Goal: Task Accomplishment & Management: Complete application form

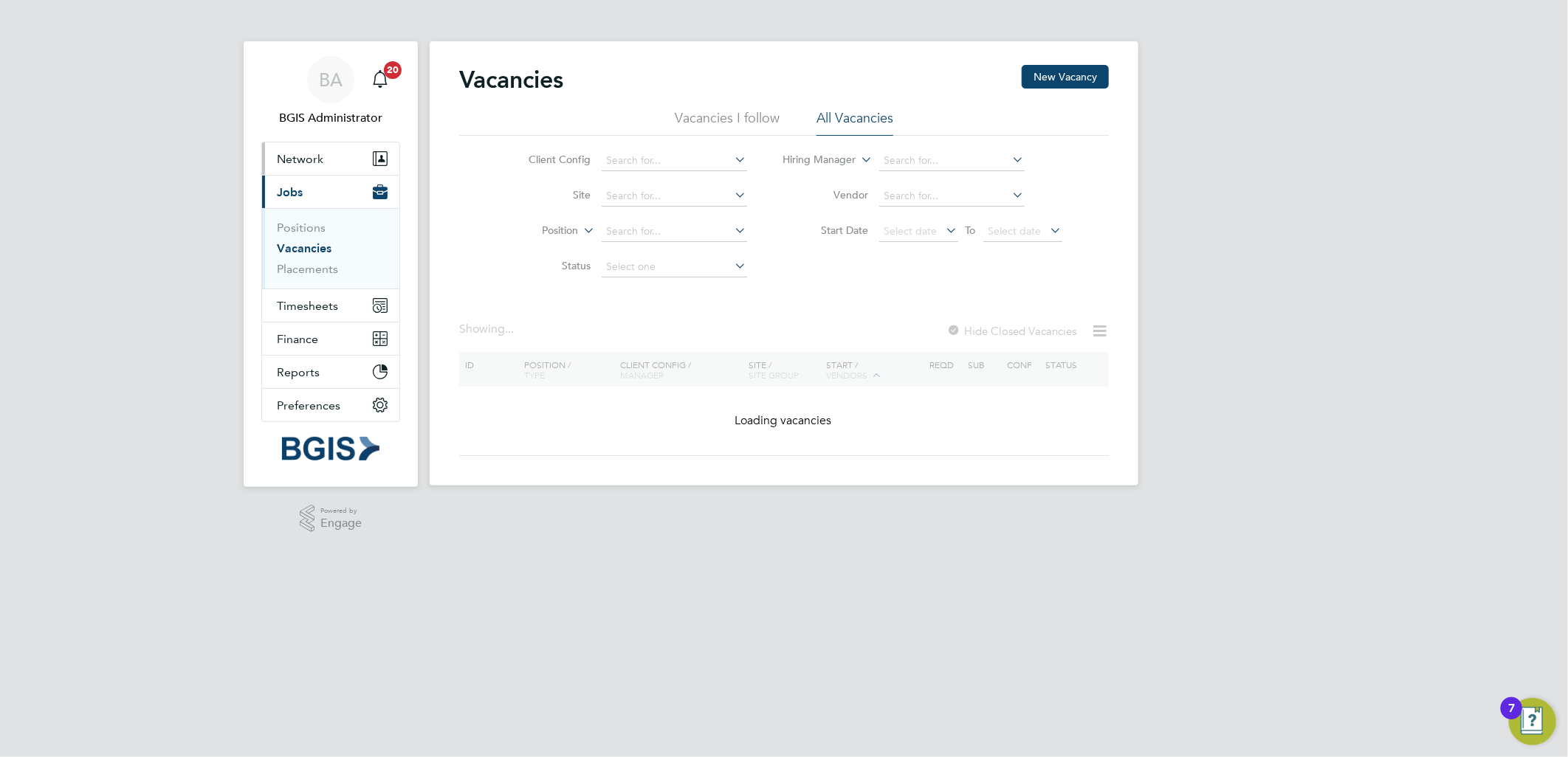
click at [311, 164] on span "Network" at bounding box center [301, 159] width 47 height 14
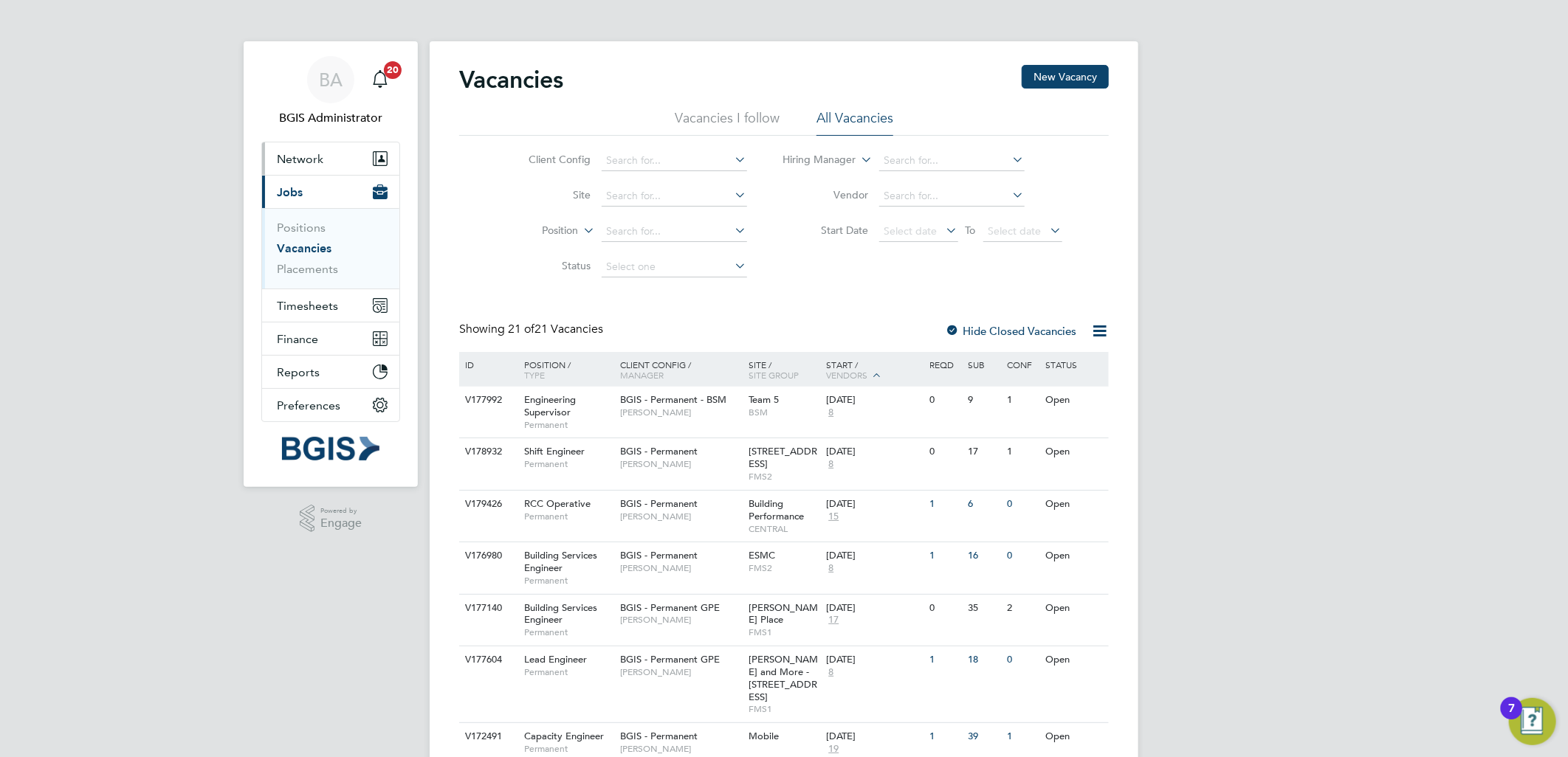
click at [360, 148] on button "Network" at bounding box center [330, 158] width 137 height 32
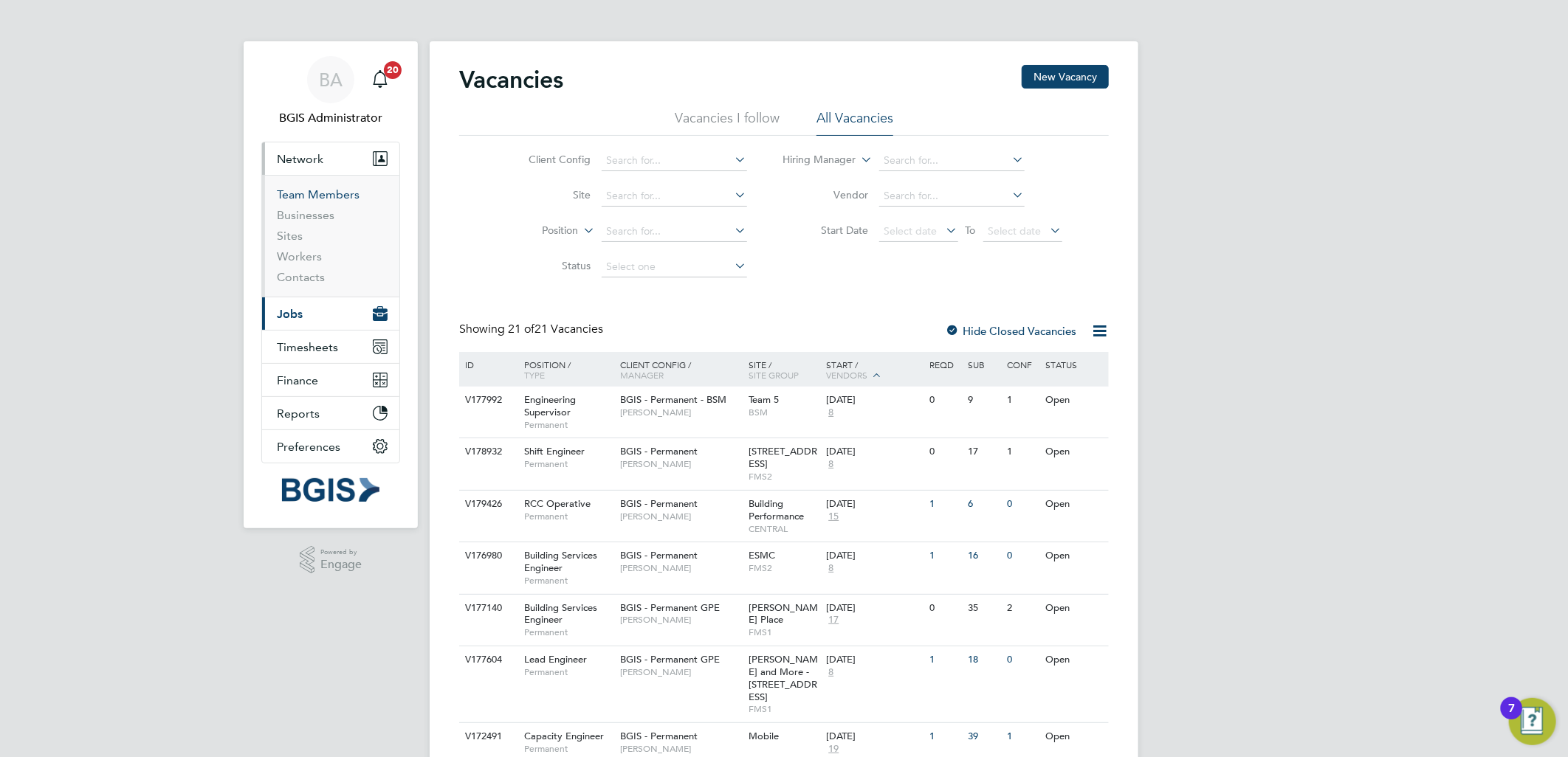
click at [313, 195] on link "Team Members" at bounding box center [318, 195] width 83 height 14
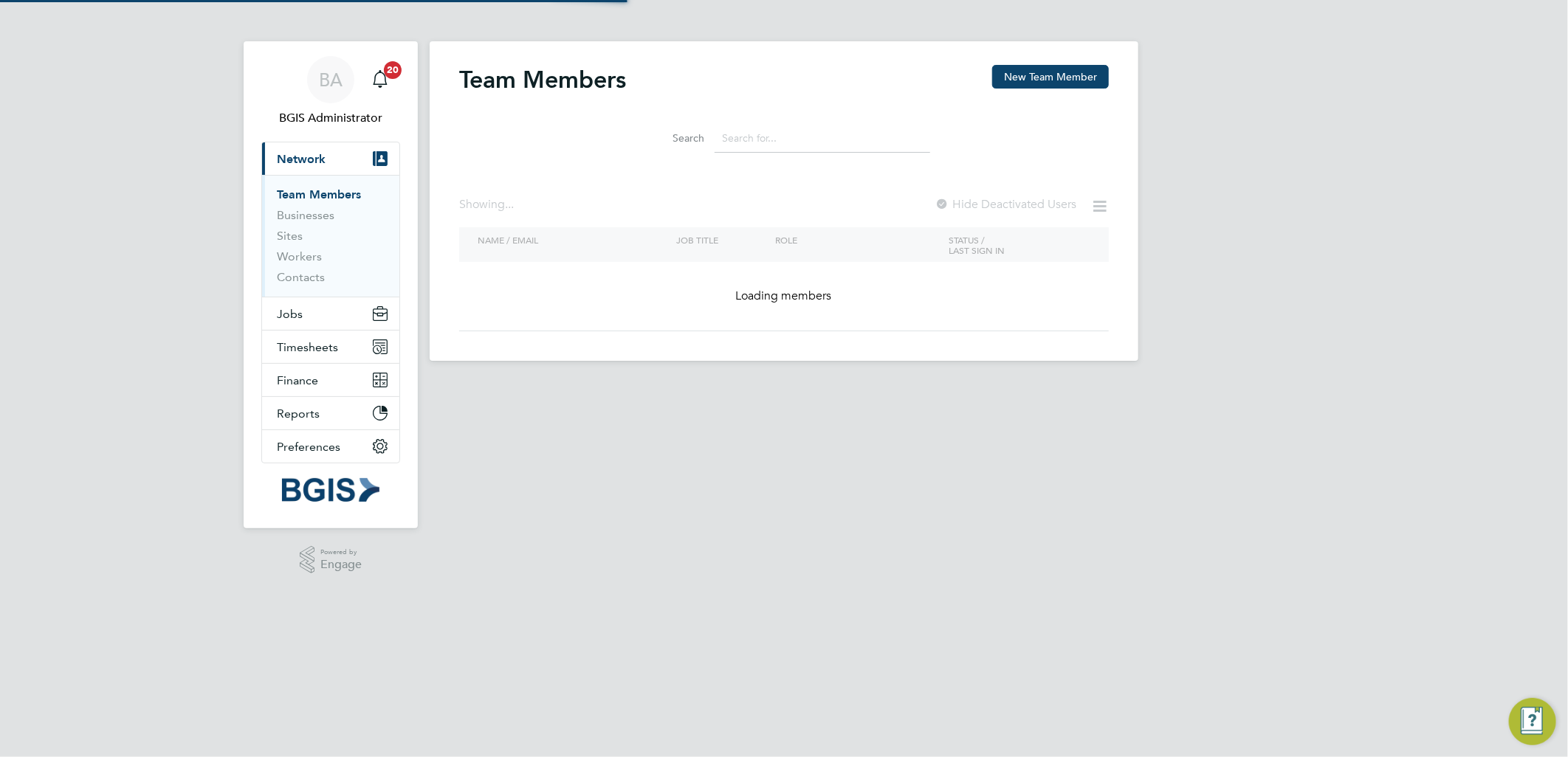
click at [862, 145] on input at bounding box center [822, 138] width 216 height 29
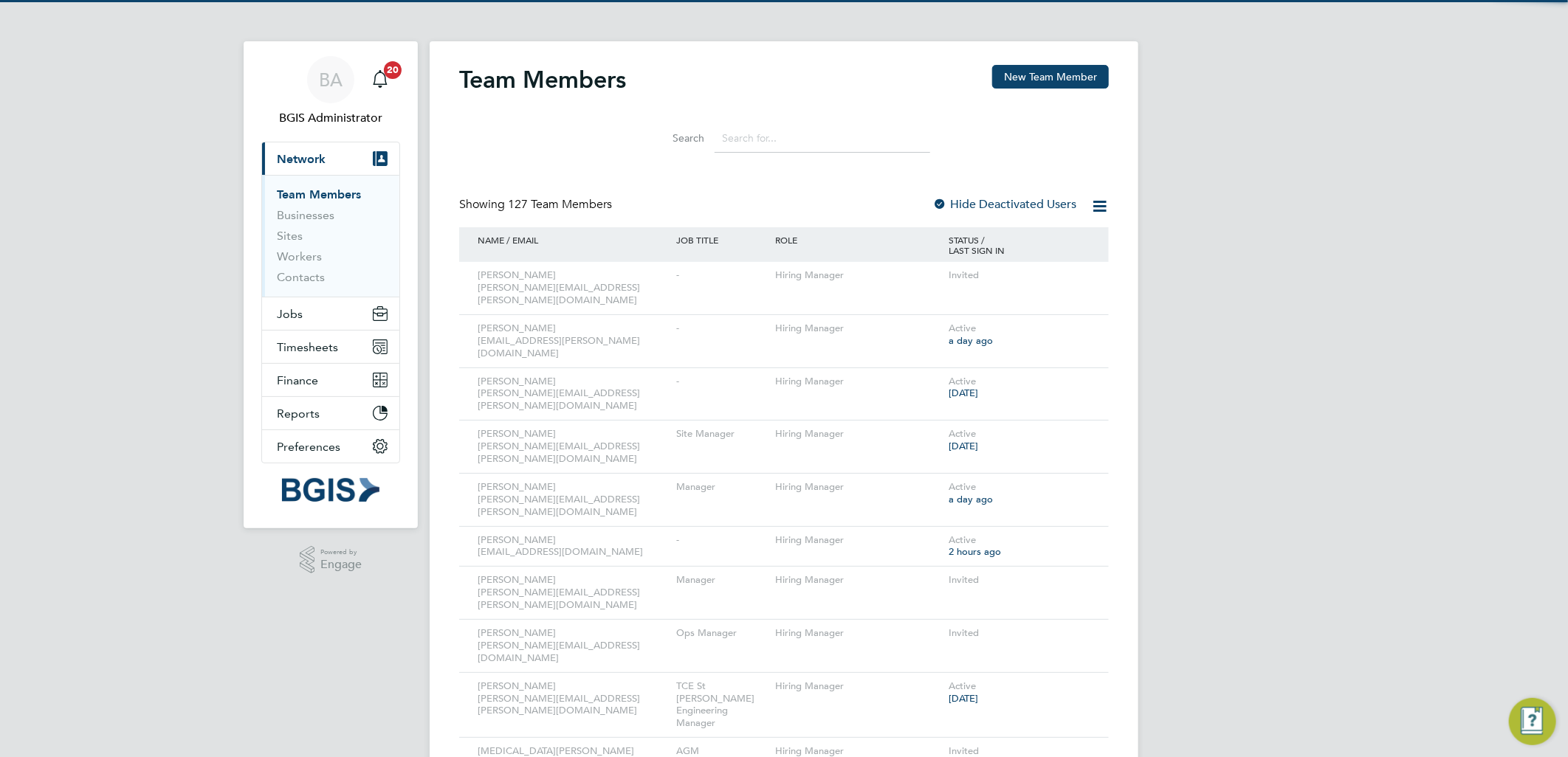
paste input "Cindy.Thomas@bgis.com"
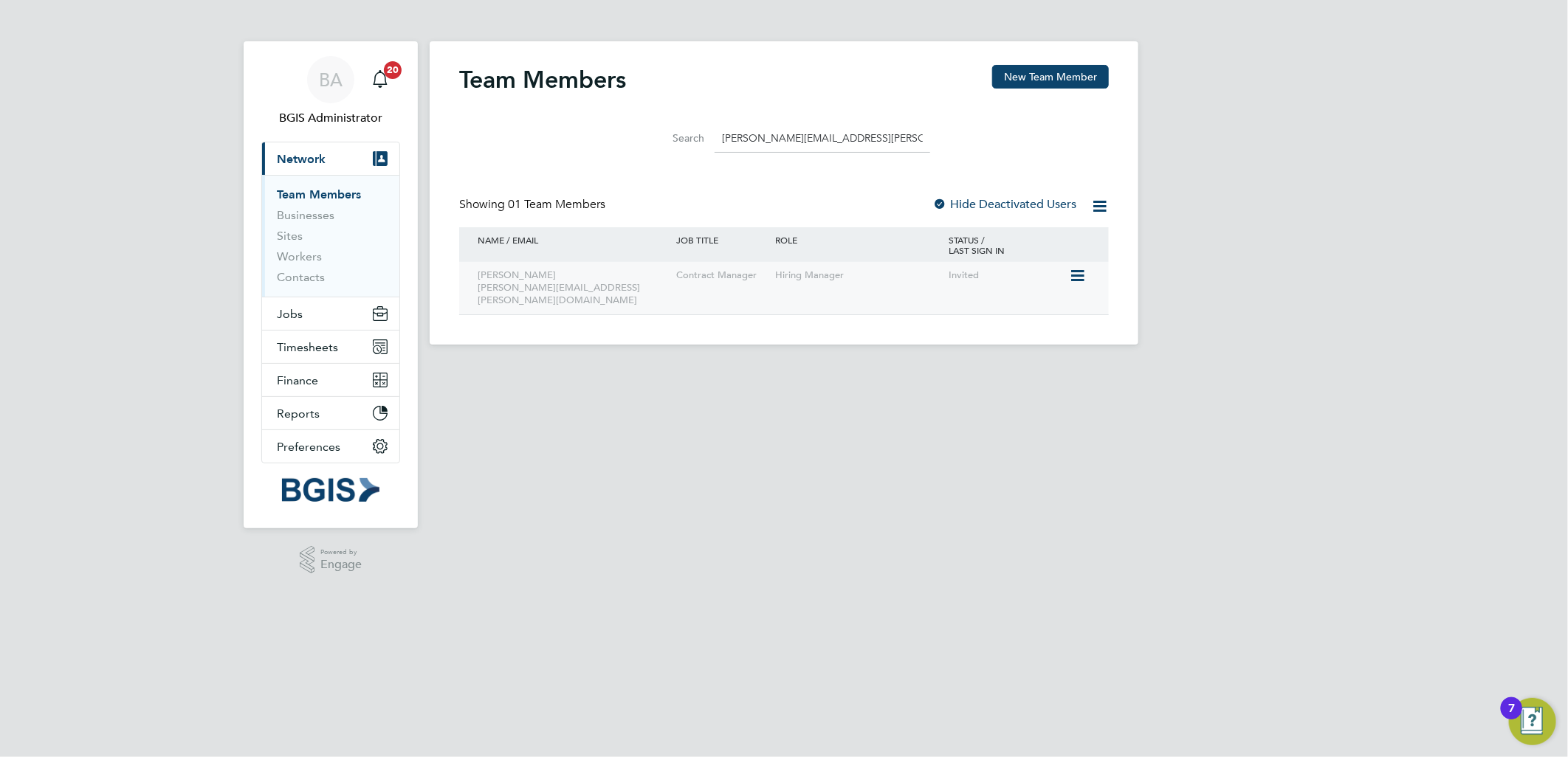
type input "Cindy.Thomas@bgis.com"
click at [1084, 270] on icon at bounding box center [1076, 276] width 15 height 18
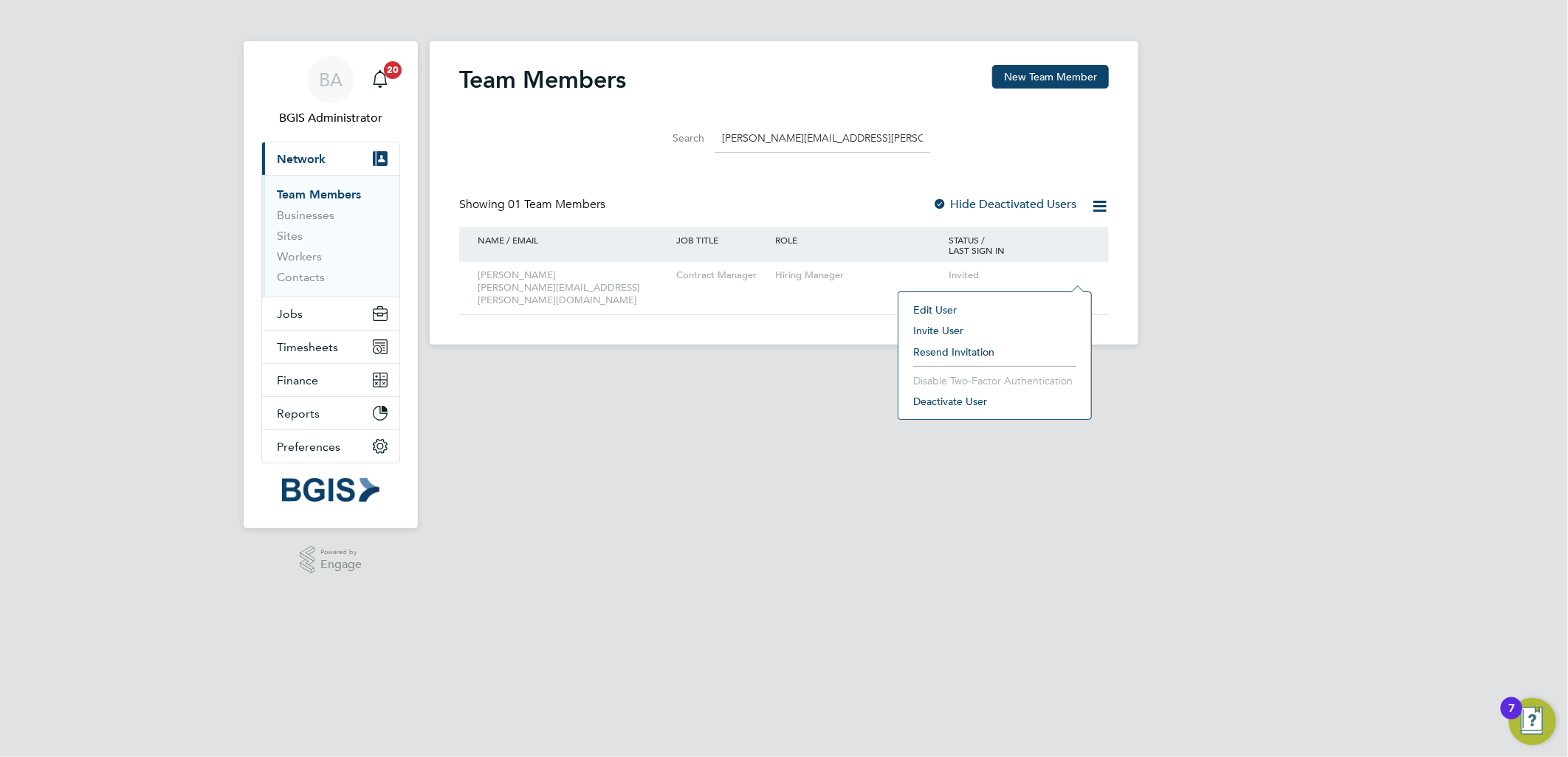
click at [976, 352] on li "Resend Invitation" at bounding box center [995, 351] width 178 height 20
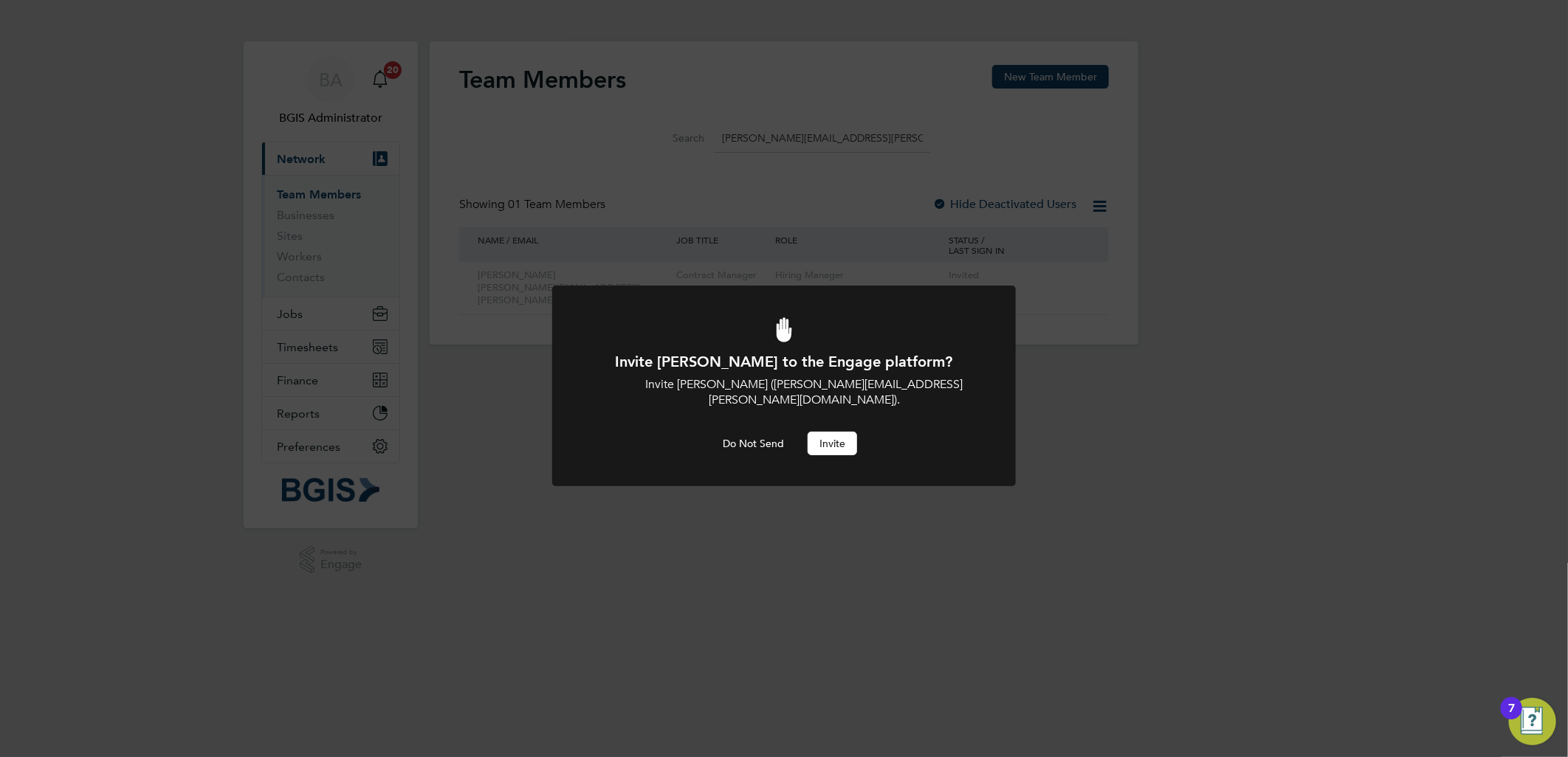
click at [848, 432] on button "Invite" at bounding box center [832, 444] width 50 height 23
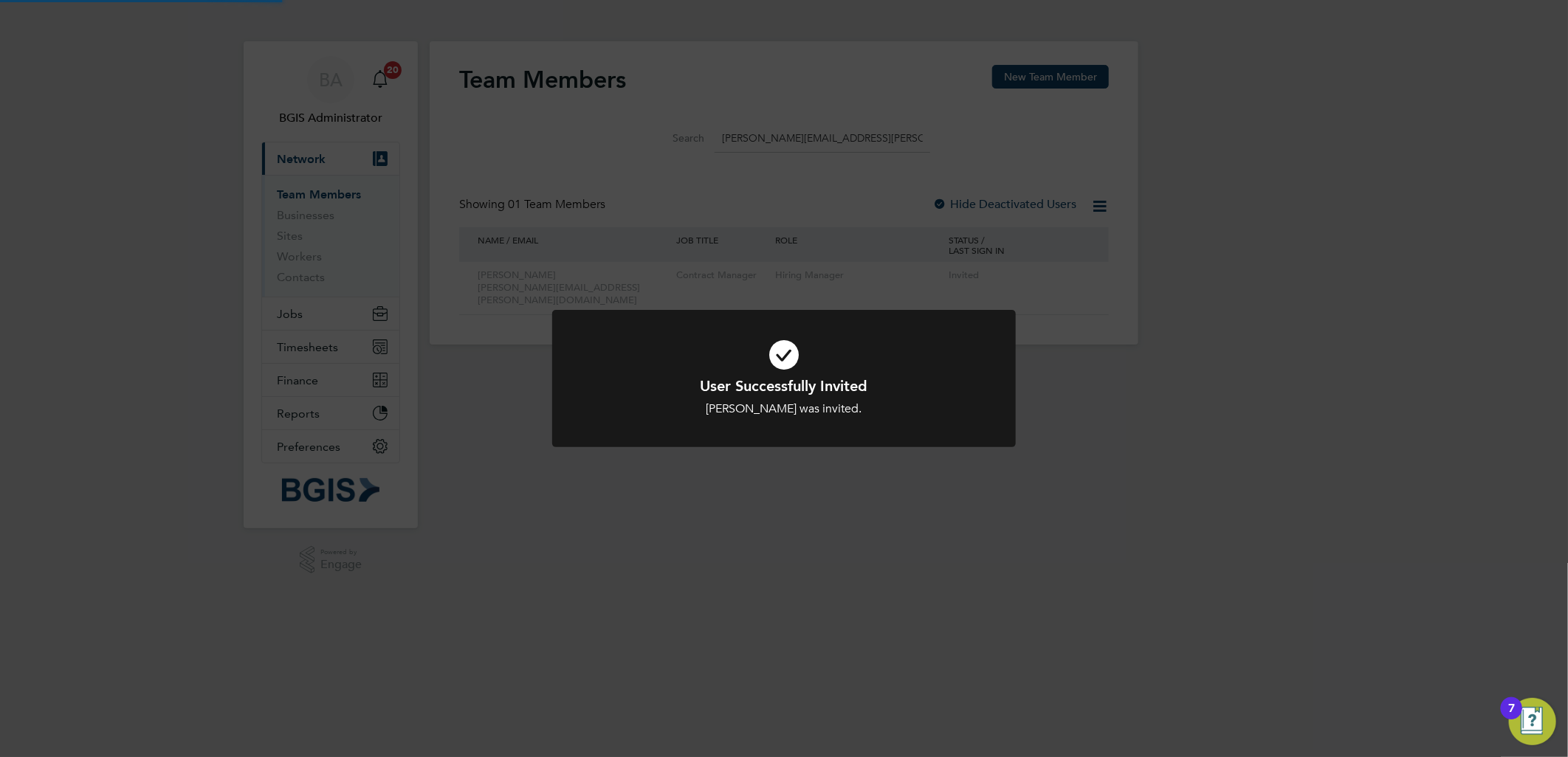
click at [1259, 306] on div "User Successfully Invited Cindy Thomas was invited. Cancel Okay" at bounding box center [784, 378] width 1568 height 757
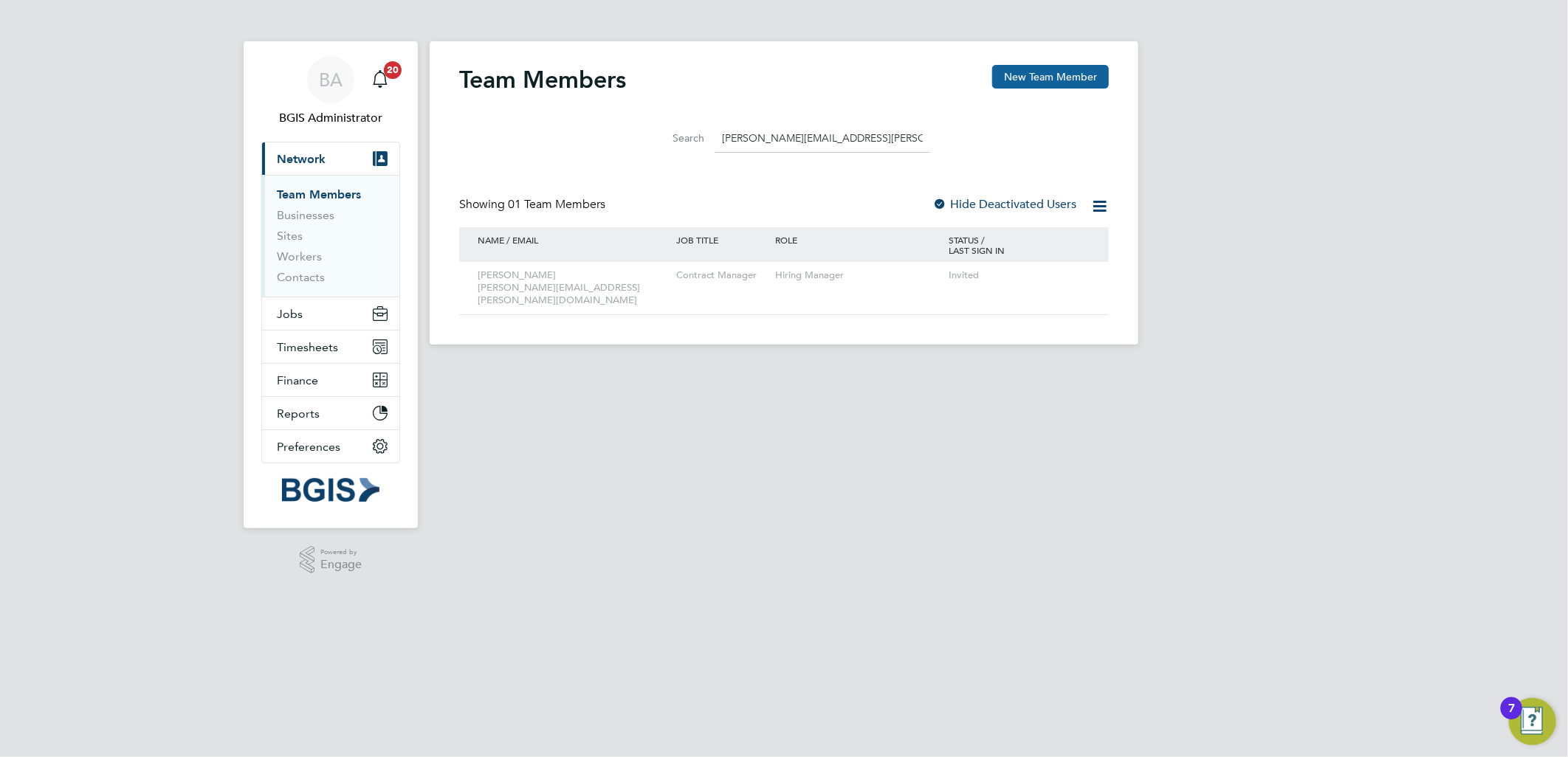
click at [1078, 79] on button "New Team Member" at bounding box center [1051, 77] width 117 height 23
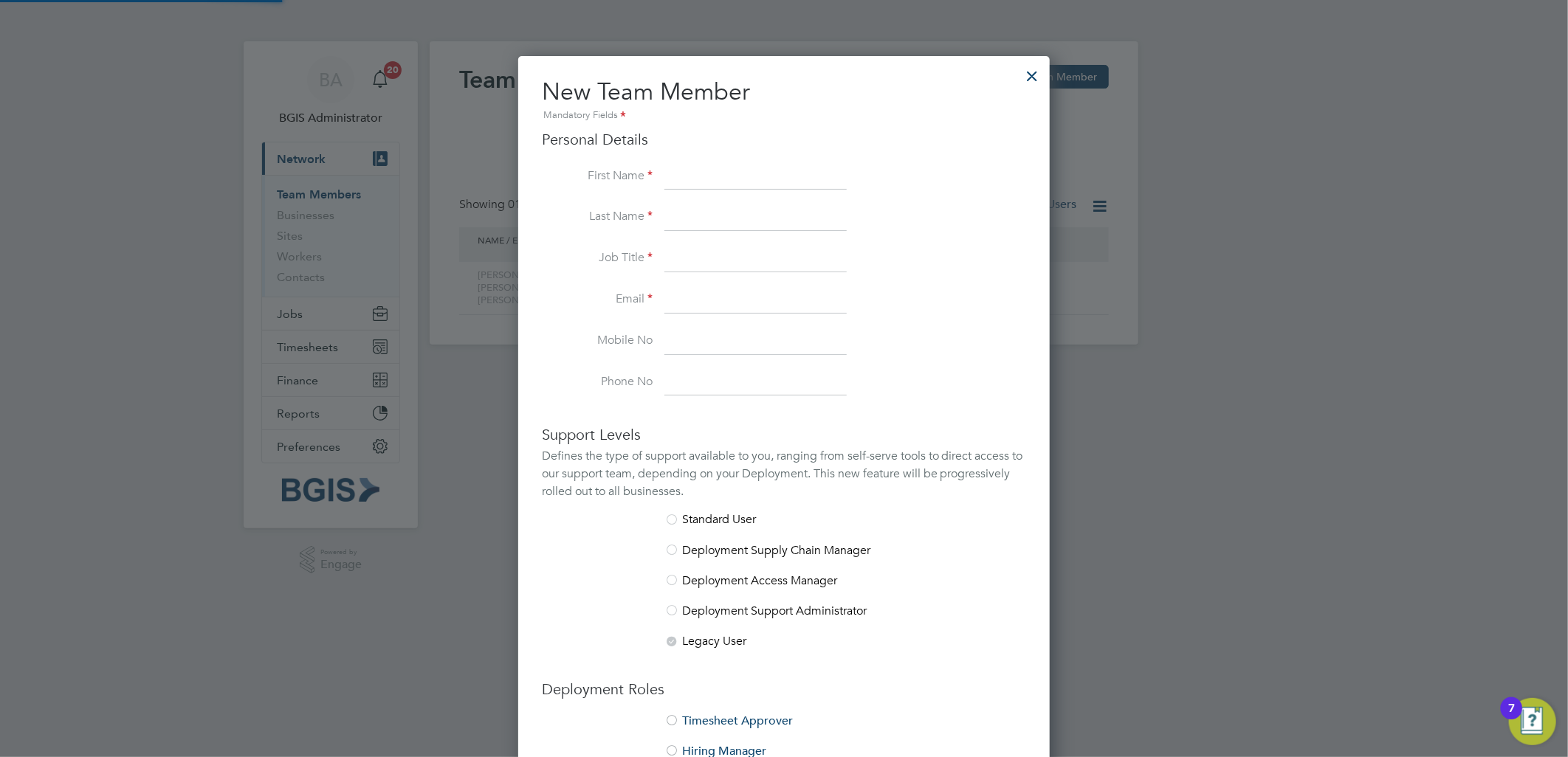
scroll to position [906, 532]
drag, startPoint x: 687, startPoint y: 304, endPoint x: 694, endPoint y: 298, distance: 9.2
click at [687, 304] on input at bounding box center [755, 300] width 182 height 26
paste input "Stuart.Cubbin@bgis.com"
type input "Stuart.Cubbin@bgis.com"
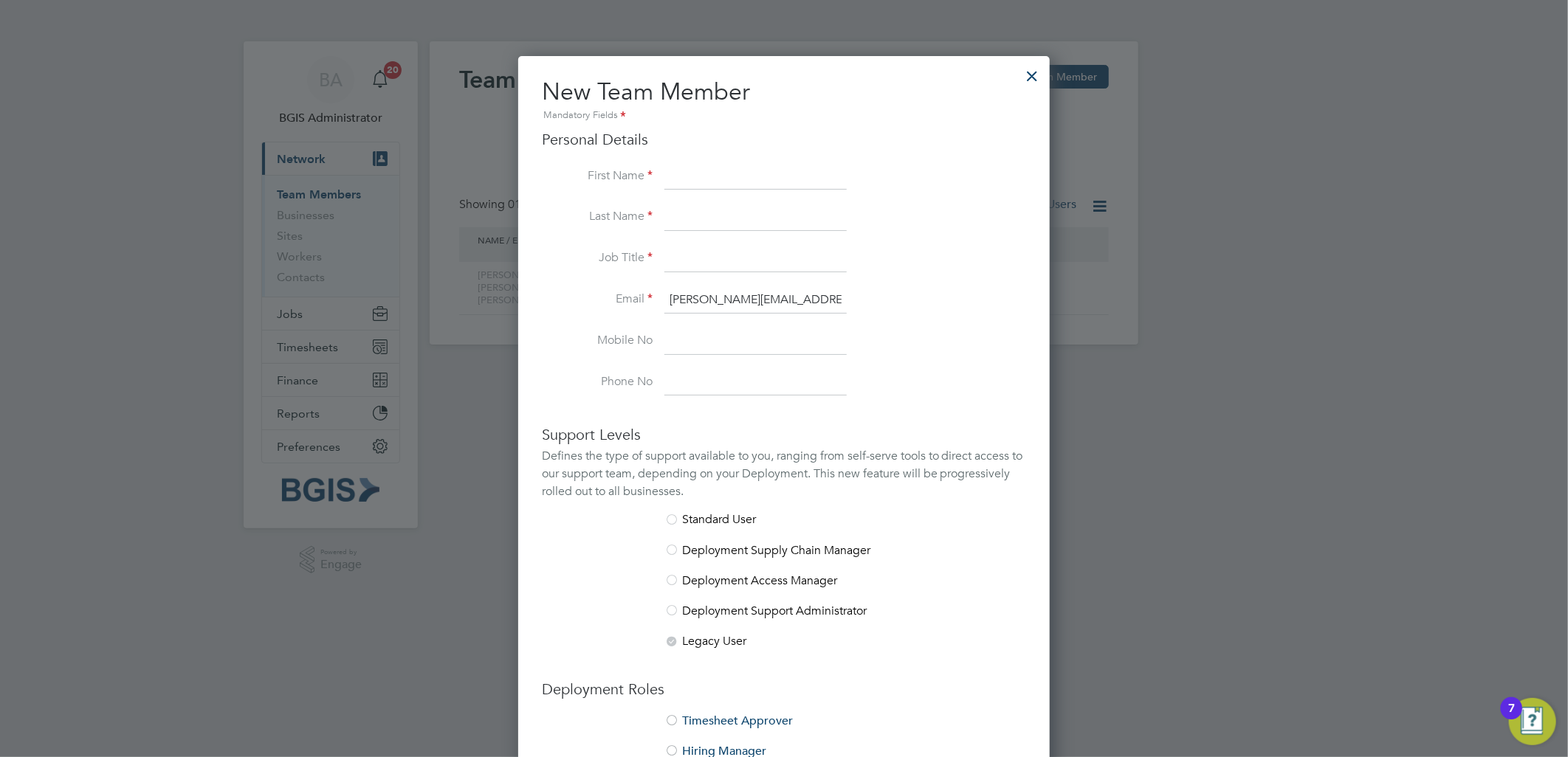
click at [692, 179] on input at bounding box center [755, 176] width 182 height 26
type input "Stuart"
type input "Cubbin"
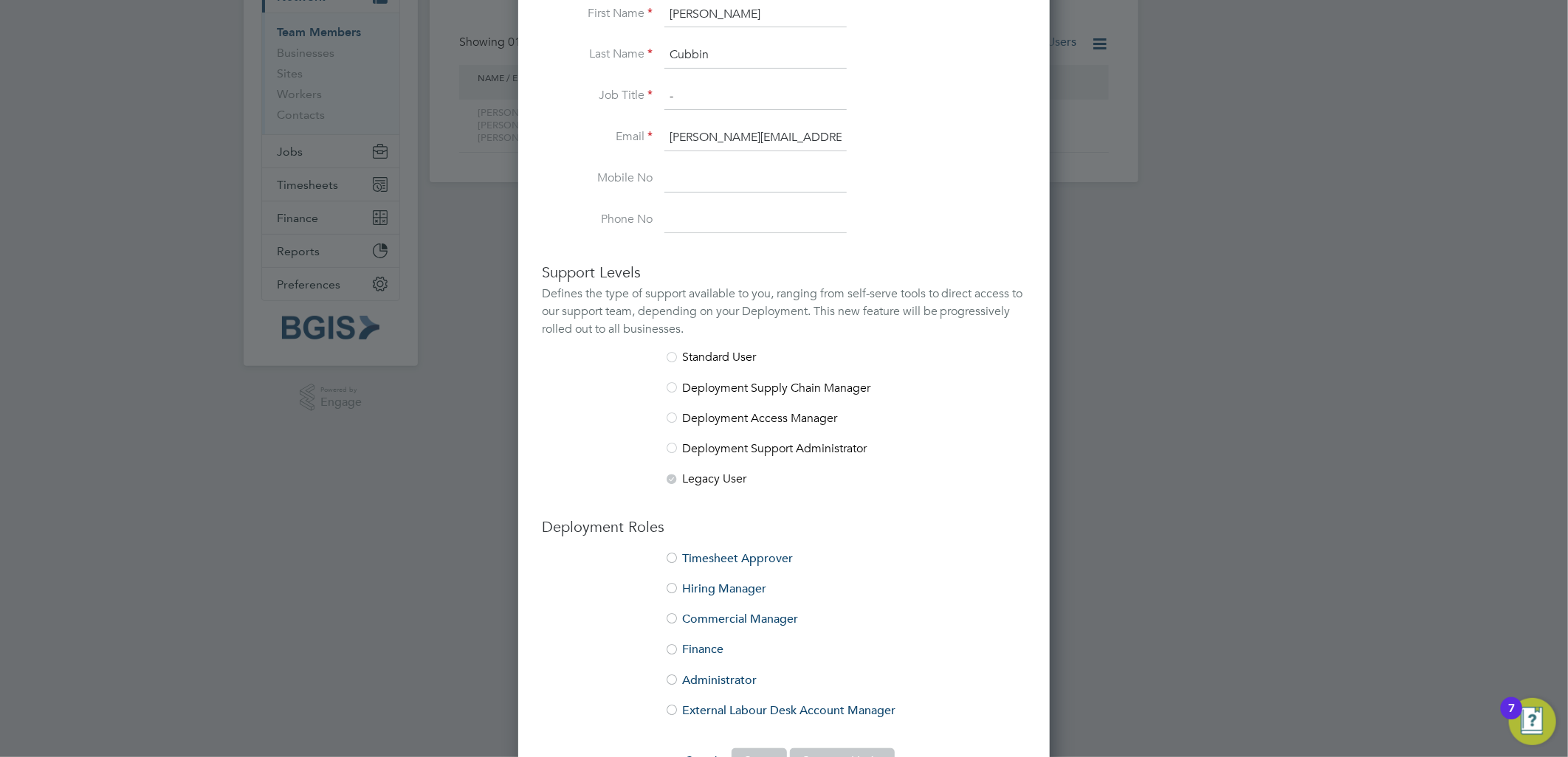
scroll to position [163, 0]
type input "-"
click at [710, 595] on li "Hiring Manager" at bounding box center [784, 595] width 485 height 30
click at [807, 749] on button "Create and Invite" at bounding box center [843, 759] width 105 height 23
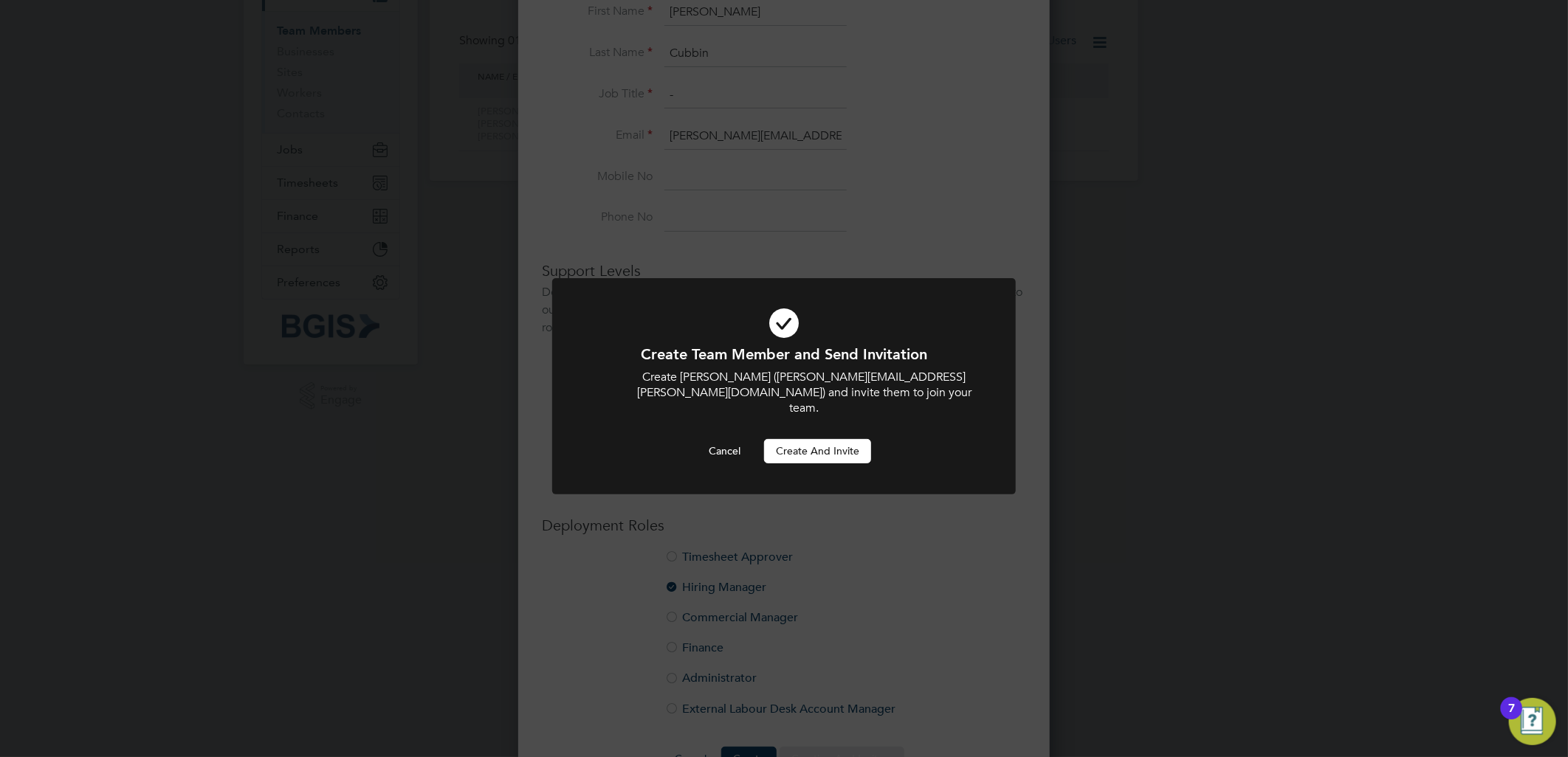
scroll to position [0, 0]
click at [843, 439] on button "Create and invite" at bounding box center [818, 451] width 107 height 23
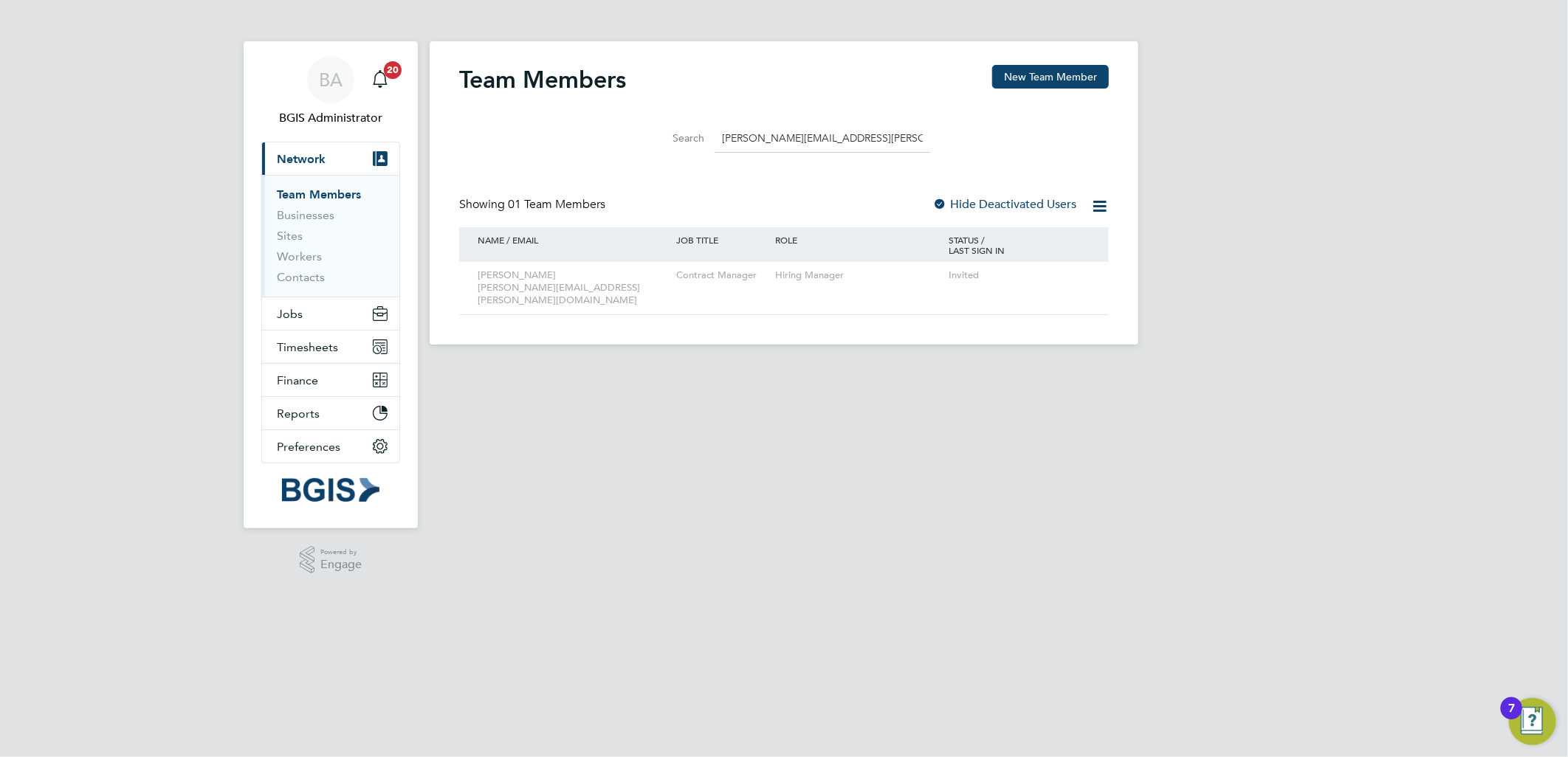
click at [861, 136] on div "Team Member Created Welcome email sent to Stuart.Cubbin@bgis.com. Cancel Okay" at bounding box center [784, 378] width 1568 height 757
click at [840, 142] on input "Cindy.Thomas@bgis.com" at bounding box center [822, 138] width 216 height 29
drag, startPoint x: 880, startPoint y: 139, endPoint x: 503, endPoint y: 92, distance: 379.9
click at [513, 96] on div "Team Members New Team Member Search Cindy.Thomas@bgis.com Showing 01 Team Membe…" at bounding box center [784, 190] width 650 height 250
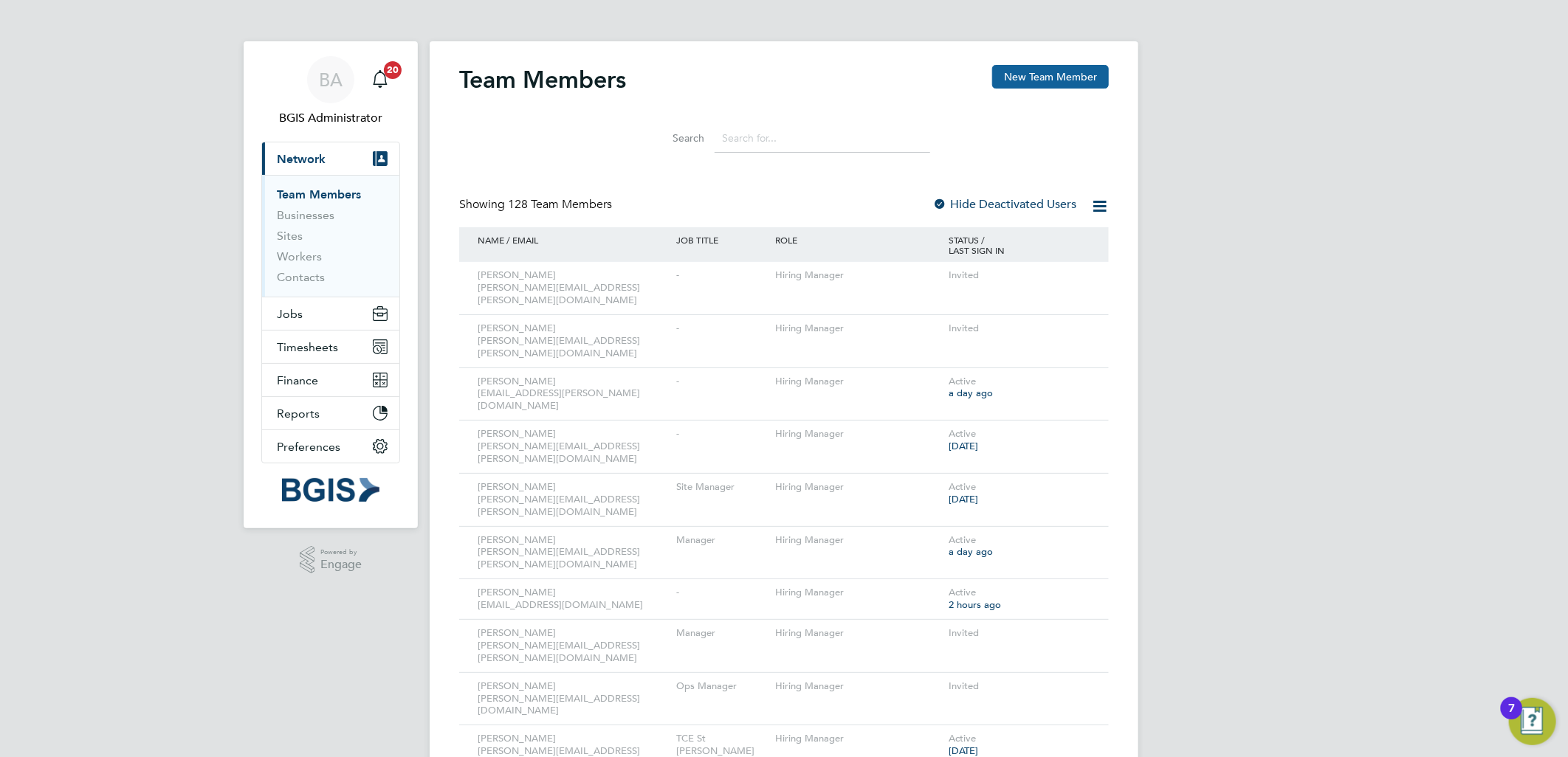
click at [1067, 76] on button "New Team Member" at bounding box center [1051, 77] width 117 height 23
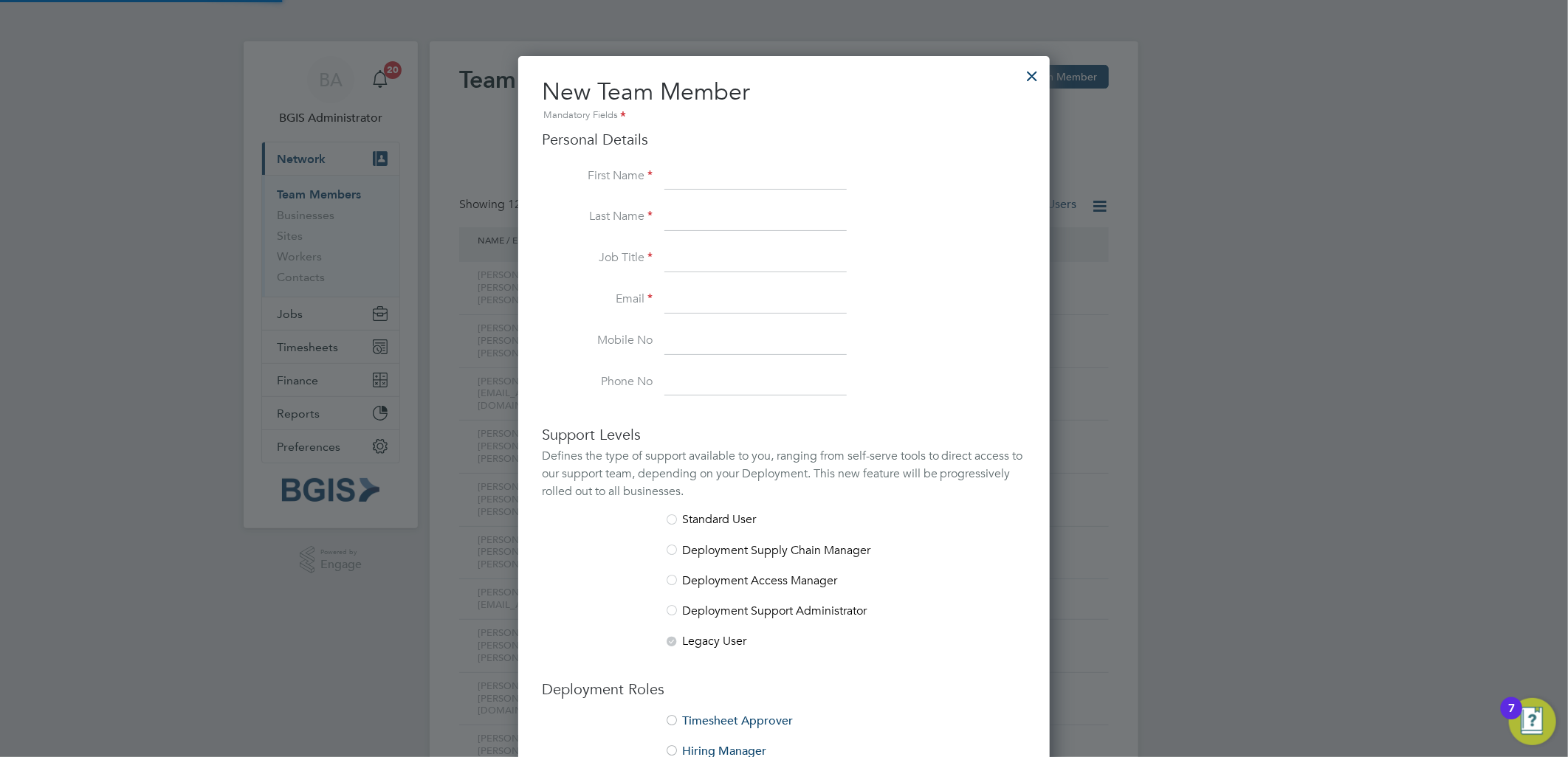
scroll to position [906, 532]
drag, startPoint x: 684, startPoint y: 305, endPoint x: 684, endPoint y: 259, distance: 46.0
click at [684, 305] on input at bounding box center [755, 300] width 182 height 26
paste input "Daniel.Jenkins@bgis.com"
type input "Daniel.Jenkins@bgis.com"
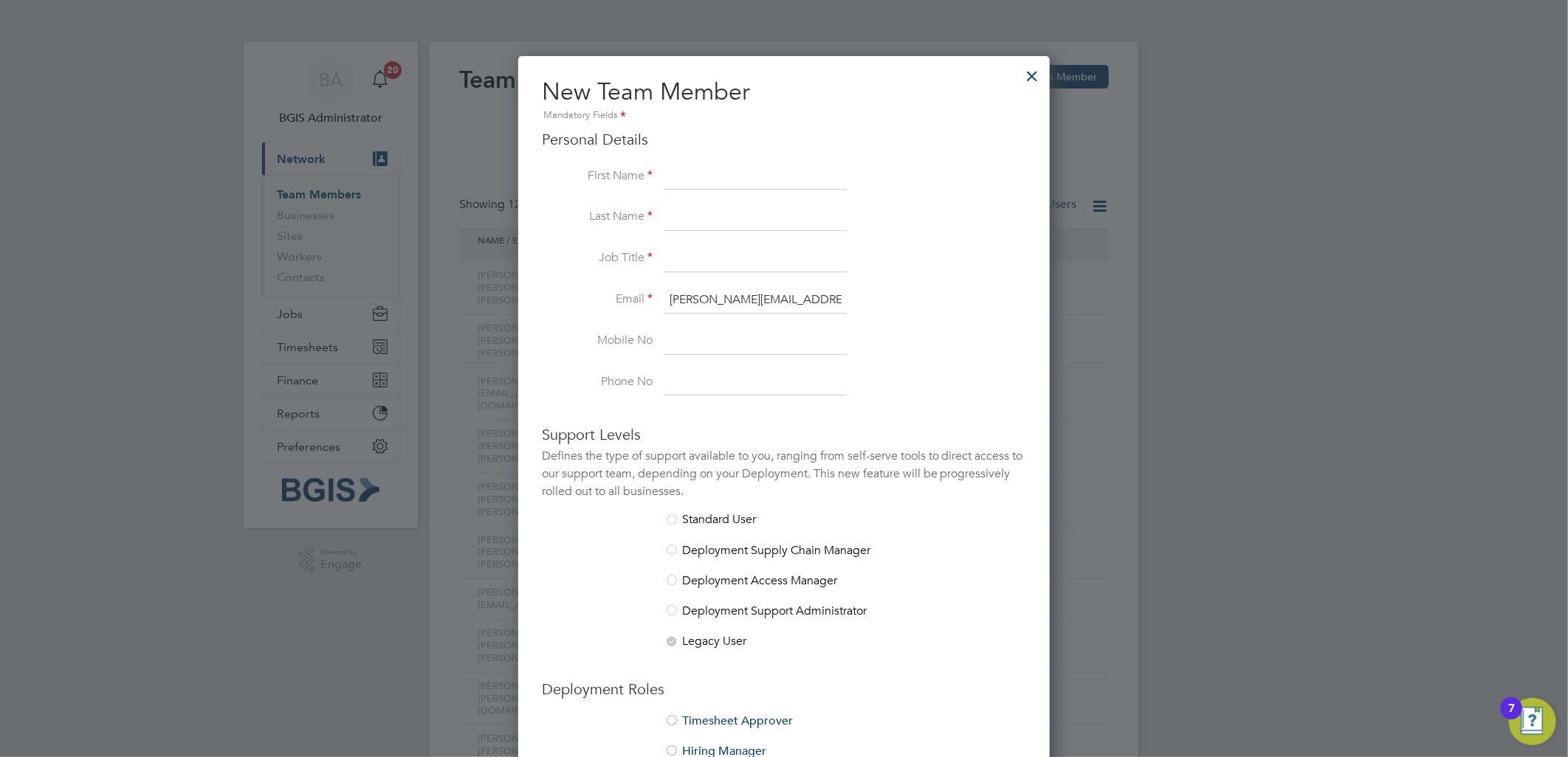
click at [688, 178] on input at bounding box center [755, 176] width 182 height 26
paste input "Daniel.Jenkins@bgis.com"
click at [711, 170] on input "Daniel.Jenkins@bgis.com" at bounding box center [755, 176] width 182 height 26
type input "Daniel.@bgis.com"
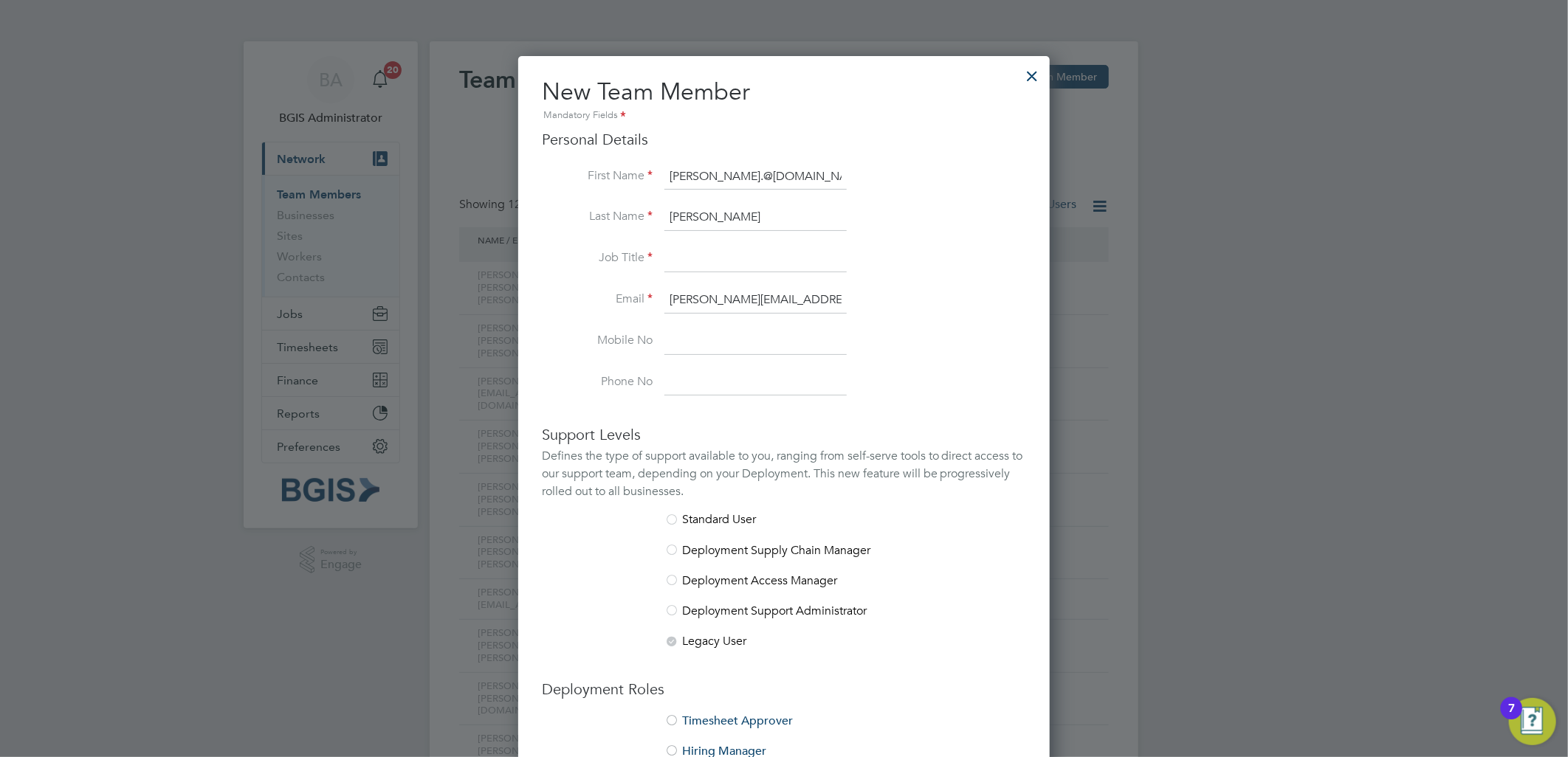
type input "Jenkins"
drag, startPoint x: 784, startPoint y: 166, endPoint x: 707, endPoint y: 170, distance: 77.1
click at [707, 170] on input "Daniel.@bgis.com" at bounding box center [755, 176] width 182 height 26
type input "Daniel"
click at [676, 241] on li "Last Name Jenkins" at bounding box center [784, 225] width 485 height 41
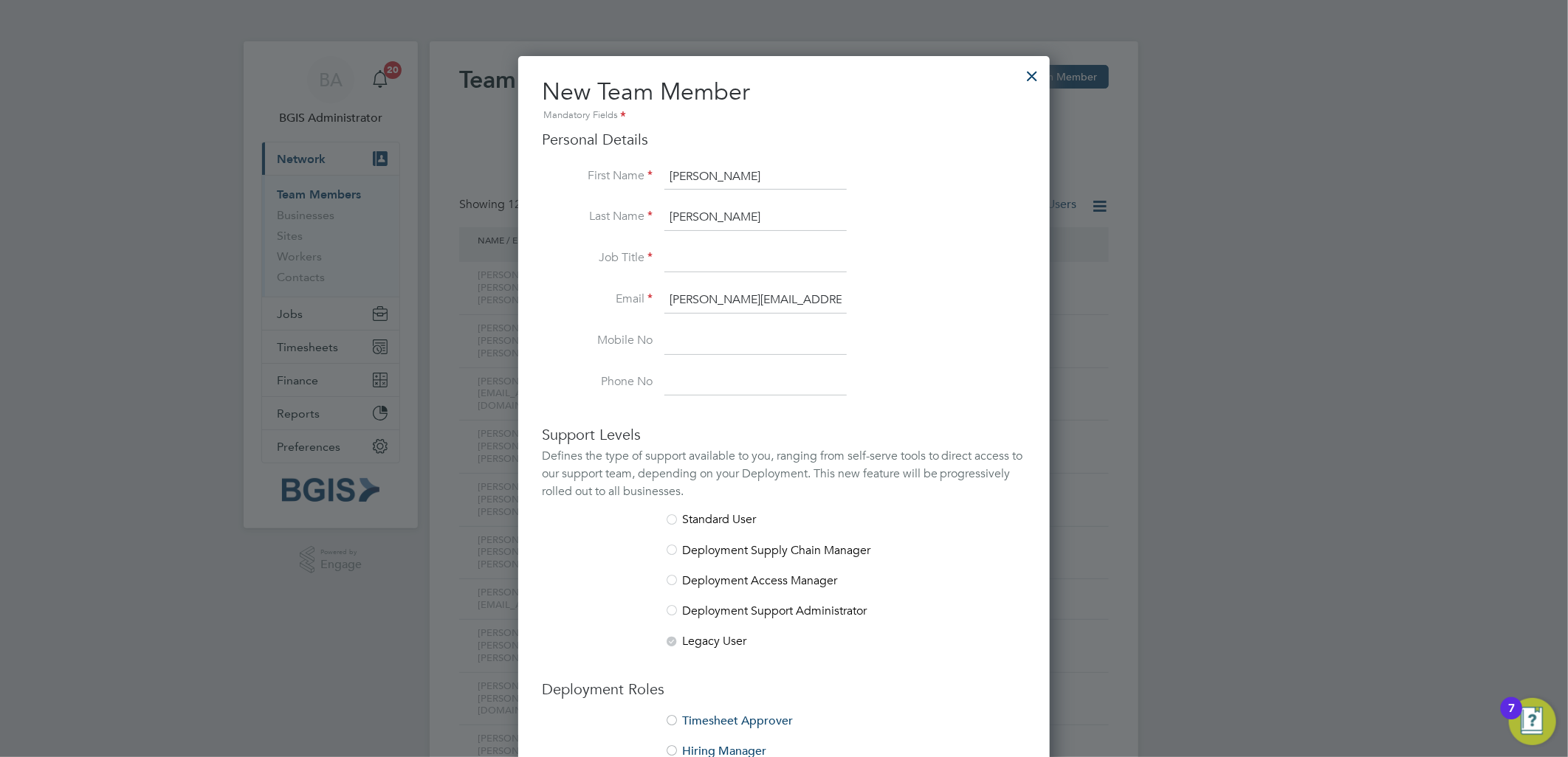
click at [682, 254] on input at bounding box center [755, 259] width 182 height 26
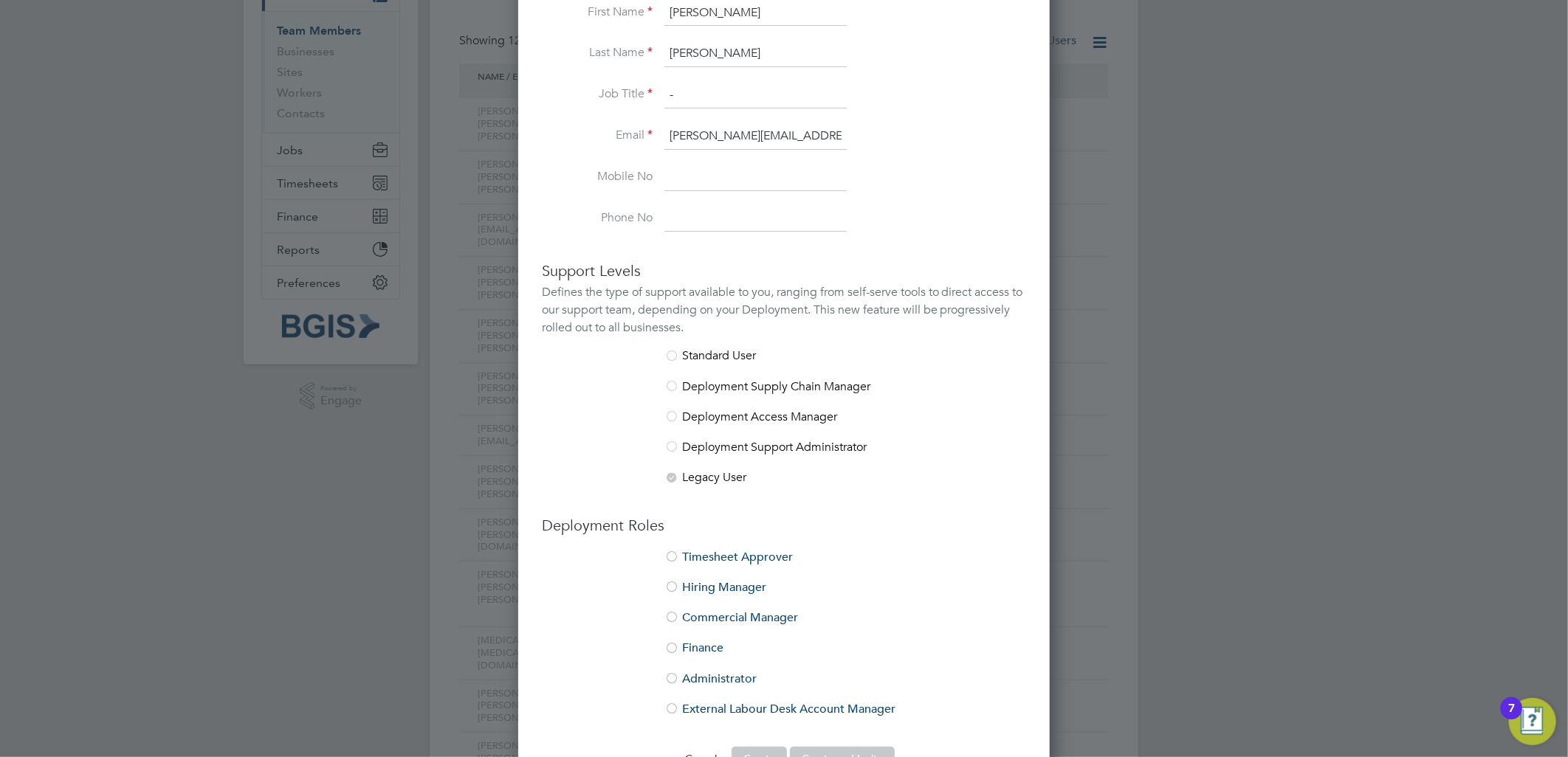
type input "-"
click at [689, 582] on li "Hiring Manager" at bounding box center [784, 595] width 485 height 30
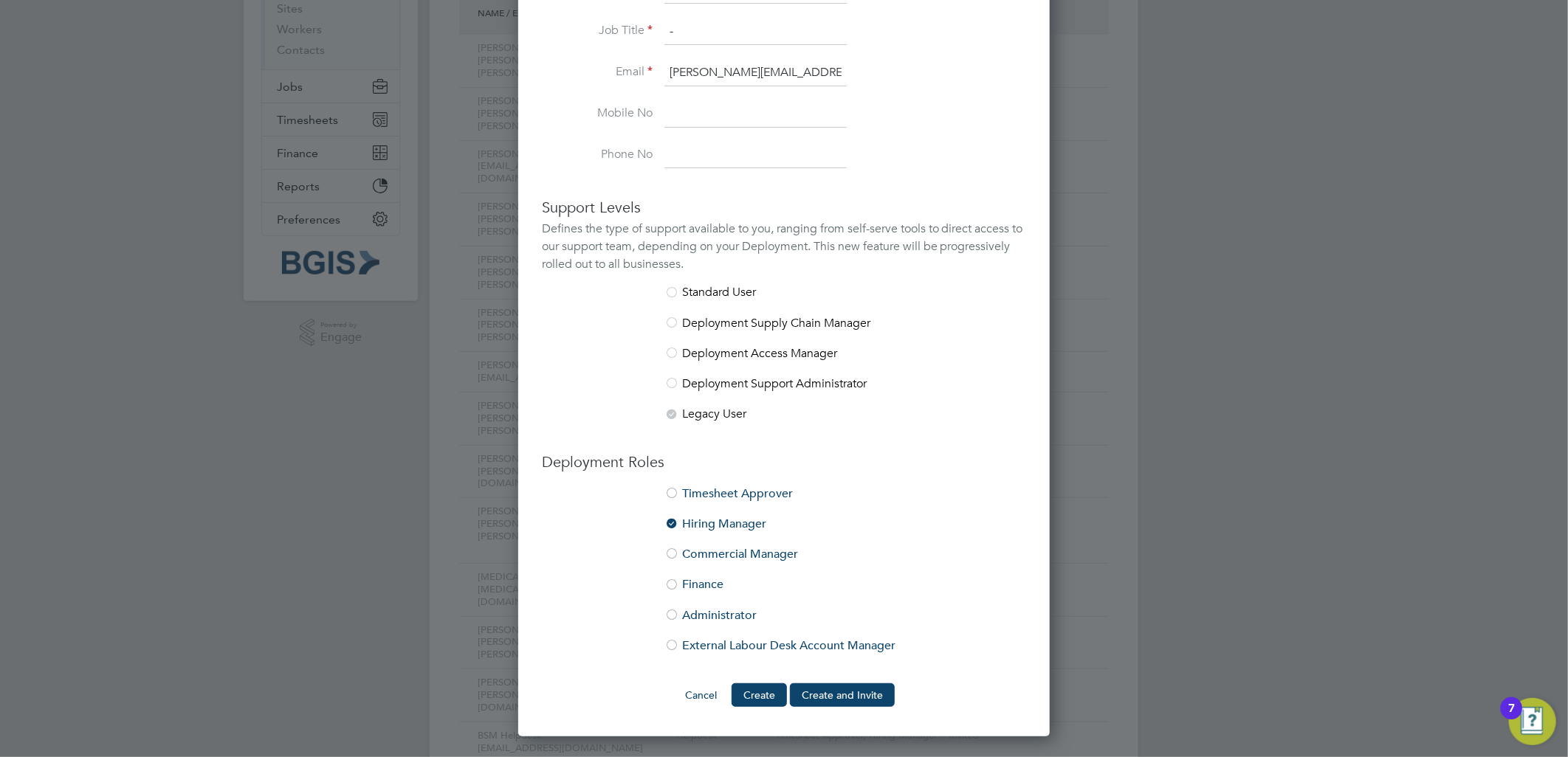
scroll to position [328, 0]
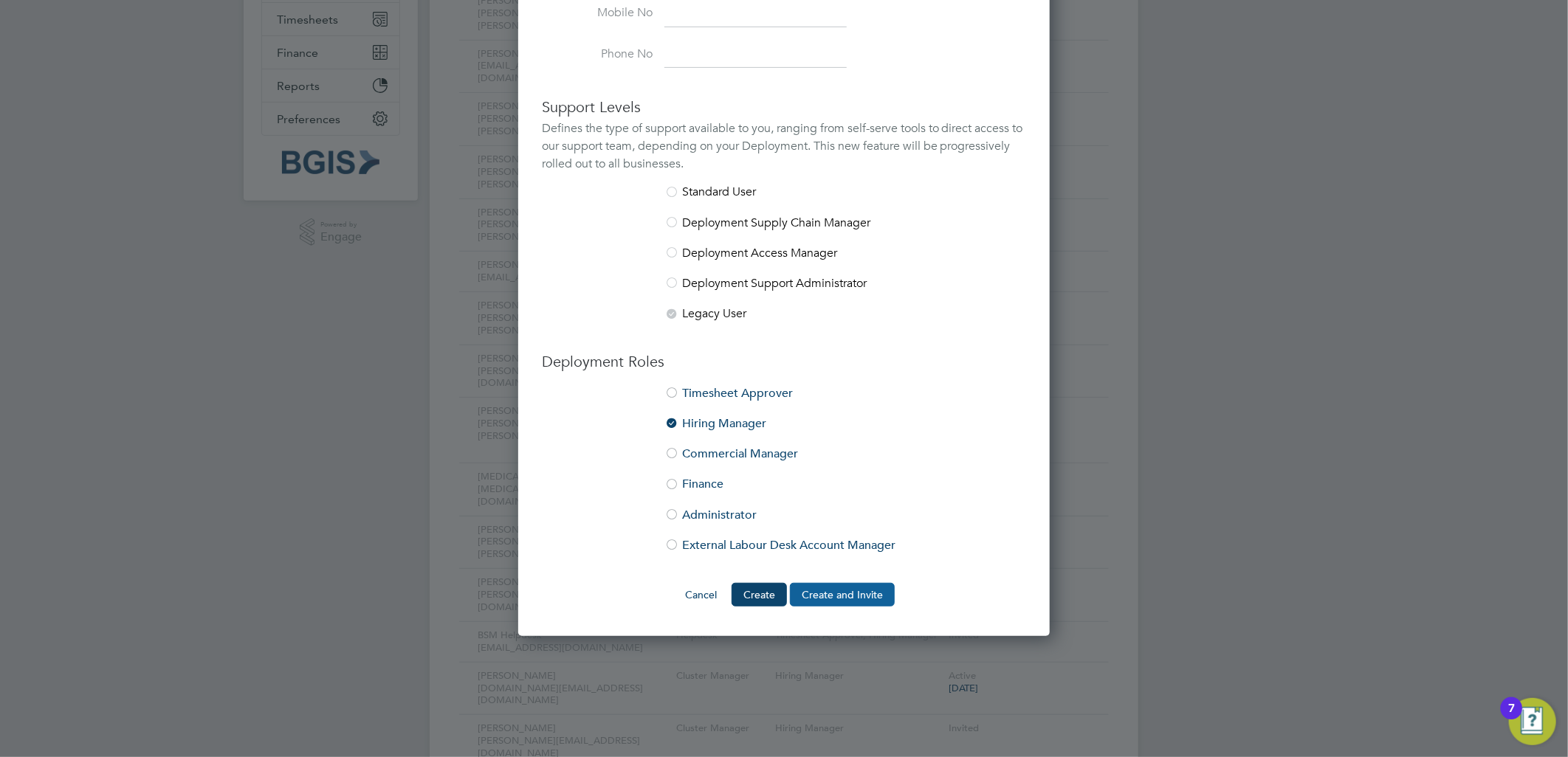
click at [829, 583] on button "Create and Invite" at bounding box center [843, 595] width 105 height 23
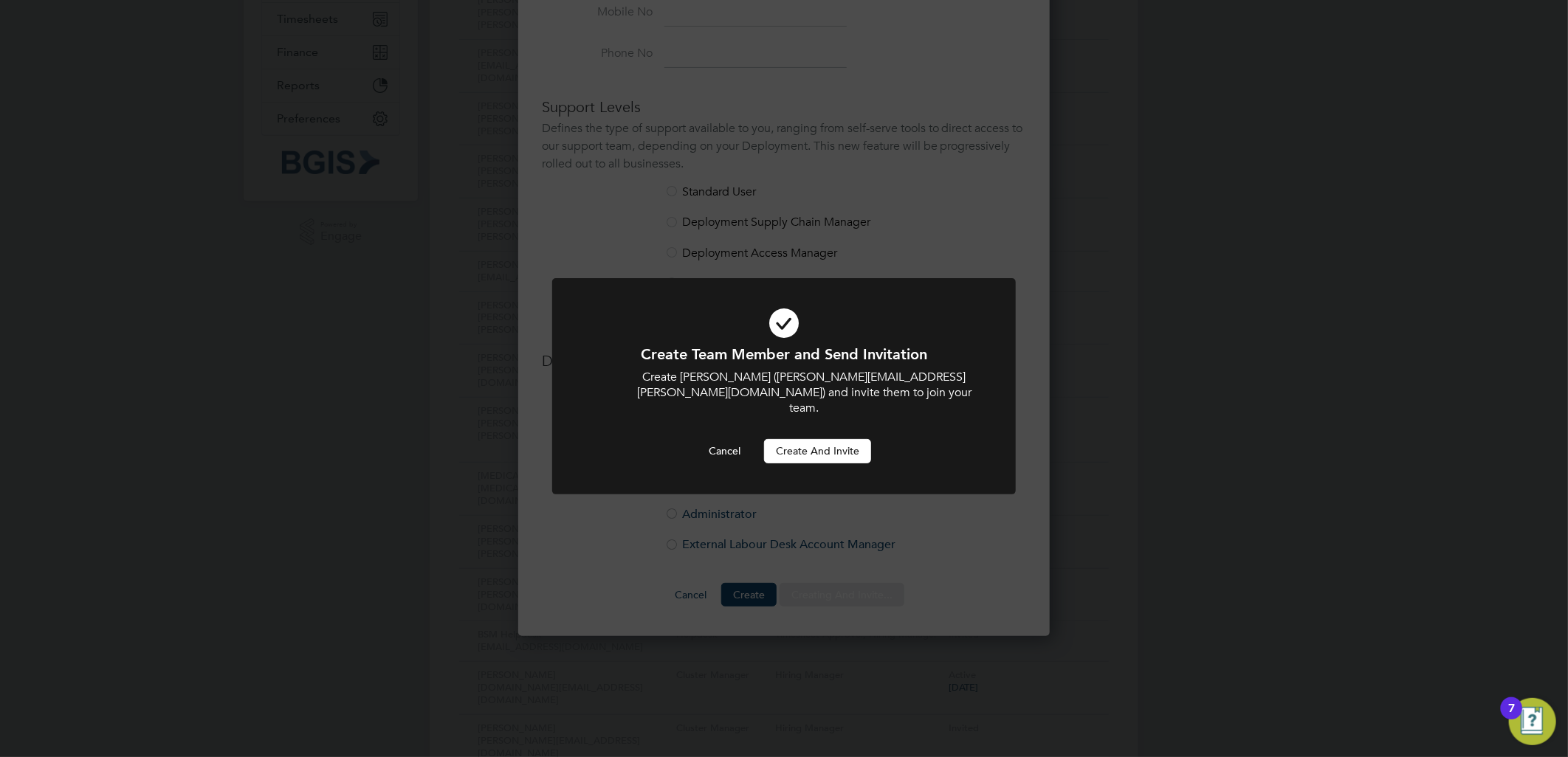
scroll to position [0, 0]
click at [856, 422] on div "Create Team Member and Send Invitation Create Daniel (Daniel.Jenkins@bgis.com) …" at bounding box center [784, 404] width 384 height 119
click at [846, 439] on button "Create and invite" at bounding box center [818, 451] width 107 height 23
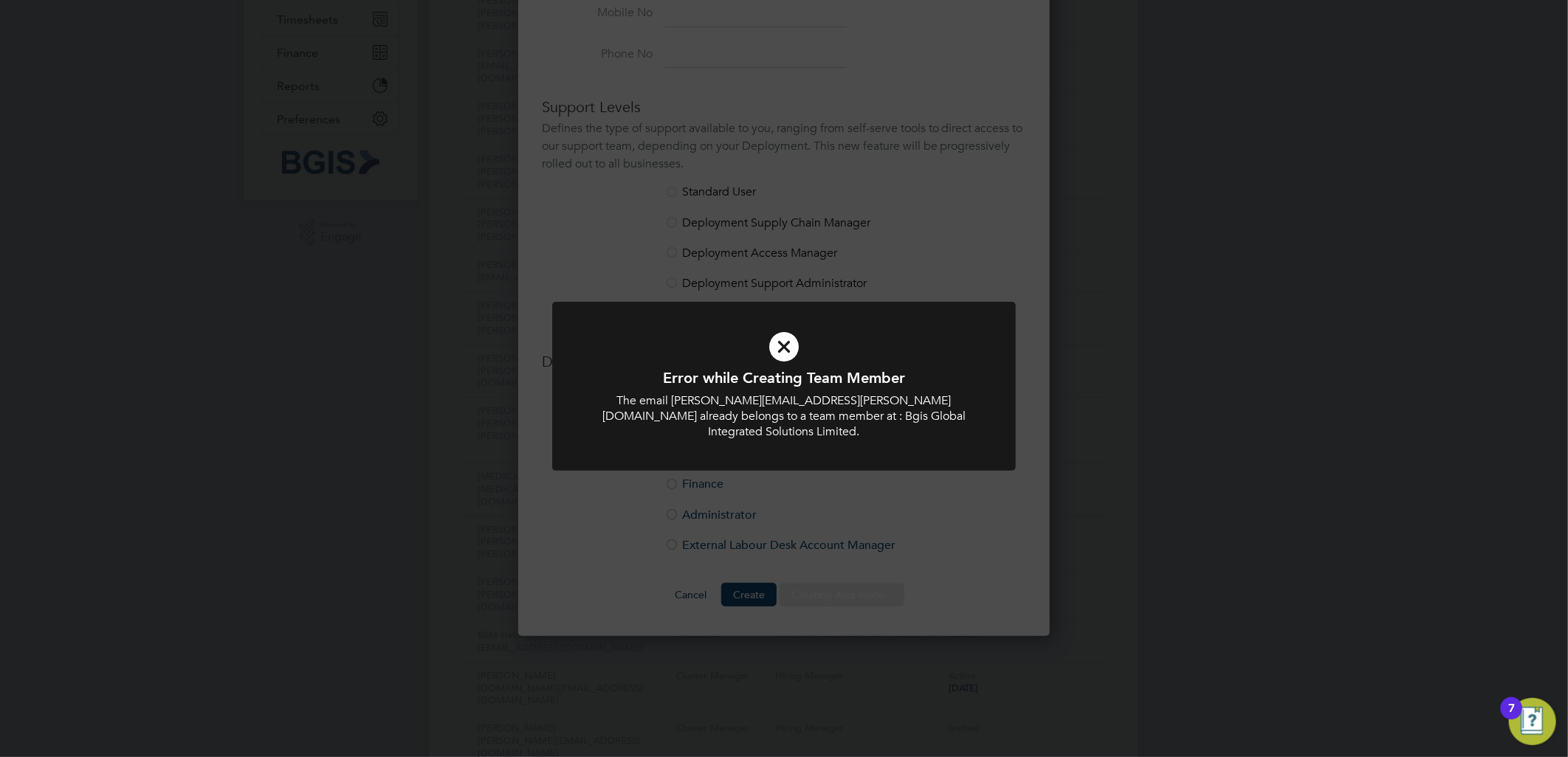
click at [882, 246] on div "Error while Creating Team Member The email Daniel.Jenkins@bgis.com already belo…" at bounding box center [784, 378] width 1568 height 757
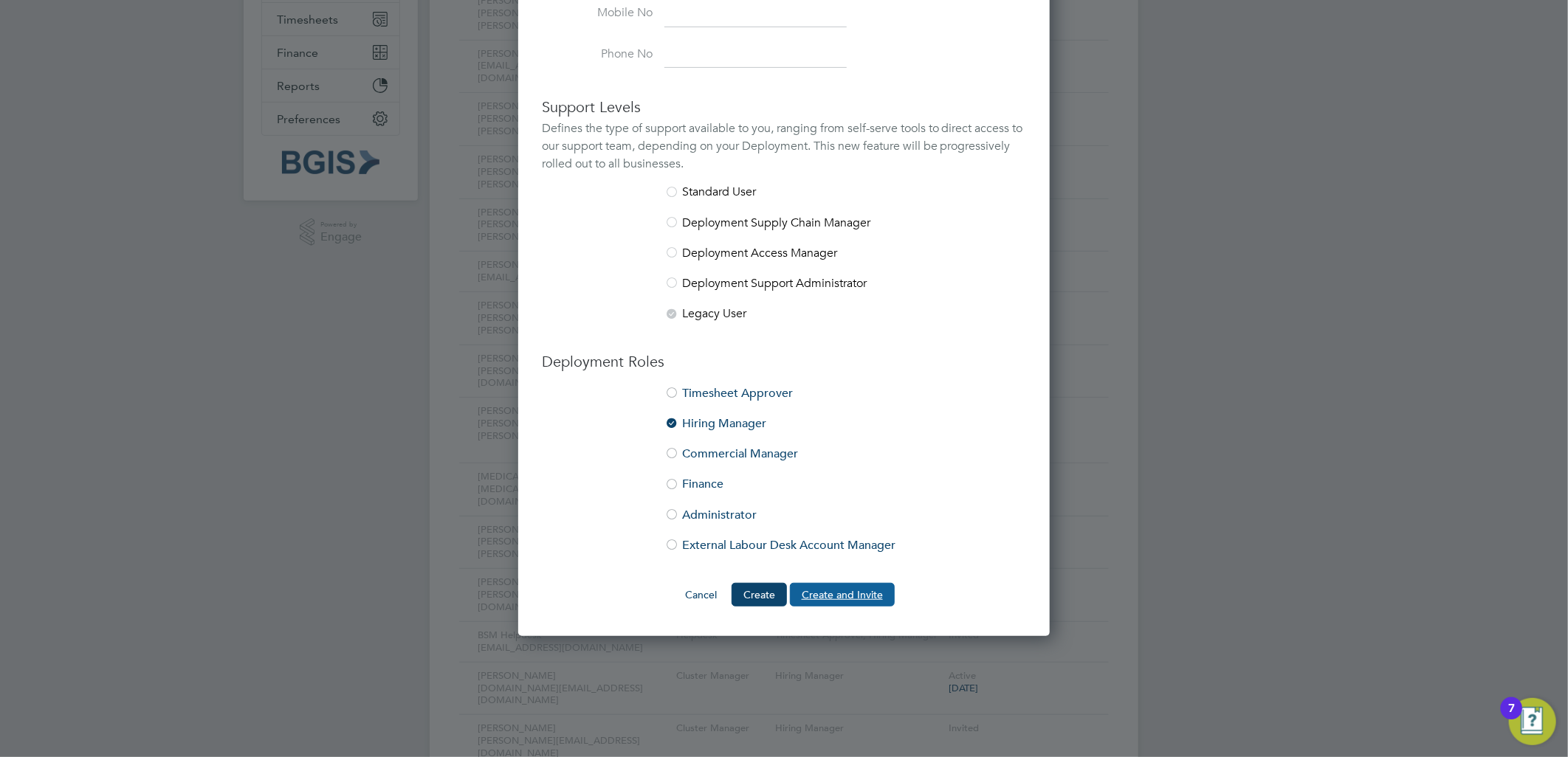
click at [816, 588] on button "Create and Invite" at bounding box center [843, 595] width 105 height 23
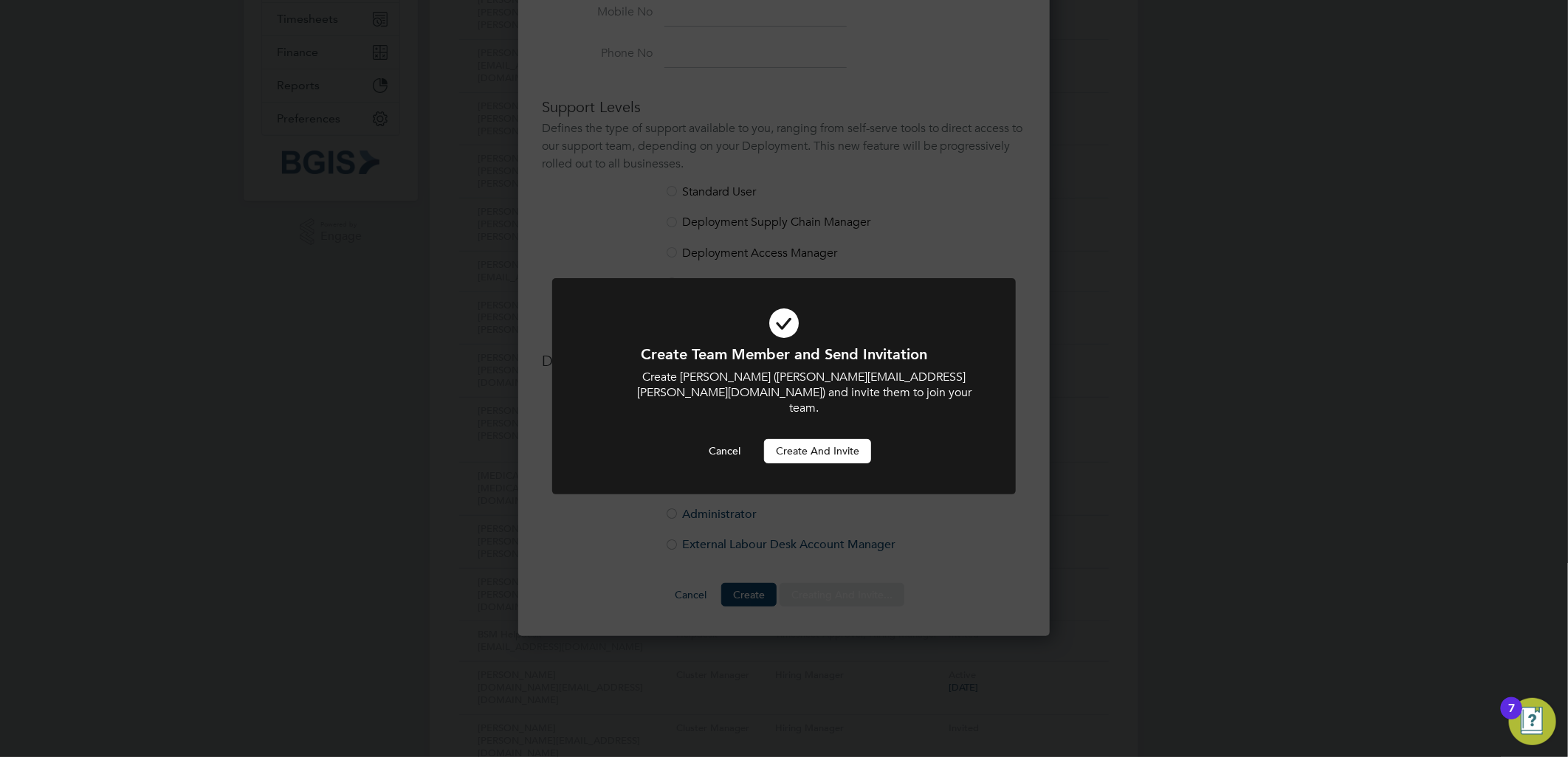
click at [851, 439] on button "Create and invite" at bounding box center [818, 451] width 107 height 23
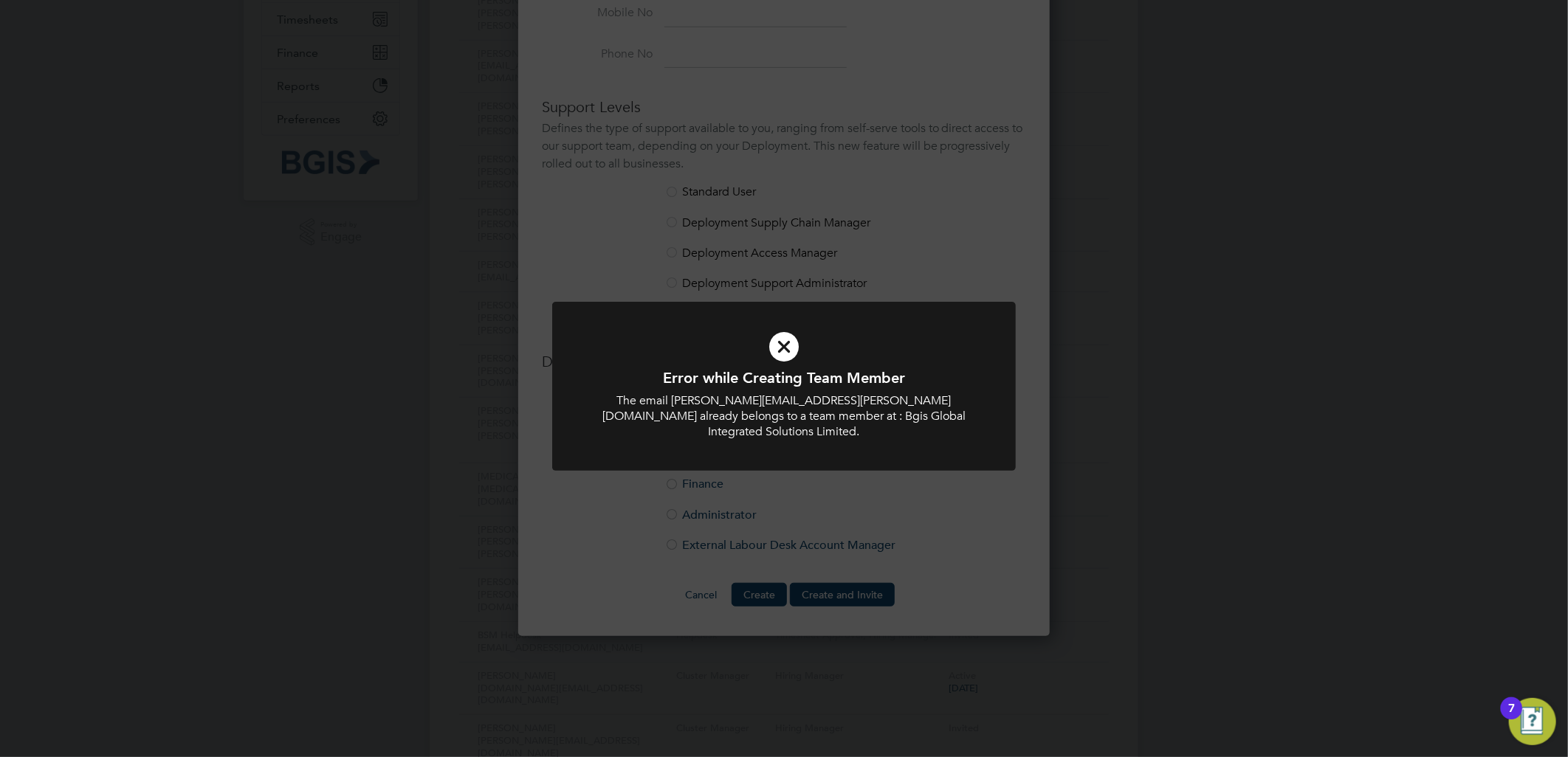
click at [860, 468] on div "Error while Creating Team Member The email Daniel.Jenkins@bgis.com already belo…" at bounding box center [784, 394] width 463 height 186
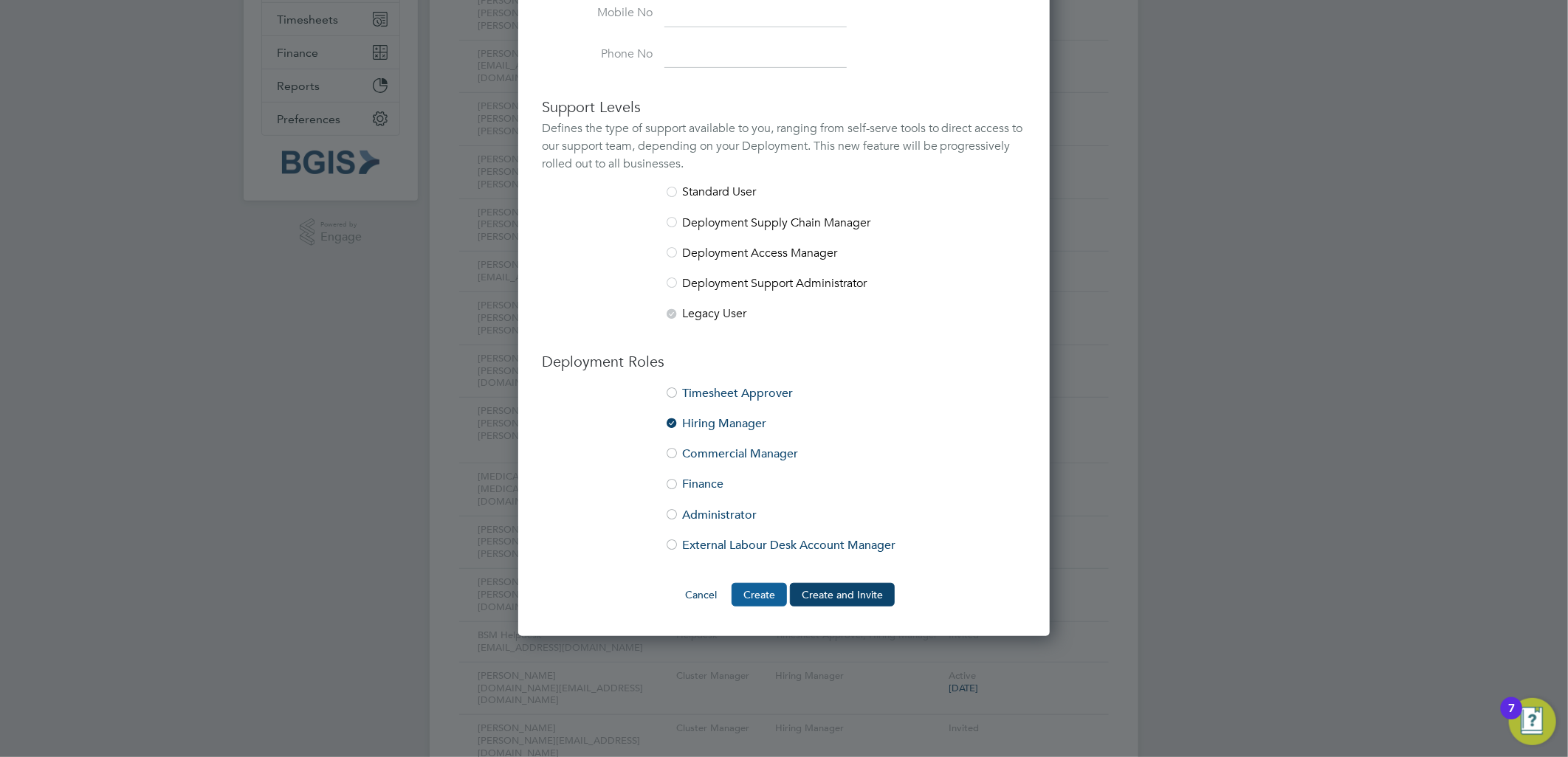
click at [760, 589] on button "Create" at bounding box center [759, 595] width 55 height 23
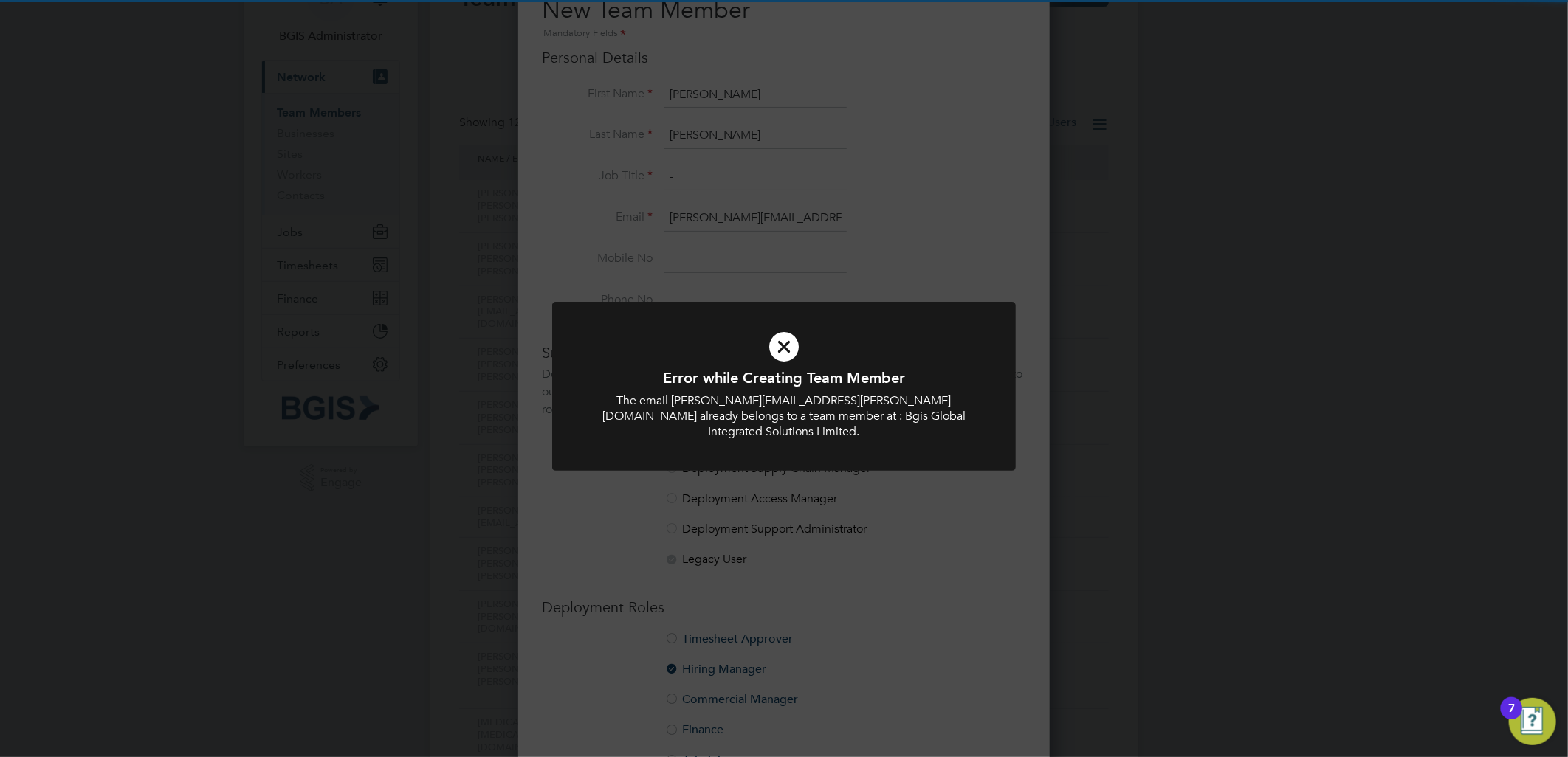
scroll to position [0, 0]
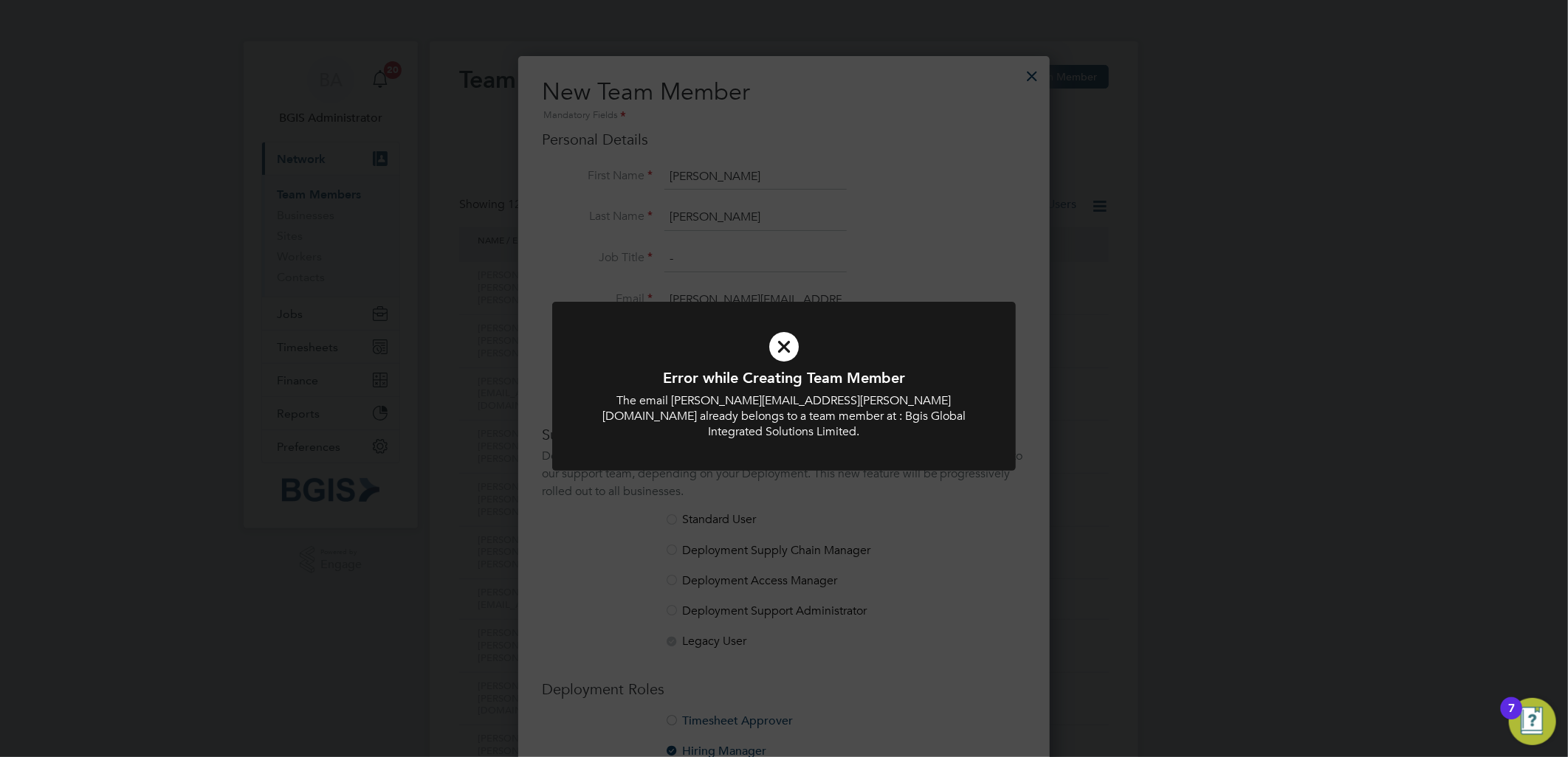
click at [1007, 142] on div "Error while Creating Team Member The email Daniel.Jenkins@bgis.com already belo…" at bounding box center [784, 378] width 1568 height 757
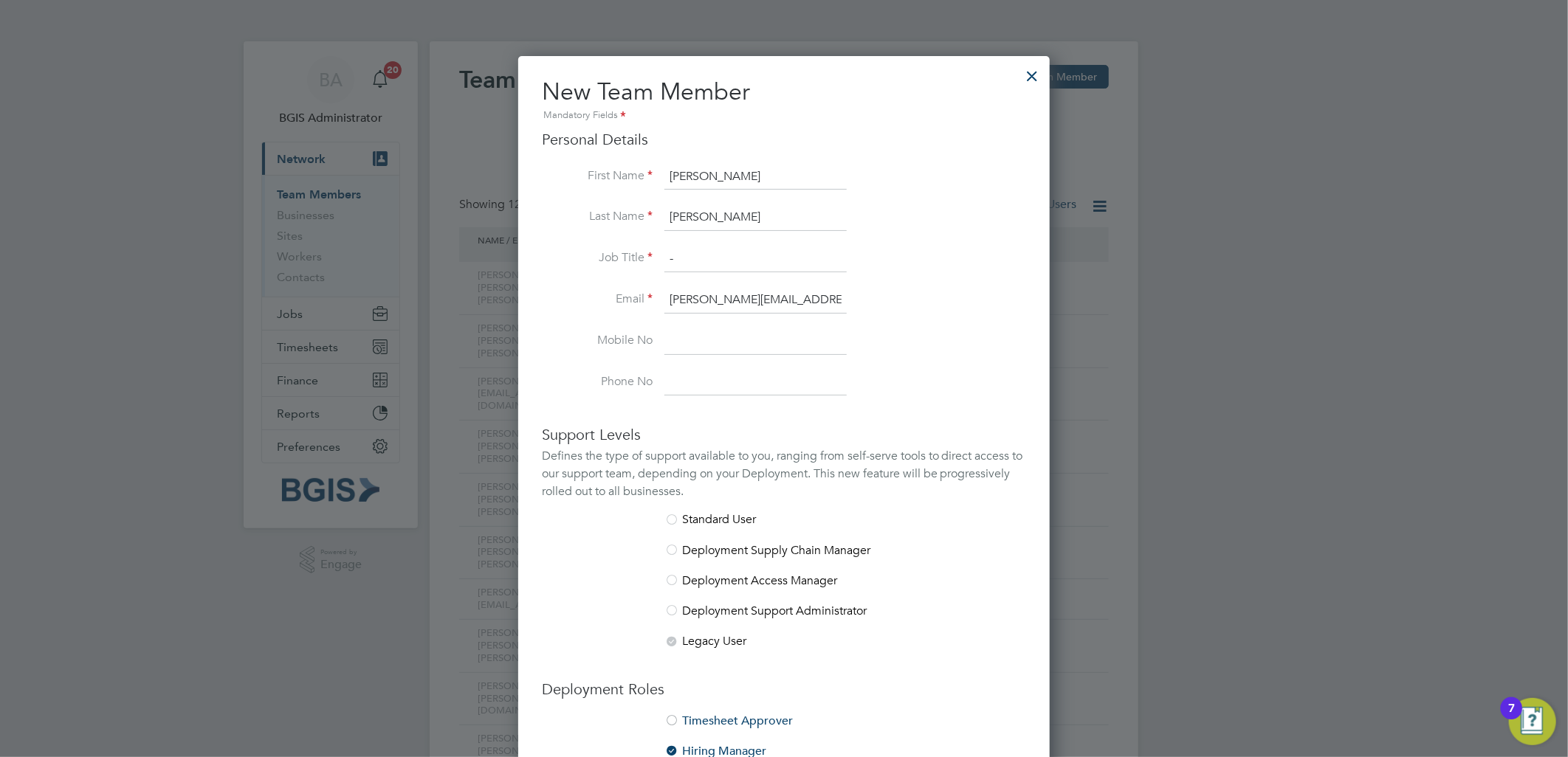
click at [970, 232] on div "Error while Creating Team Member The email Daniel.Jenkins@bgis.com already belo…" at bounding box center [784, 378] width 1568 height 757
click at [1033, 74] on div at bounding box center [1033, 72] width 26 height 26
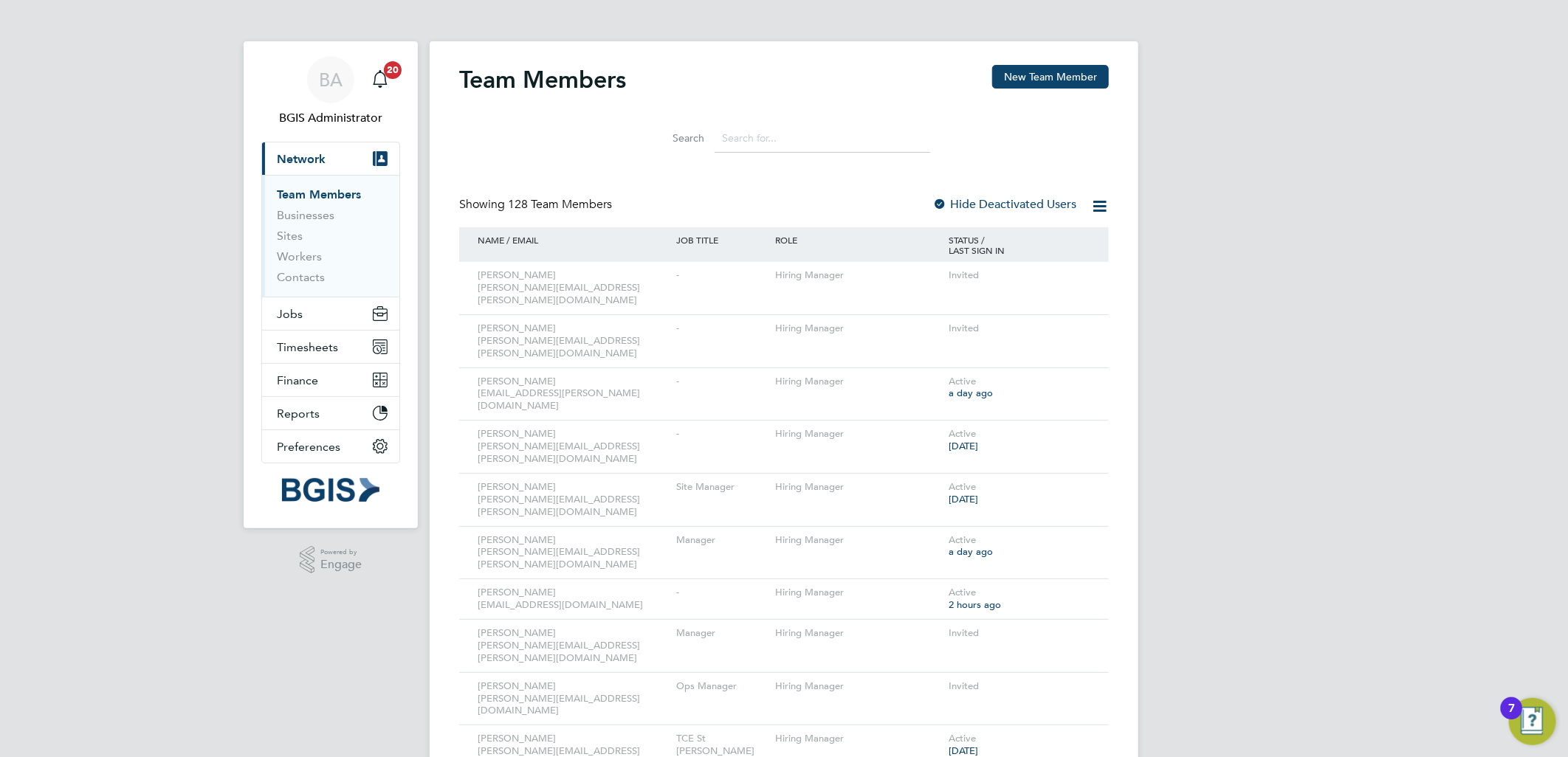
click at [815, 145] on input at bounding box center [822, 138] width 216 height 29
paste input "Daniel.Jenkins@bgis.com"
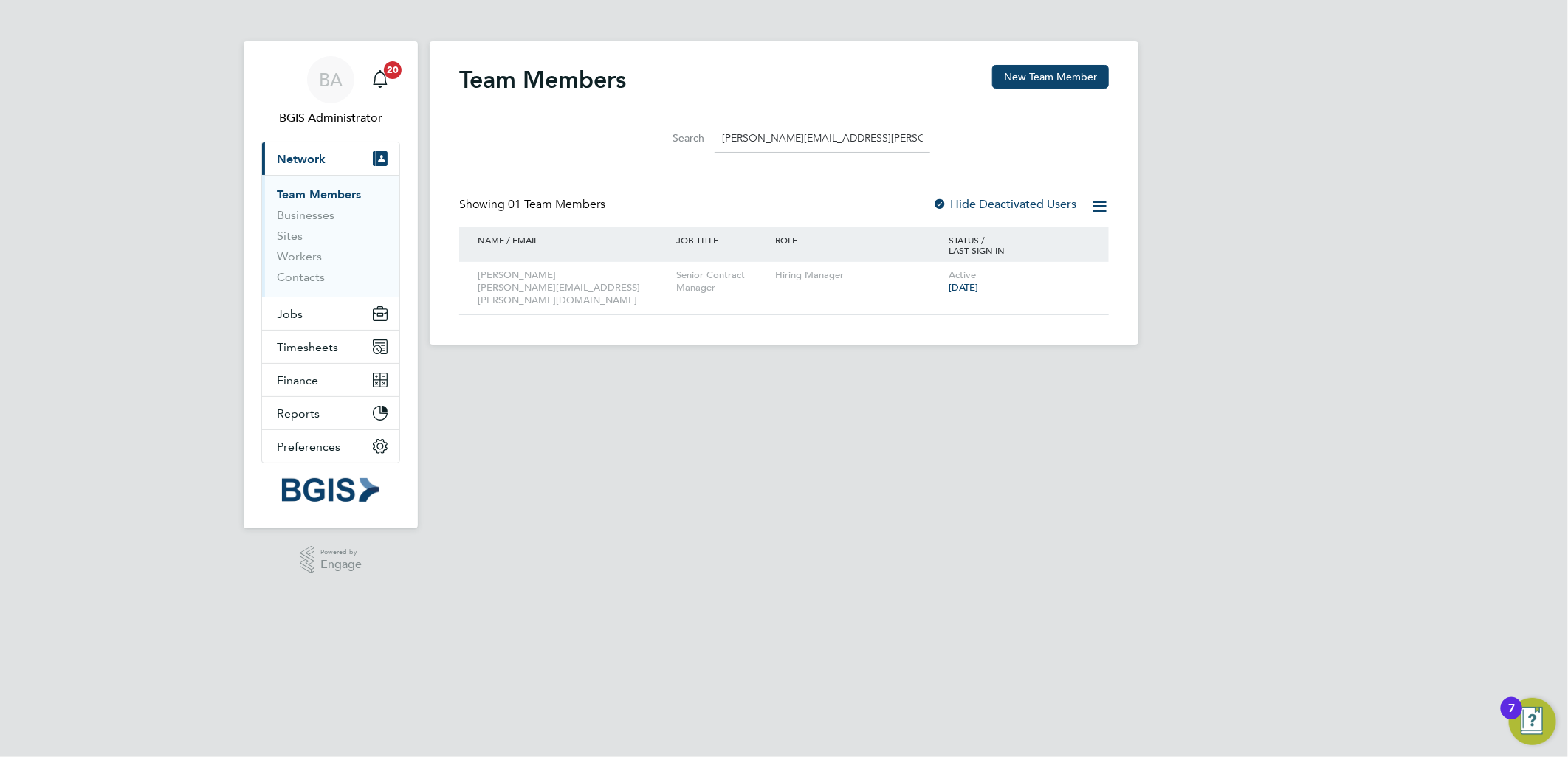
type input "Daniel.Jenkins@bgis.com"
click at [310, 310] on button "Jobs" at bounding box center [330, 313] width 137 height 32
click at [299, 307] on span "Jobs" at bounding box center [290, 314] width 26 height 14
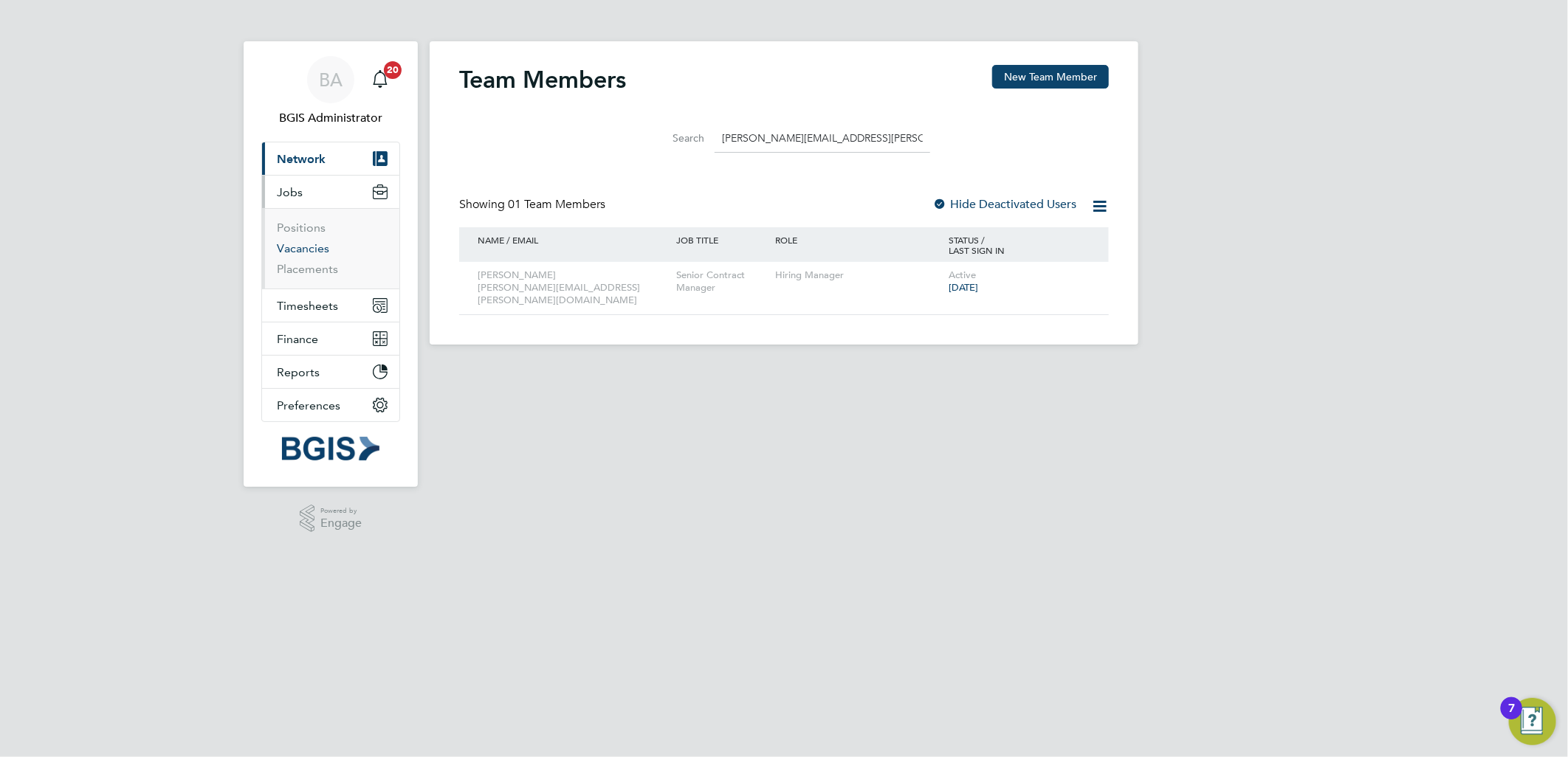
click at [296, 243] on link "Vacancies" at bounding box center [304, 248] width 53 height 14
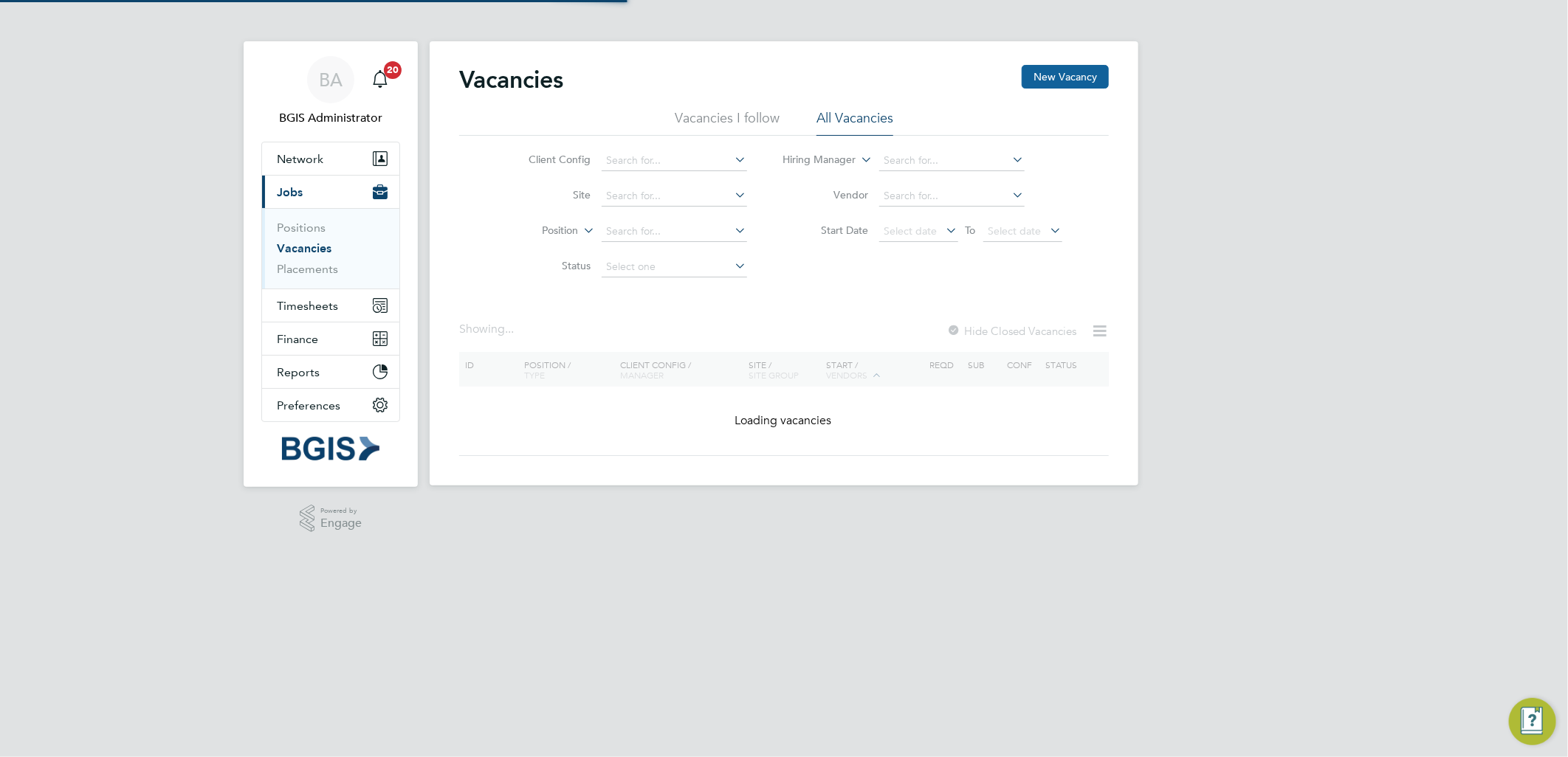
click at [1031, 78] on button "New Vacancy" at bounding box center [1066, 77] width 88 height 23
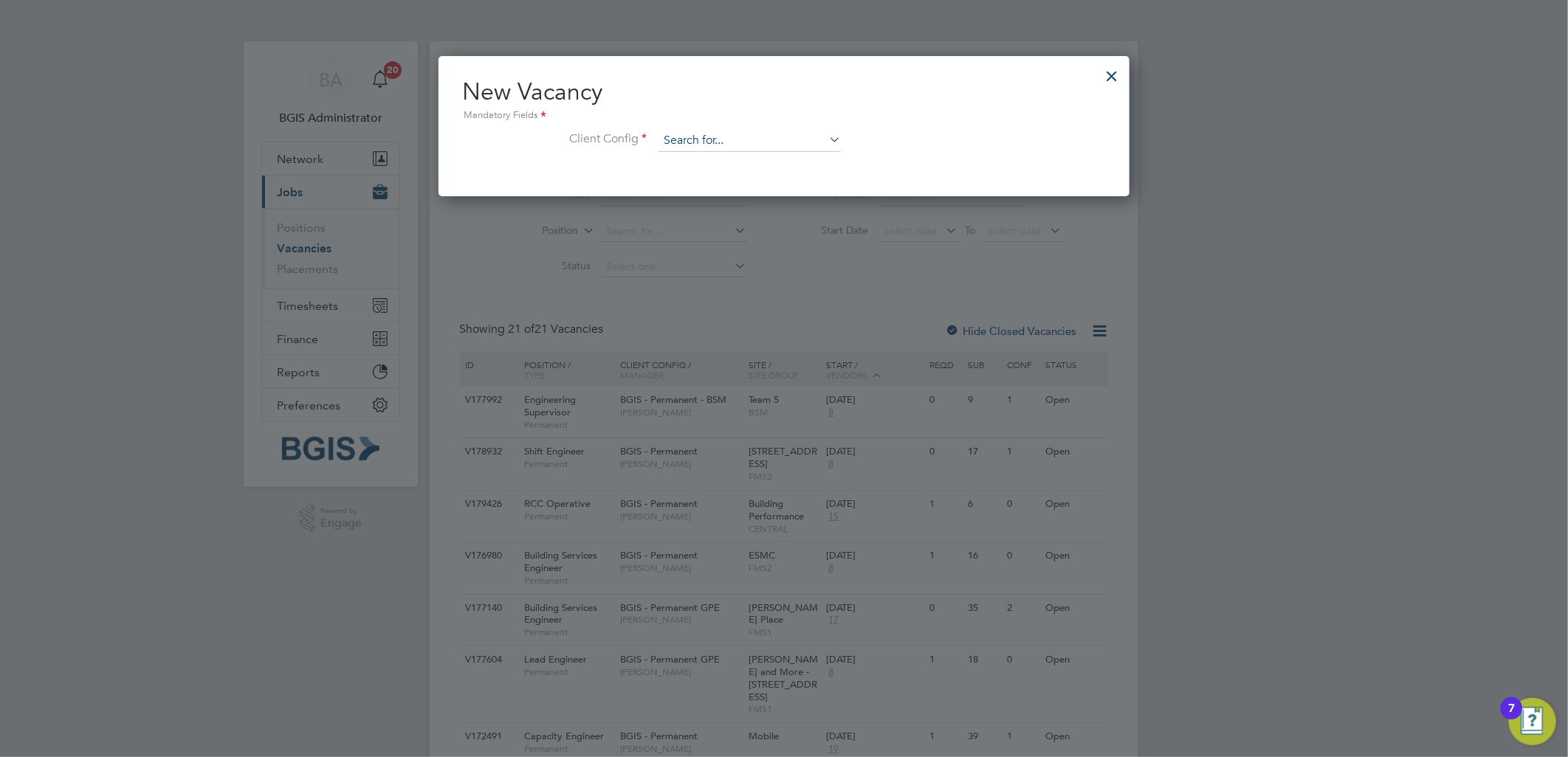
scroll to position [139, 692]
click at [672, 138] on input at bounding box center [749, 141] width 182 height 22
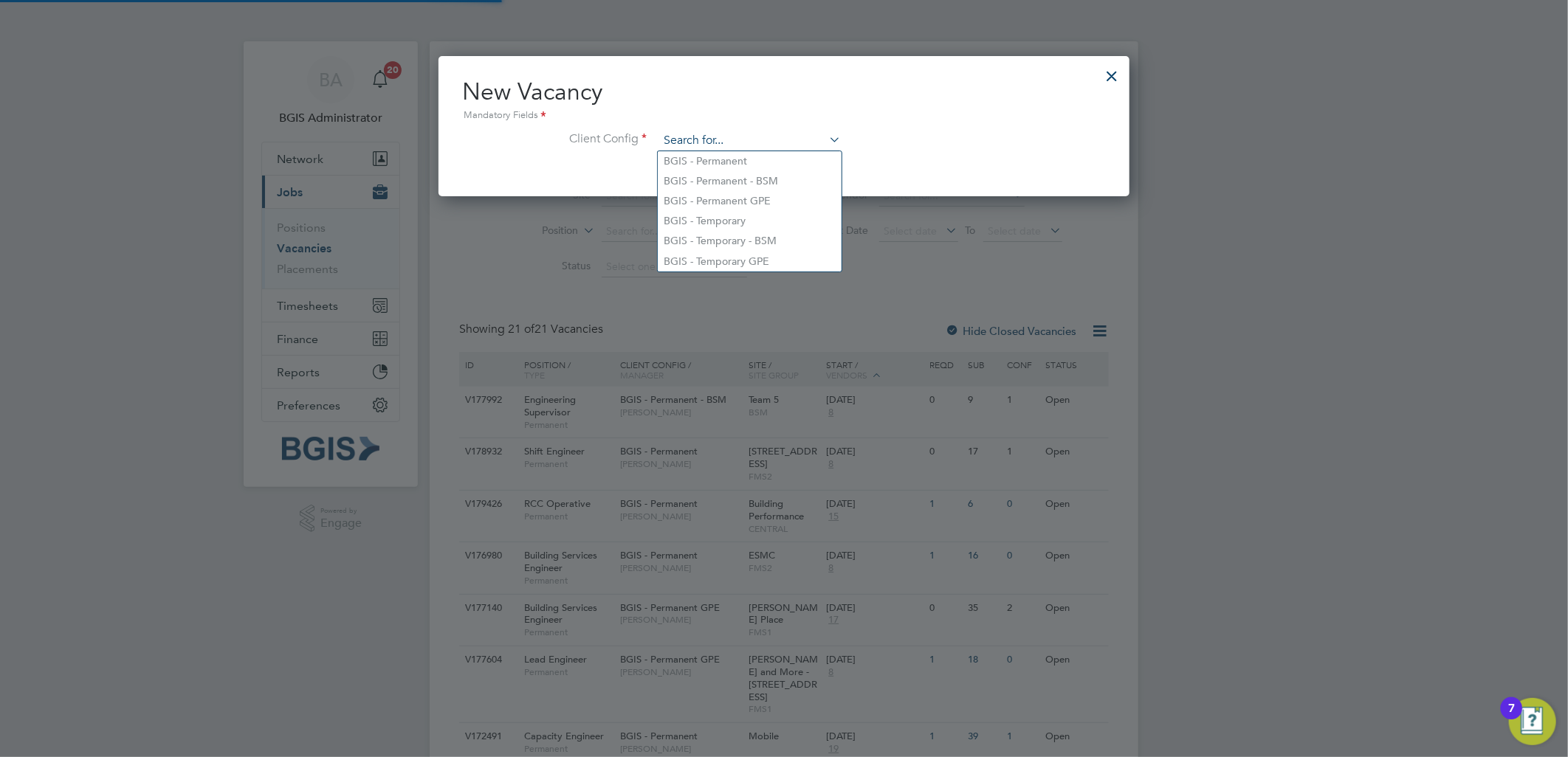
type input "s"
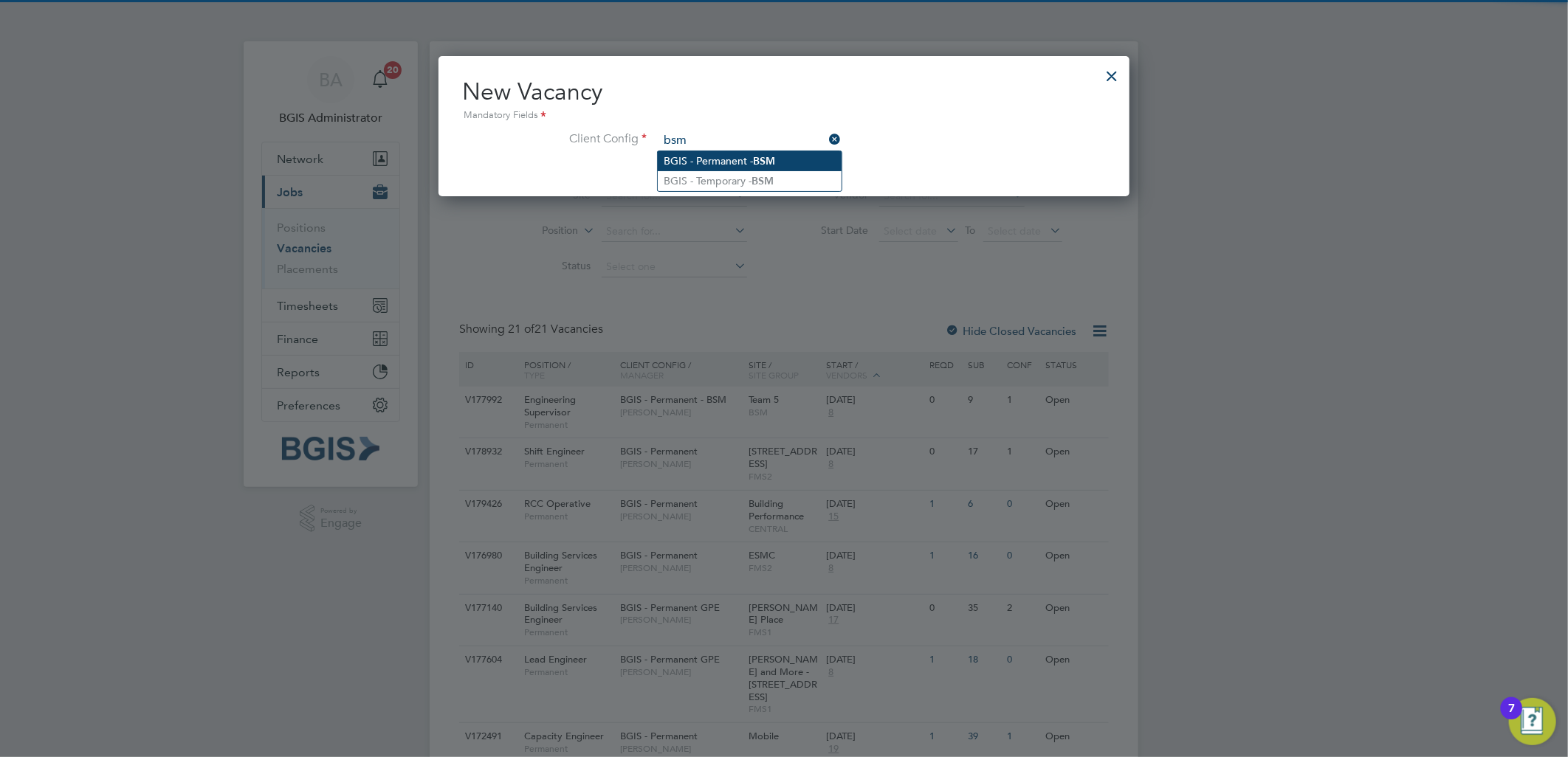
click at [744, 166] on li "BGIS - Permanent - BSM" at bounding box center [749, 162] width 184 height 19
type input "BGIS - Permanent - BSM"
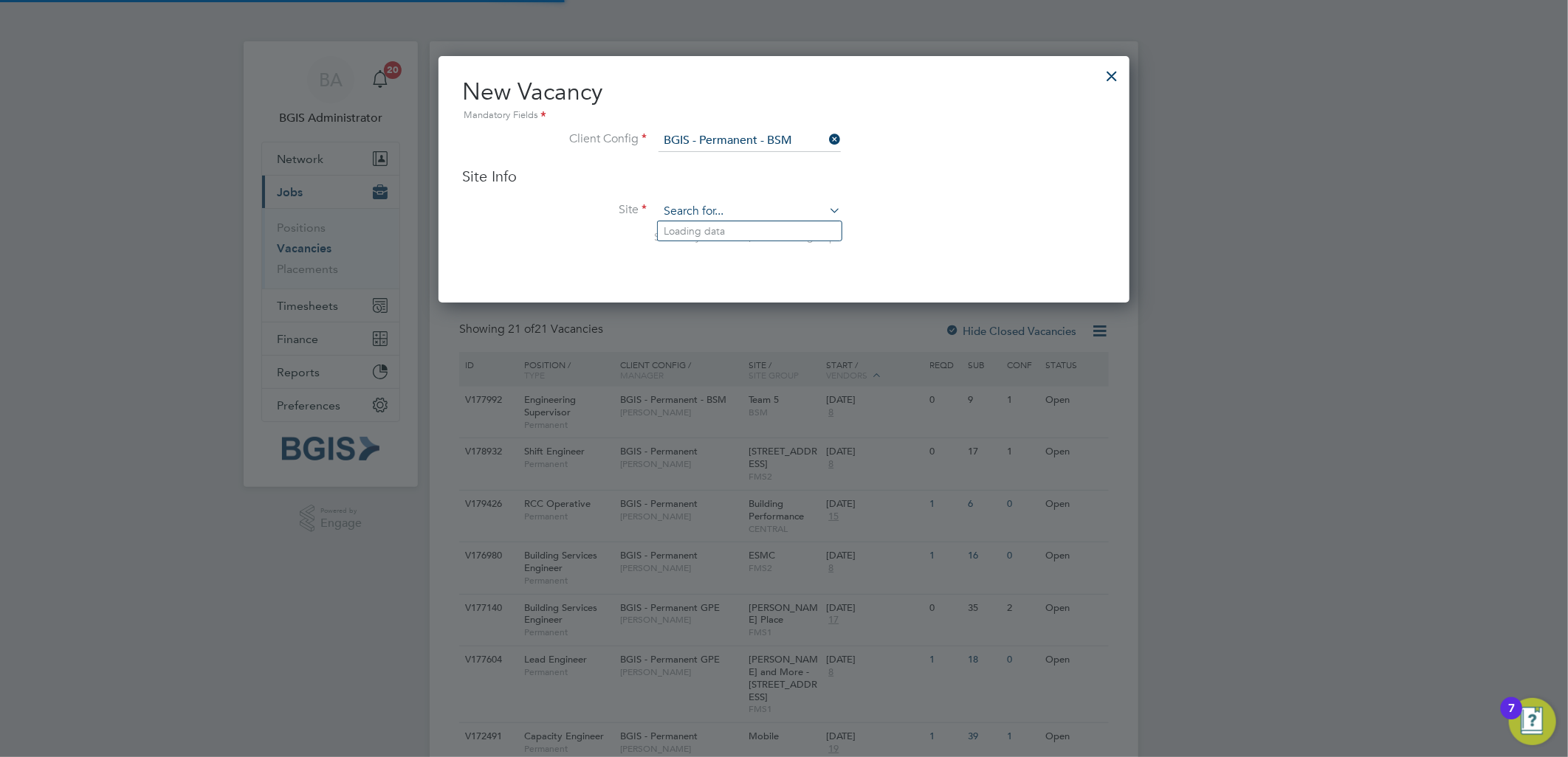
click at [718, 200] on input at bounding box center [749, 211] width 182 height 22
click at [749, 231] on li "Team 9" at bounding box center [749, 232] width 184 height 19
type input "Team 9"
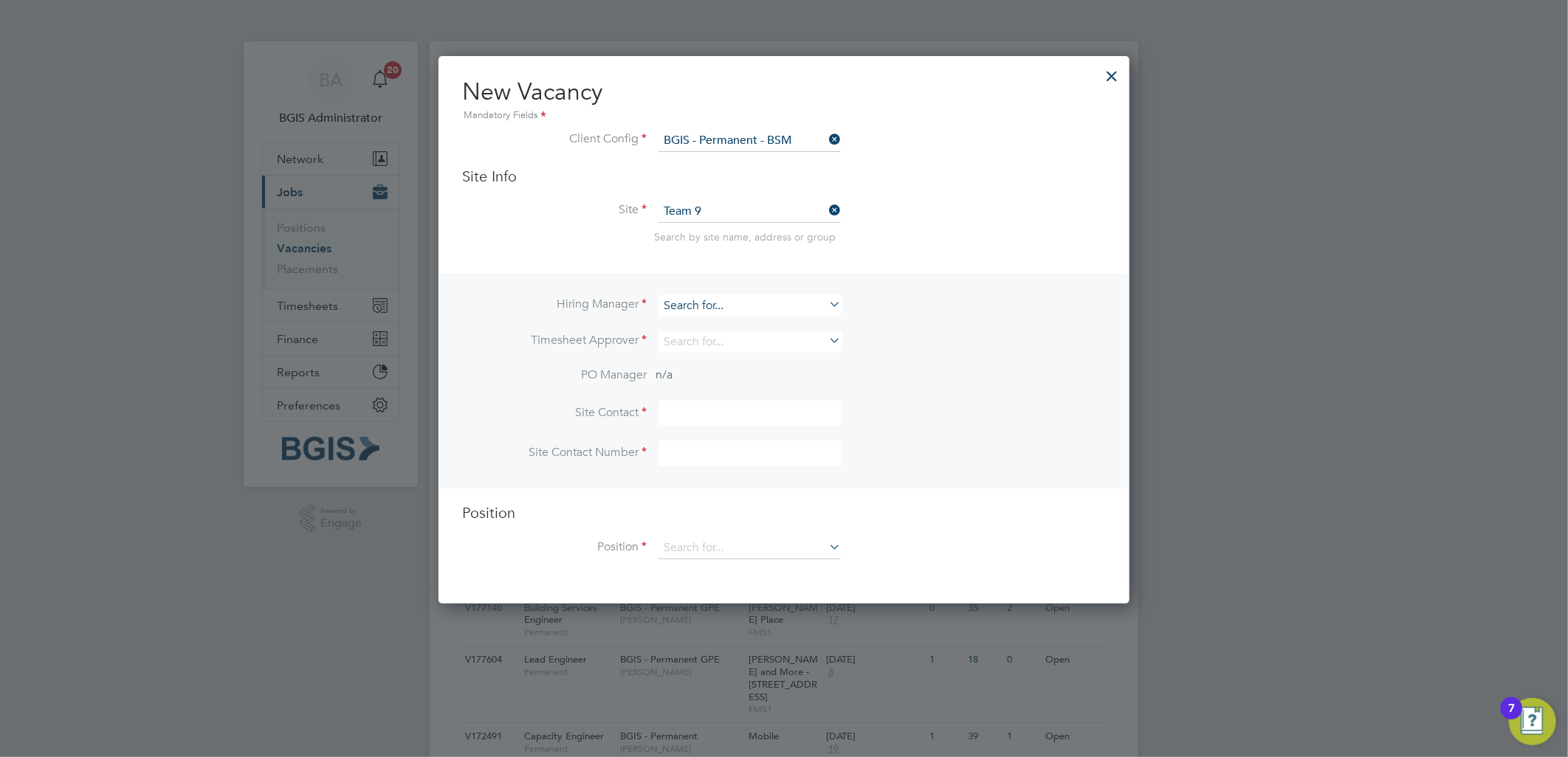
scroll to position [545, 692]
click at [731, 303] on input at bounding box center [749, 306] width 182 height 21
click at [726, 322] on li "Cind y Thomas" at bounding box center [749, 324] width 184 height 19
type input "Cindy Thomas"
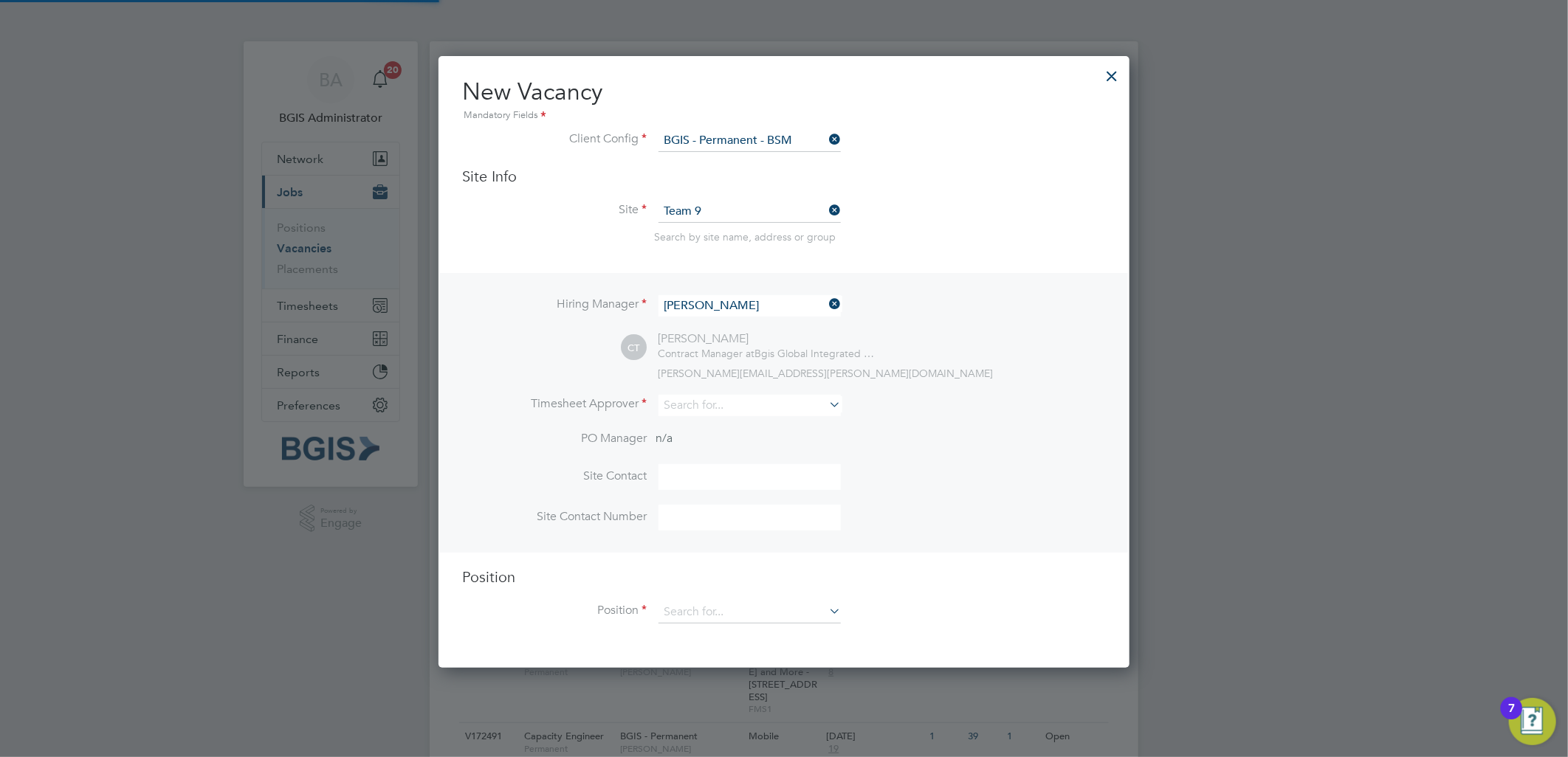
scroll to position [608, 692]
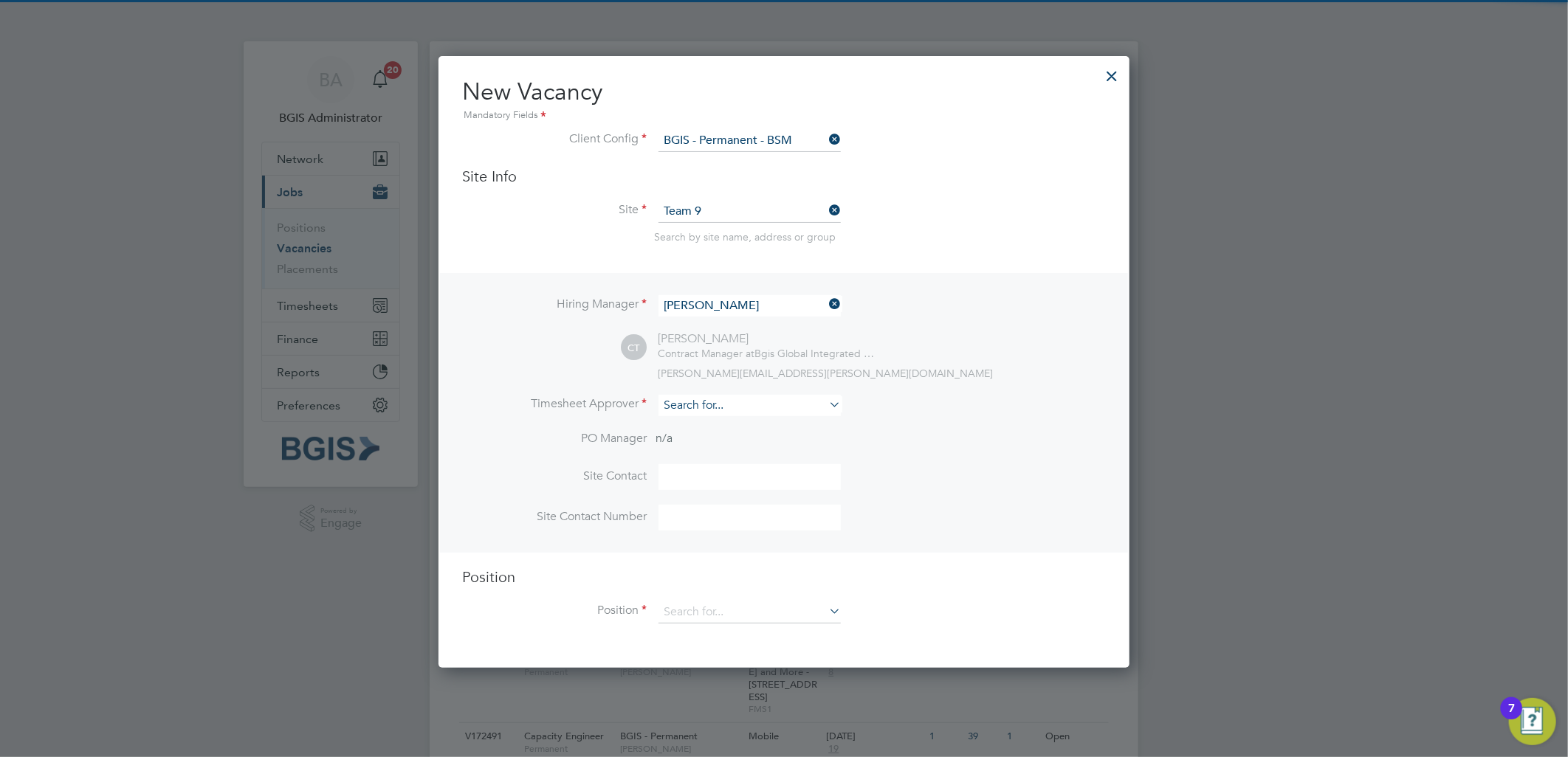
click at [710, 395] on input at bounding box center [749, 406] width 182 height 21
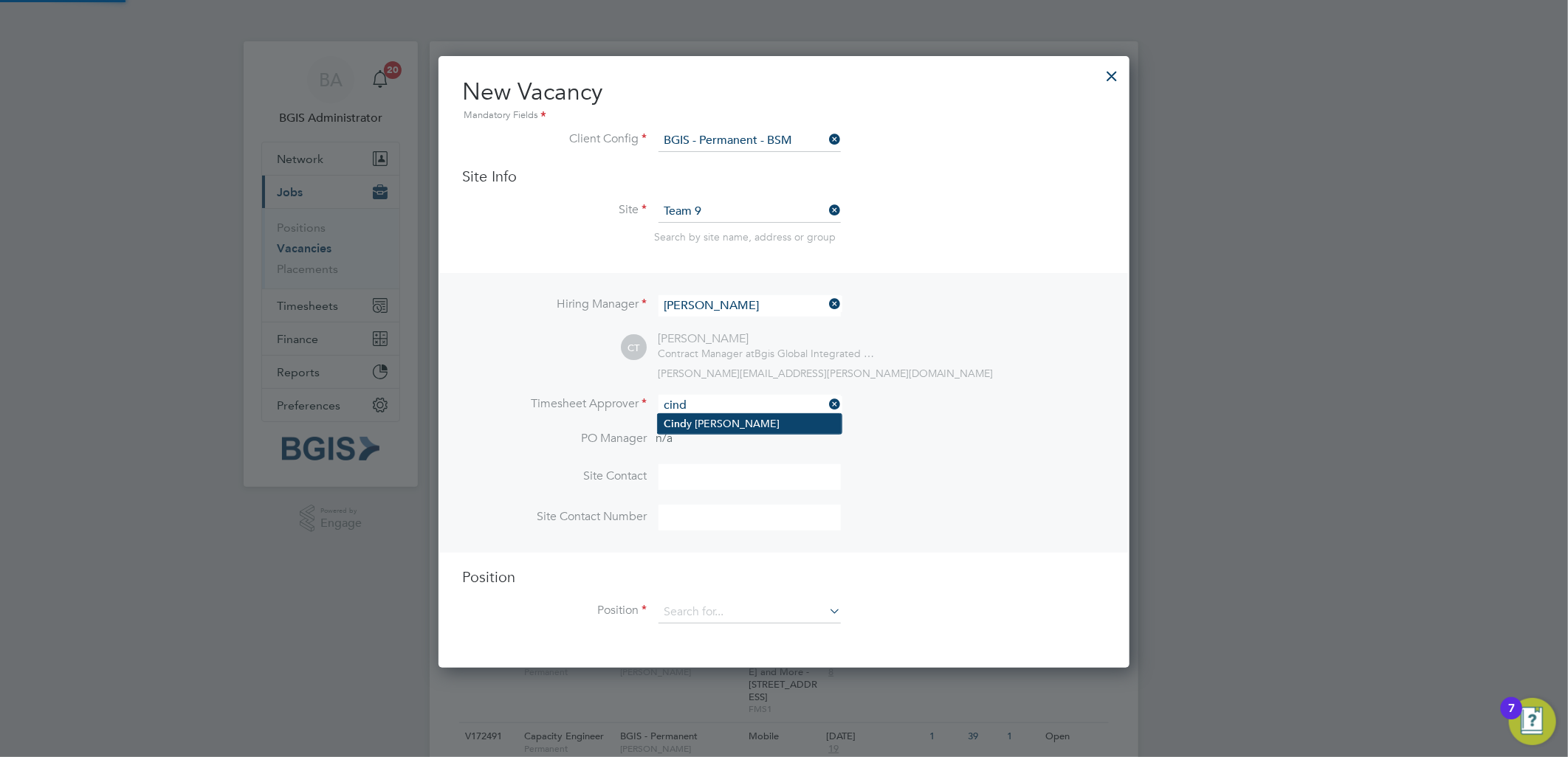
click at [703, 430] on li "Cind y Thomas" at bounding box center [749, 424] width 184 height 19
type input "Cindy Thomas"
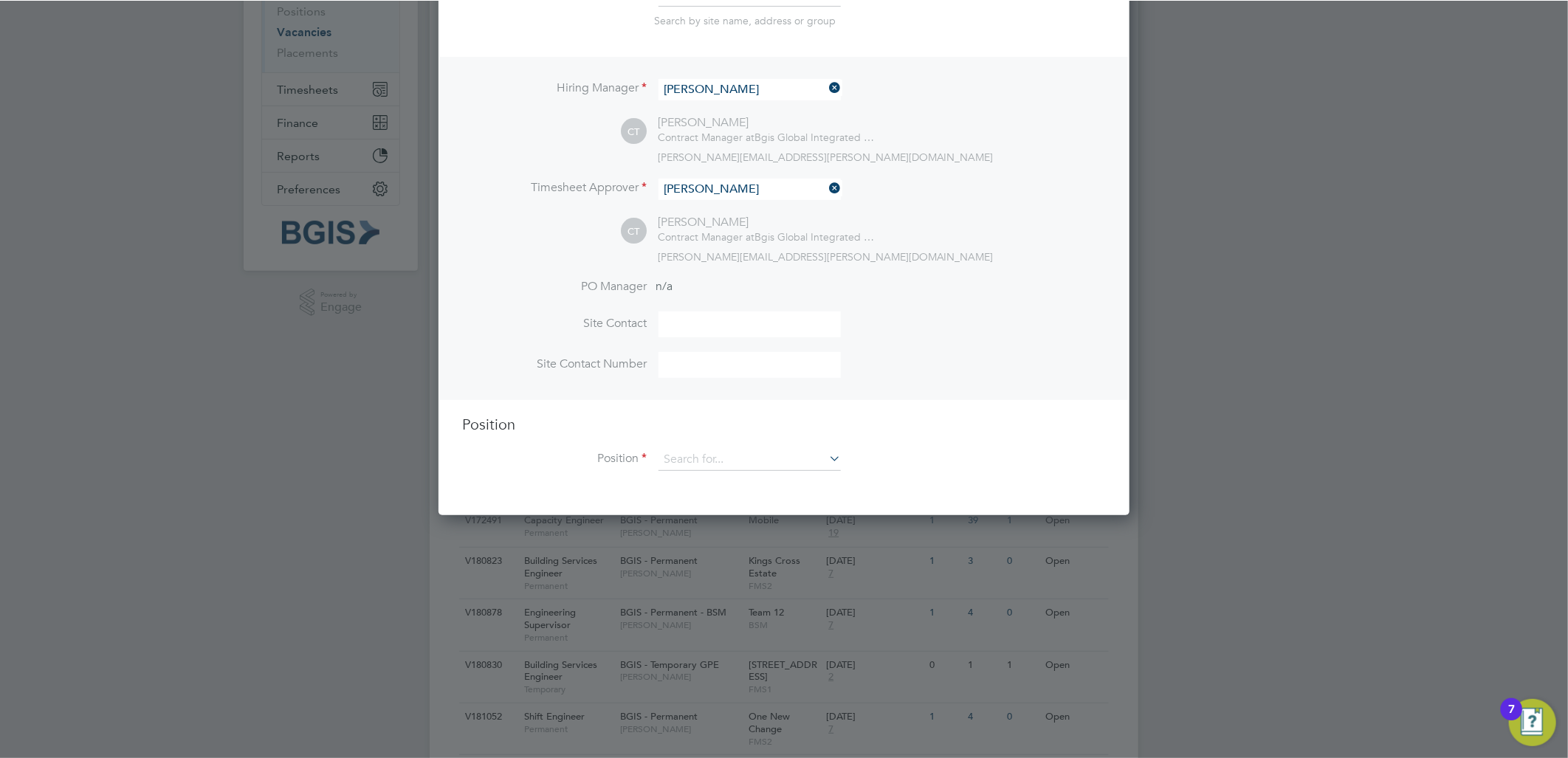
scroll to position [246, 0]
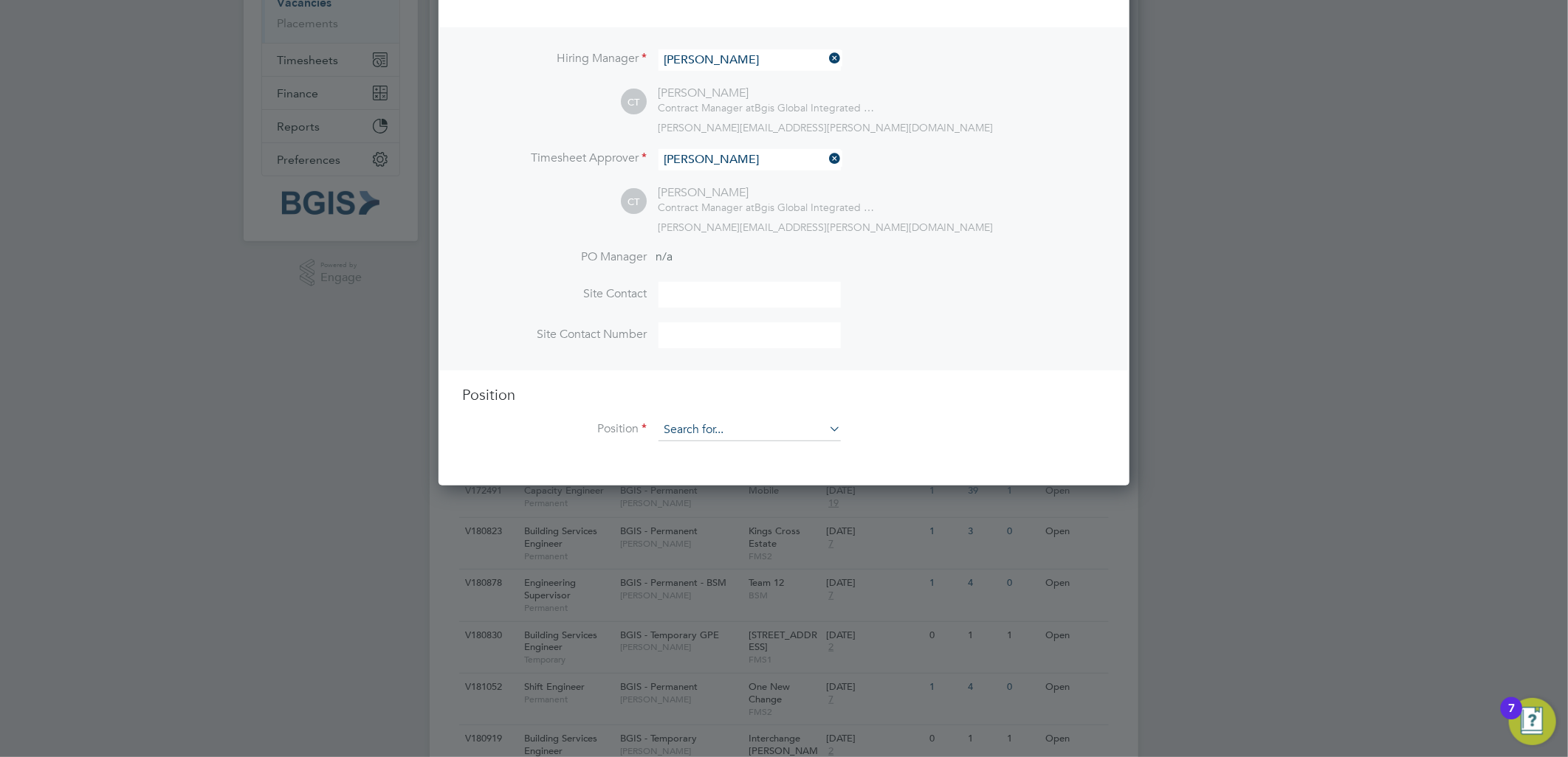
click at [696, 419] on input at bounding box center [749, 430] width 182 height 22
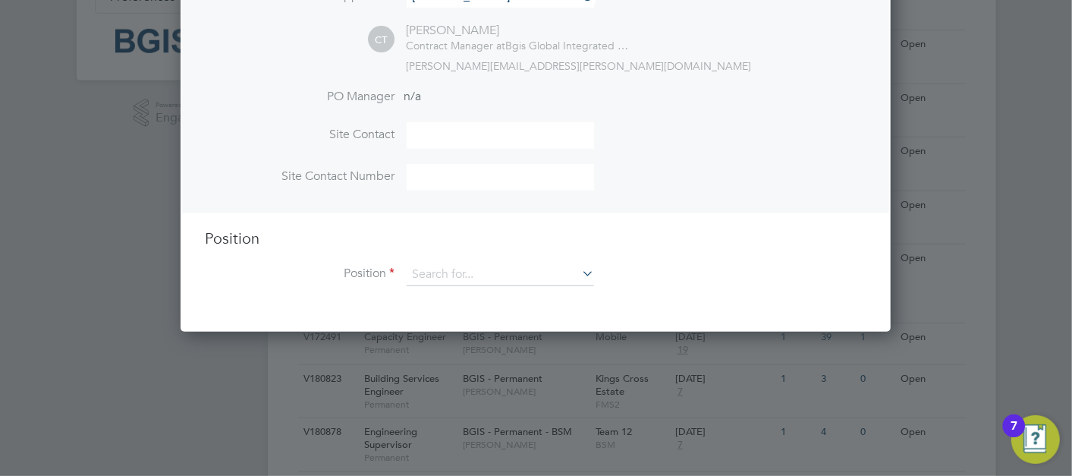
scroll to position [421, 0]
click at [456, 266] on input at bounding box center [500, 274] width 187 height 23
click at [704, 256] on div "Position Position" at bounding box center [536, 264] width 662 height 73
click at [468, 277] on input at bounding box center [500, 274] width 187 height 23
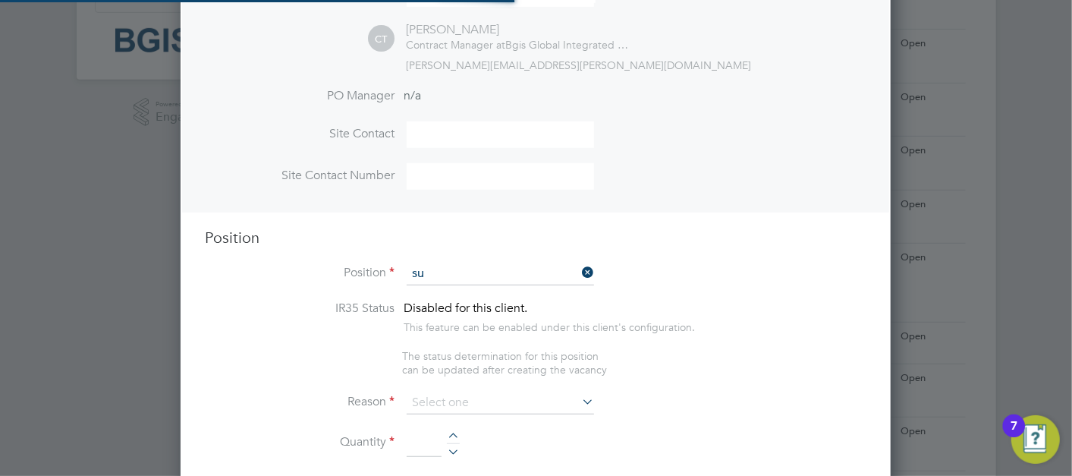
scroll to position [2451, 711]
type input "super"
click at [748, 263] on li "Position super" at bounding box center [536, 282] width 662 height 38
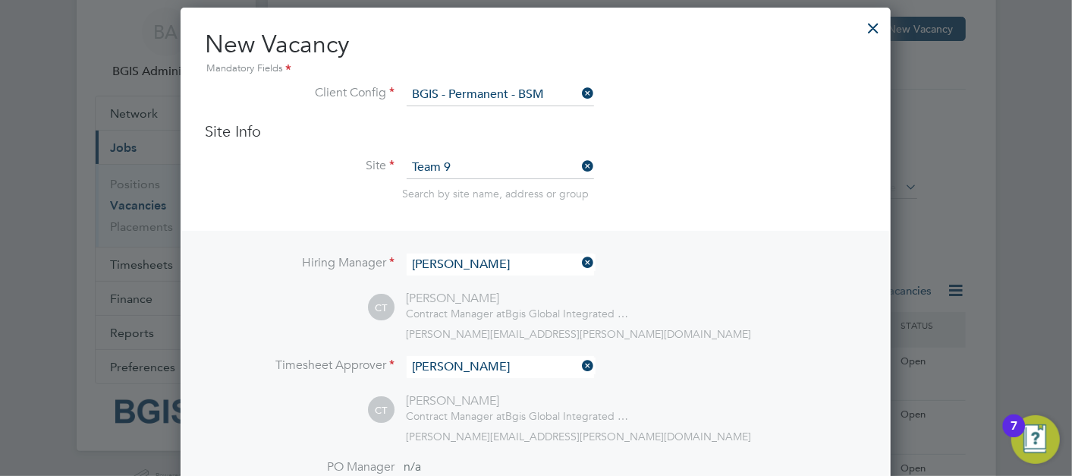
scroll to position [0, 0]
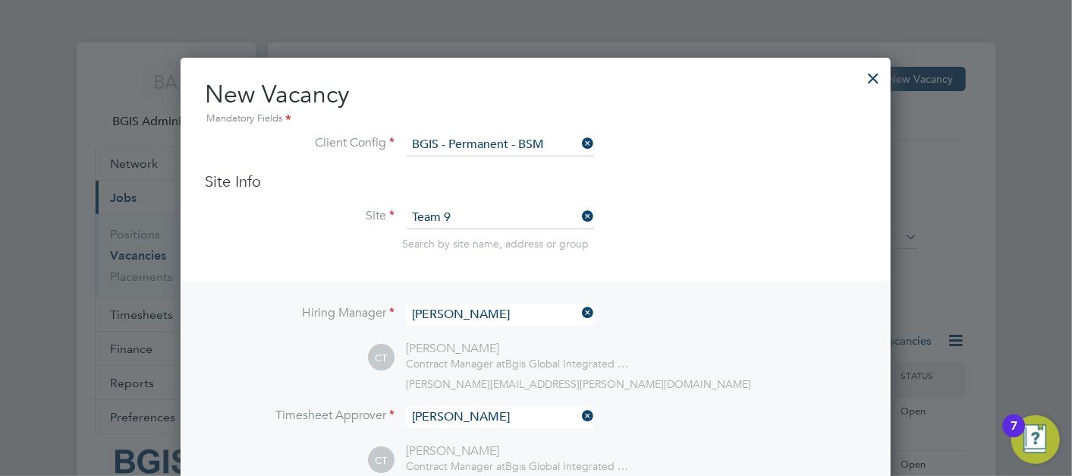
click at [863, 76] on div at bounding box center [873, 74] width 27 height 27
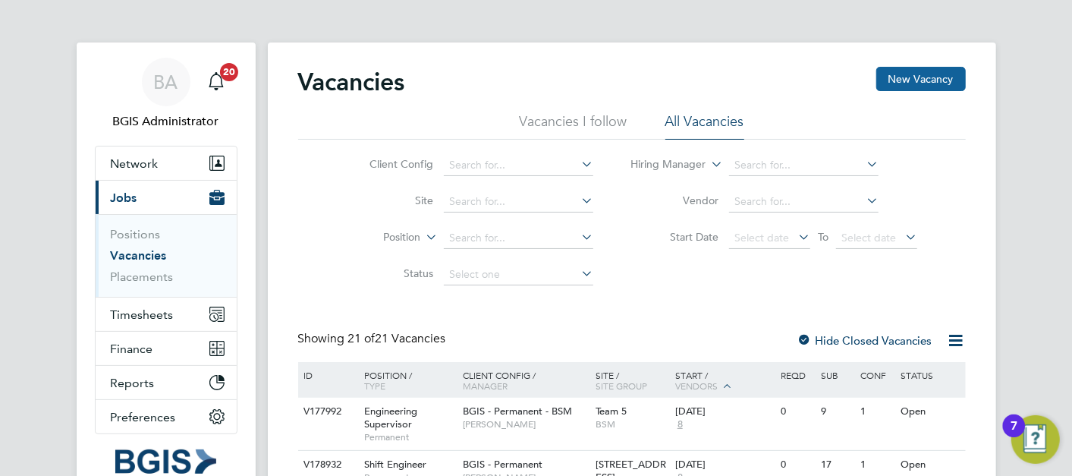
click at [906, 86] on button "New Vacancy" at bounding box center [921, 79] width 90 height 24
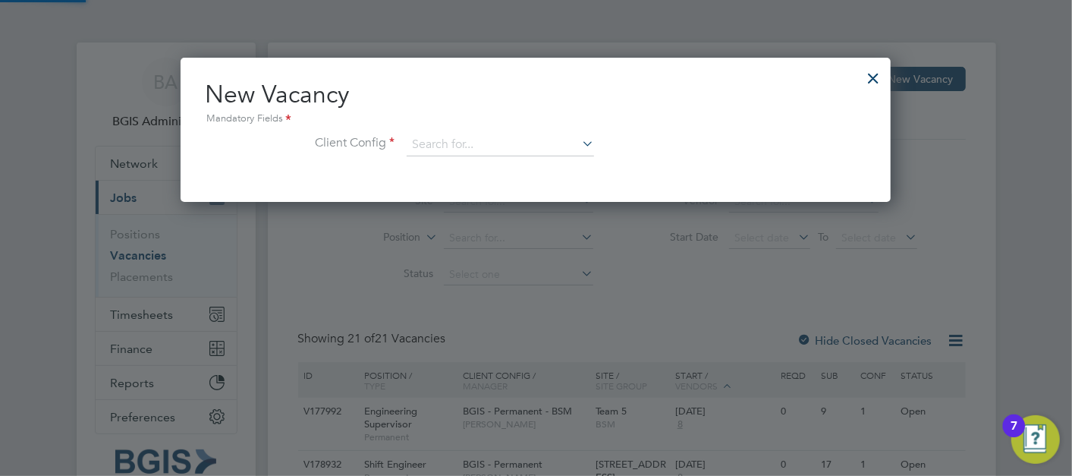
scroll to position [143, 711]
click at [426, 146] on input at bounding box center [500, 145] width 187 height 23
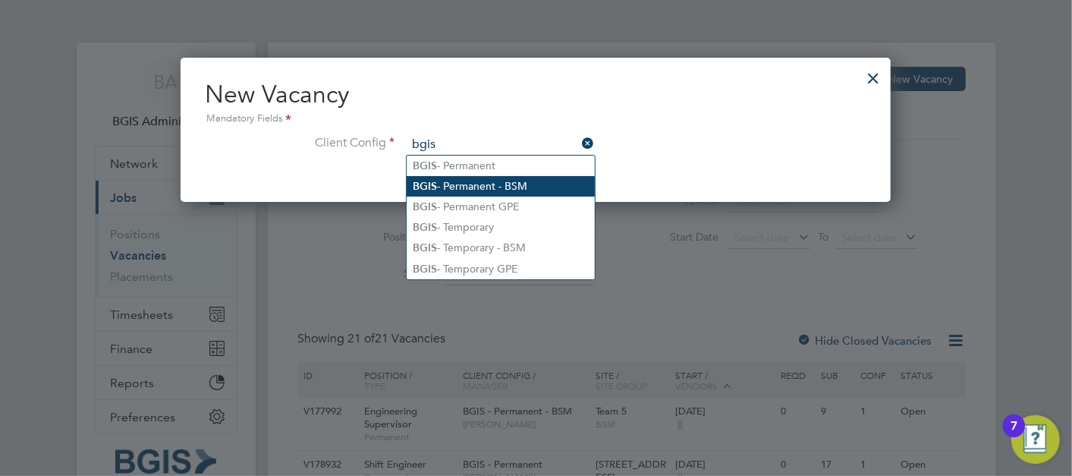
click at [489, 186] on li "BGIS - Permanent - BSM" at bounding box center [501, 186] width 188 height 20
type input "BGIS - Permanent - BSM"
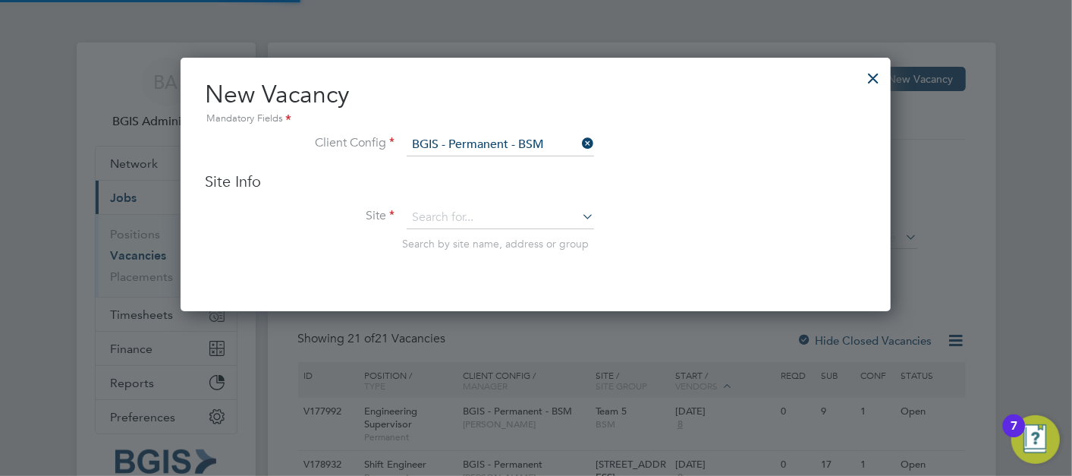
scroll to position [253, 711]
click at [448, 246] on span "Search by site name, address or group" at bounding box center [495, 244] width 187 height 14
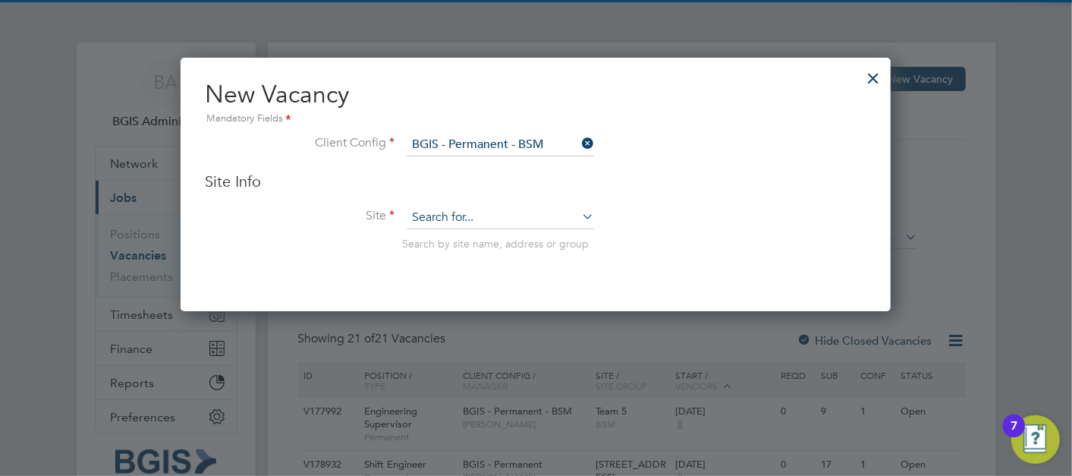
click at [461, 213] on input at bounding box center [500, 217] width 187 height 23
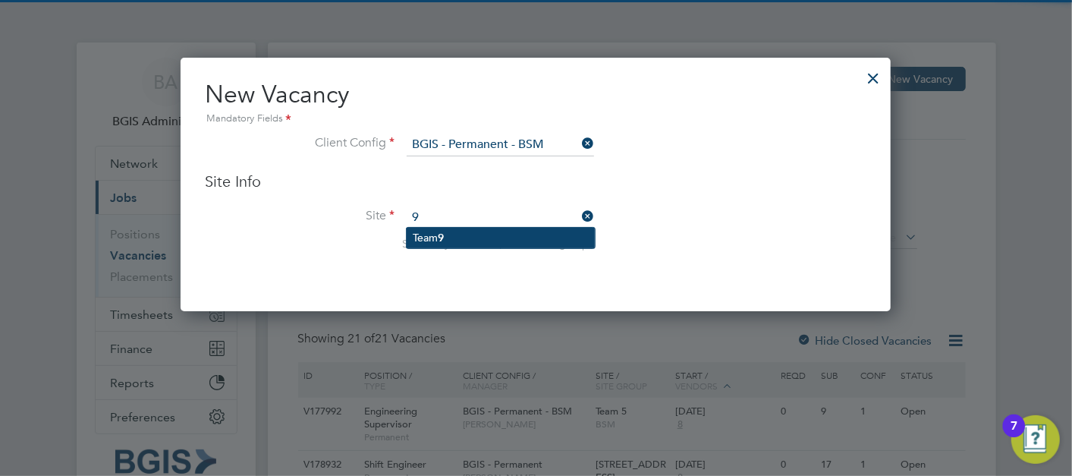
click at [455, 236] on li "Team 9" at bounding box center [501, 238] width 188 height 20
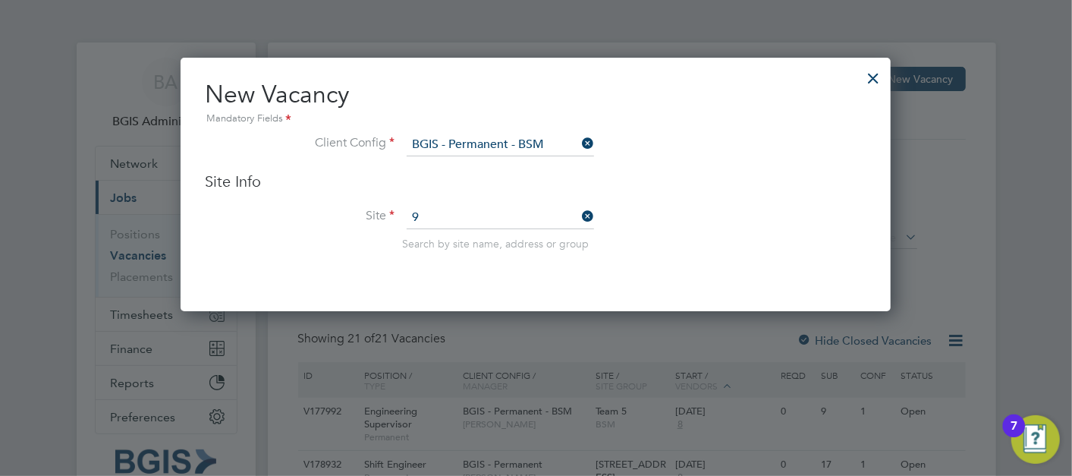
type input "Team 9"
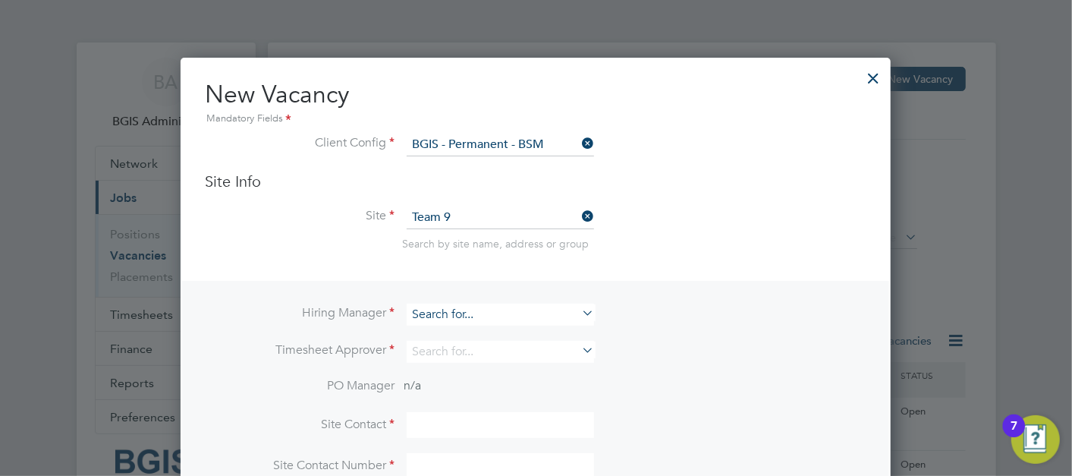
click at [457, 310] on input at bounding box center [500, 314] width 187 height 22
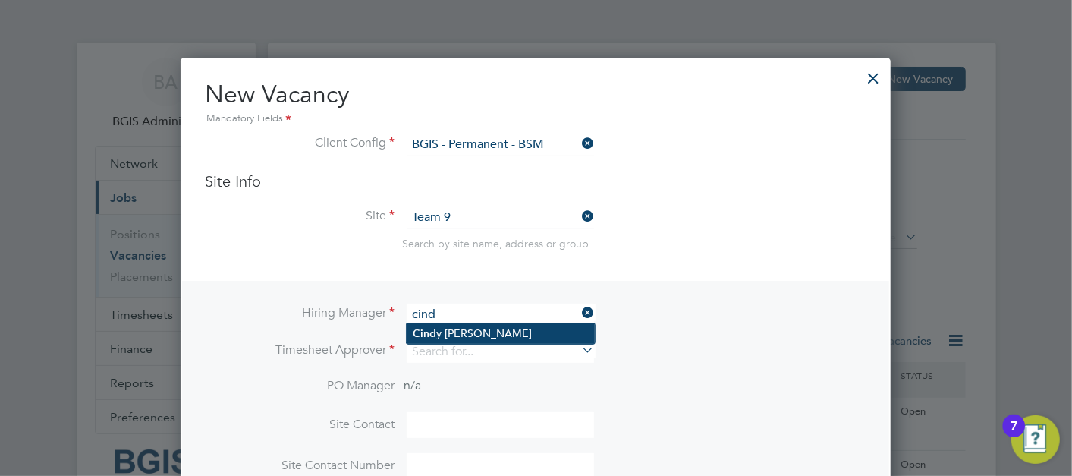
click at [440, 327] on li "Cind y Thomas" at bounding box center [501, 333] width 188 height 20
type input "Cindy Thomas"
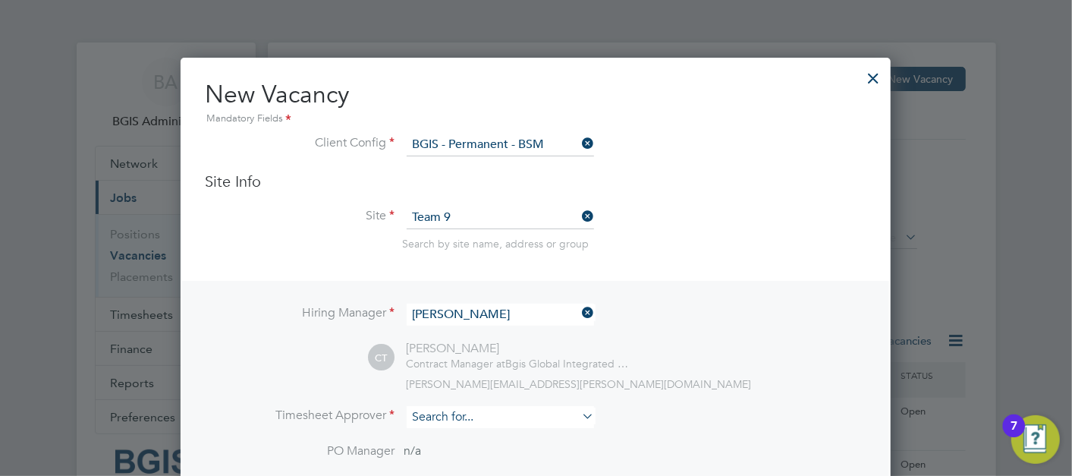
click at [454, 411] on input at bounding box center [500, 417] width 187 height 22
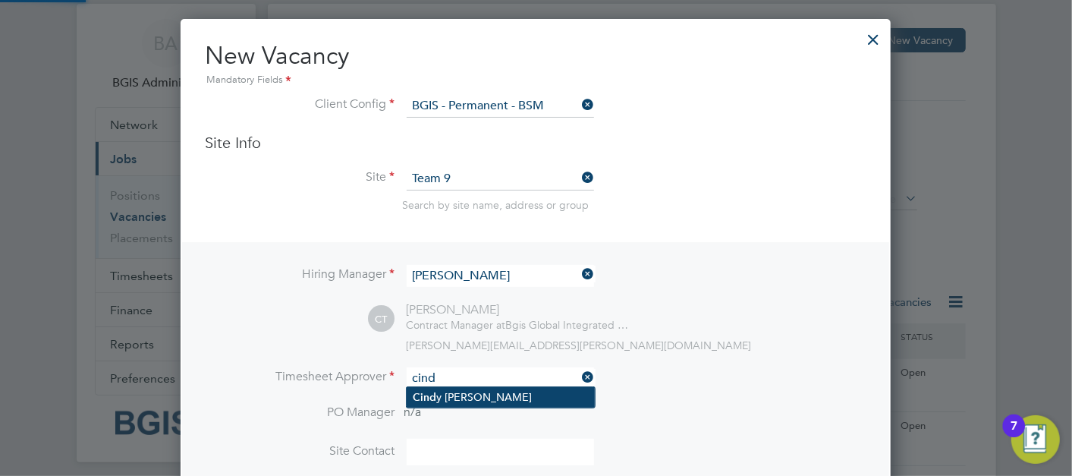
scroll to position [168, 0]
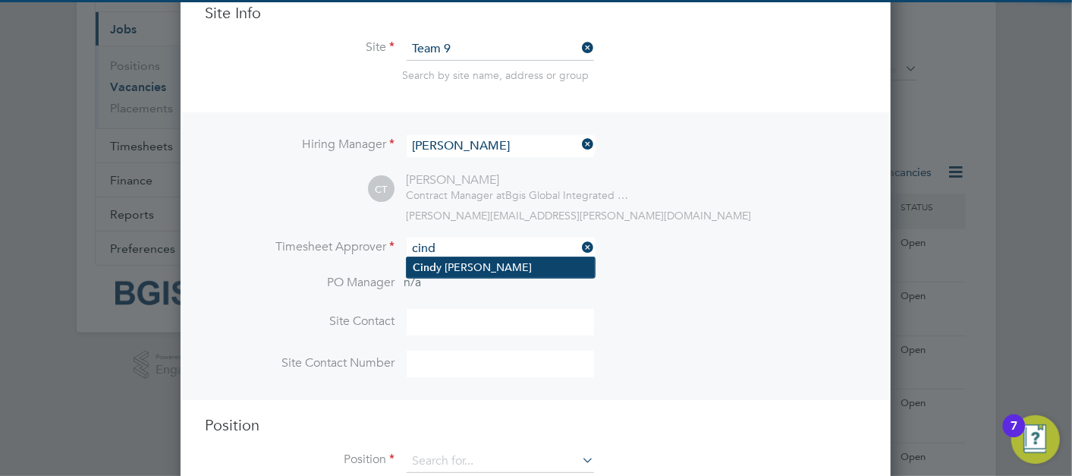
click at [483, 264] on li "Cind y Thomas" at bounding box center [501, 267] width 188 height 20
type input "Cindy Thomas"
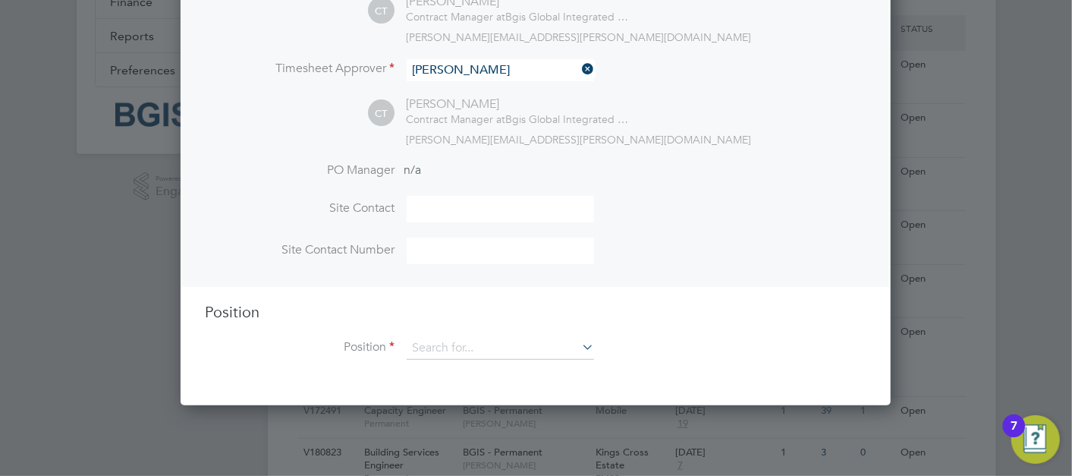
scroll to position [421, 0]
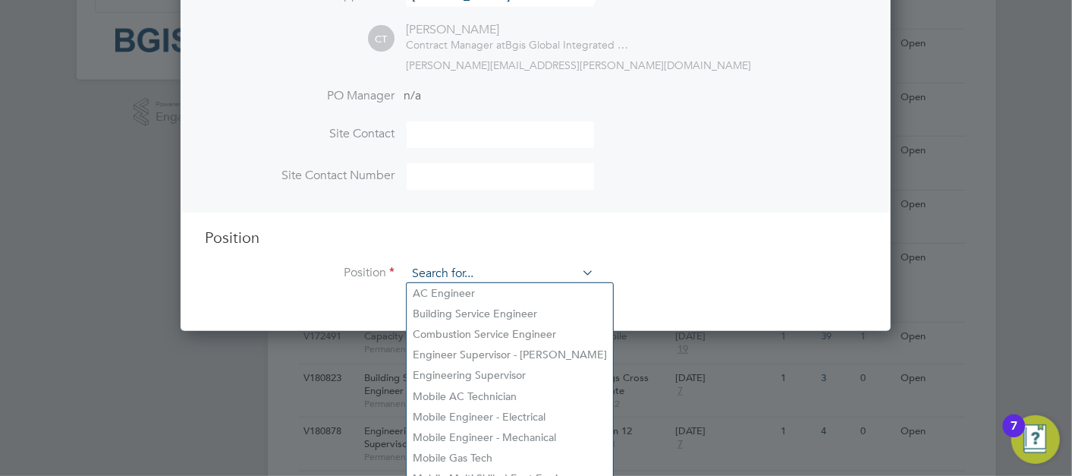
click at [440, 266] on input at bounding box center [500, 274] width 187 height 23
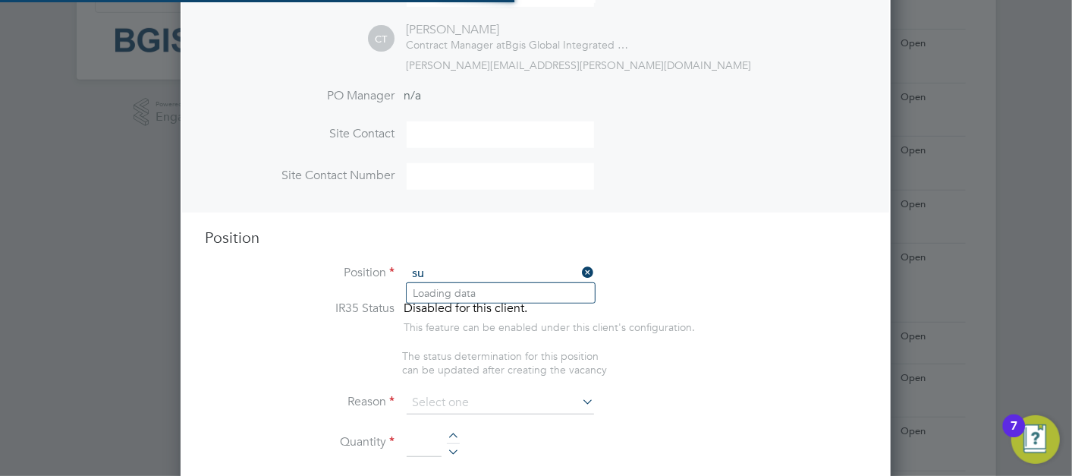
scroll to position [2451, 711]
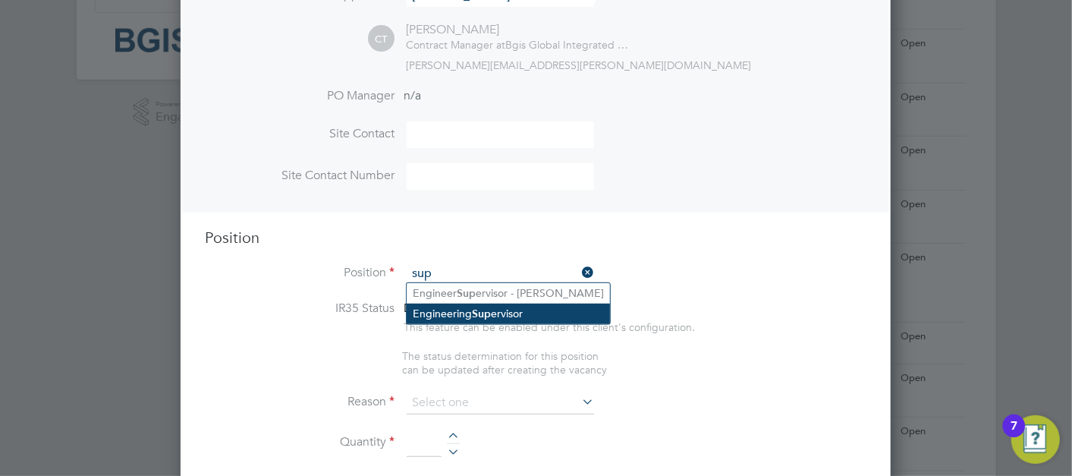
click at [446, 303] on li "Engineering Sup ervisor" at bounding box center [508, 313] width 203 height 20
type input "Engineering Supervisor"
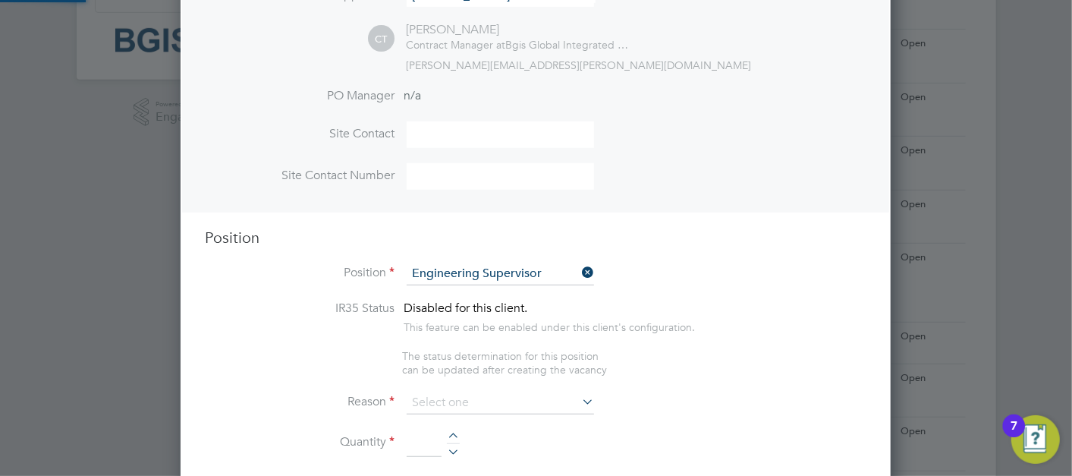
type textarea "Responsible for the H&S of the sites and engineers. On site HV and LV Authorise…"
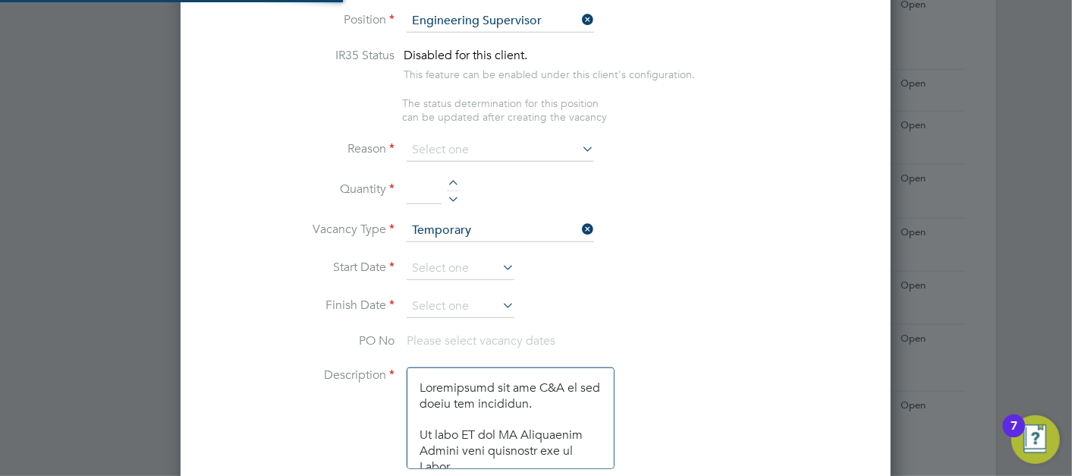
scroll to position [44, 79]
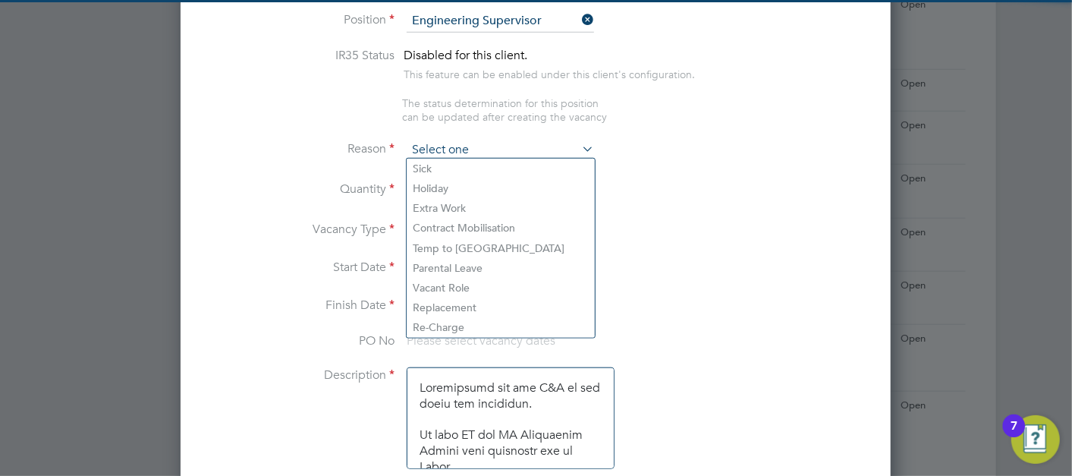
click at [499, 146] on input at bounding box center [500, 150] width 187 height 23
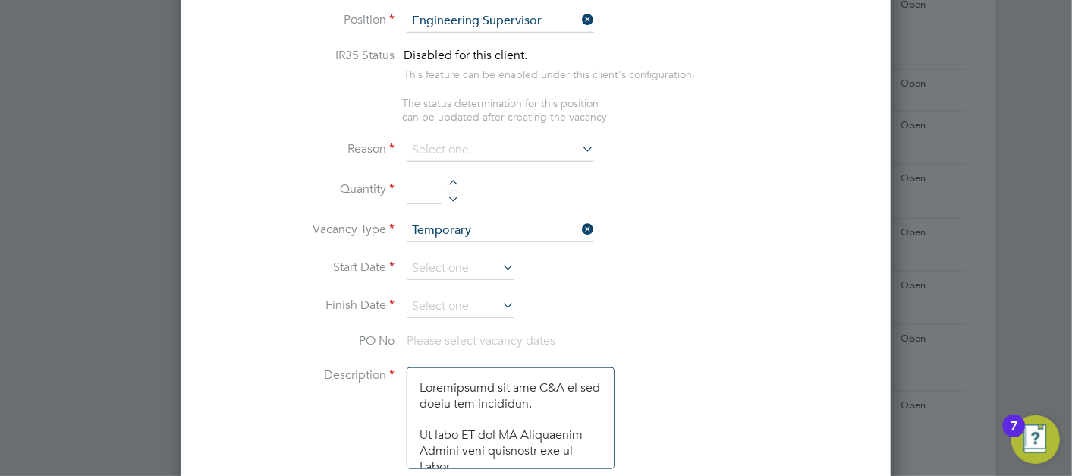
click at [467, 290] on li "Vacant Role" at bounding box center [501, 288] width 188 height 20
type input "Vacant Role"
drag, startPoint x: 430, startPoint y: 188, endPoint x: 446, endPoint y: 212, distance: 29.0
click at [430, 188] on input at bounding box center [424, 190] width 35 height 27
type input "1"
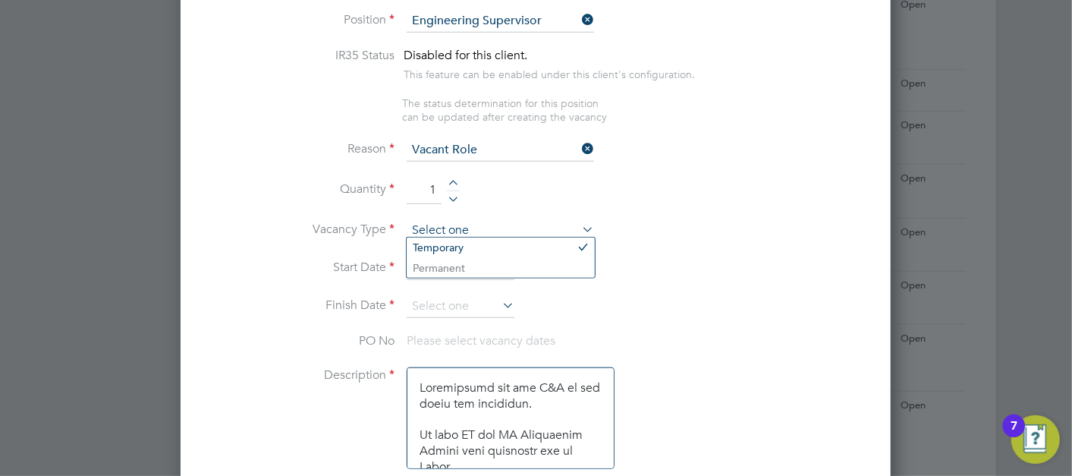
click at [472, 232] on input at bounding box center [500, 230] width 187 height 23
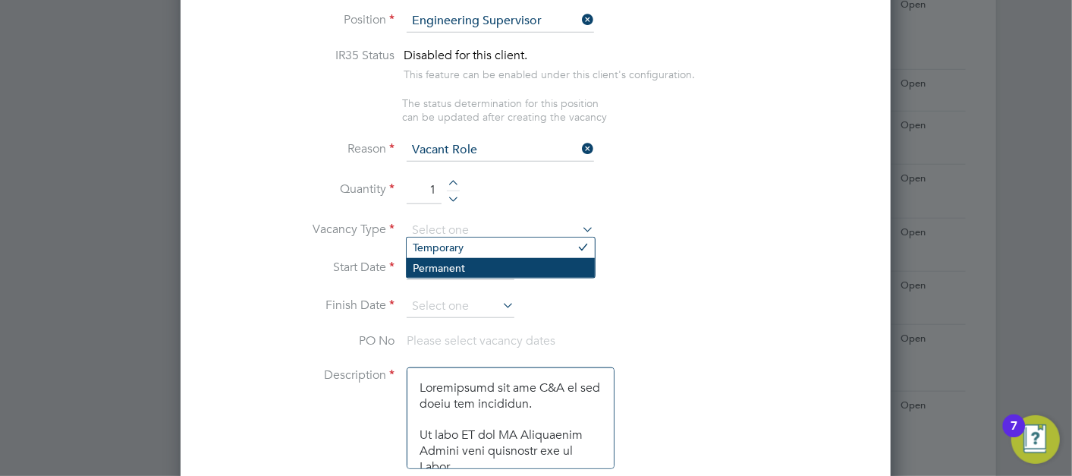
click at [461, 265] on li "Permanent" at bounding box center [501, 268] width 188 height 20
type input "Permanent"
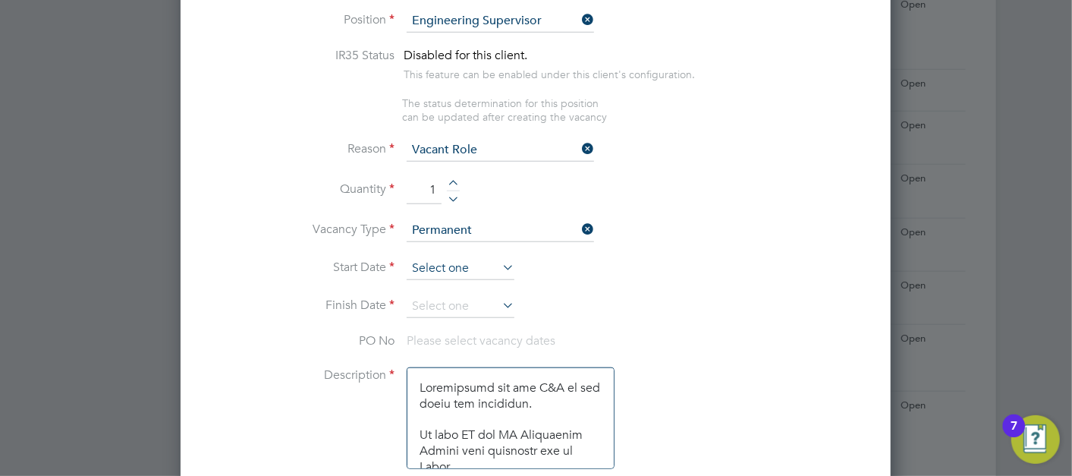
click at [444, 262] on input at bounding box center [461, 268] width 108 height 23
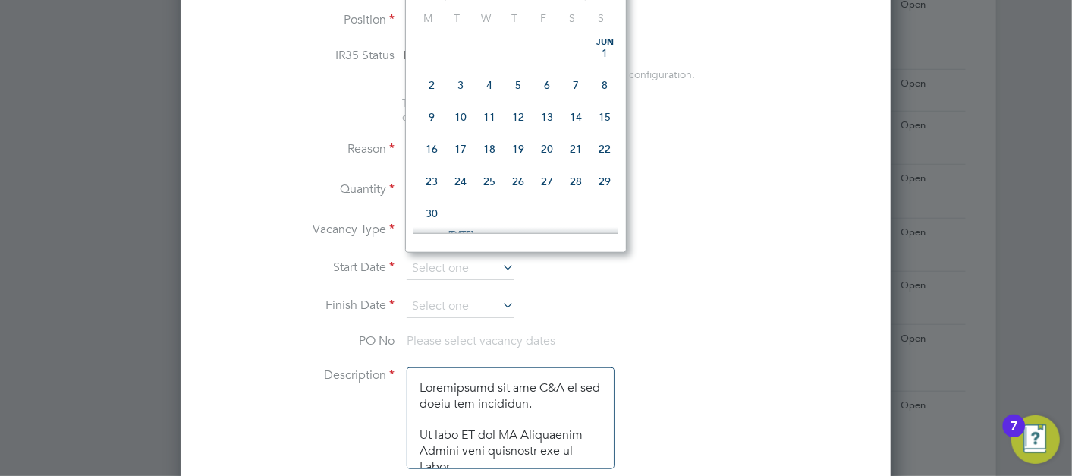
scroll to position [0, 0]
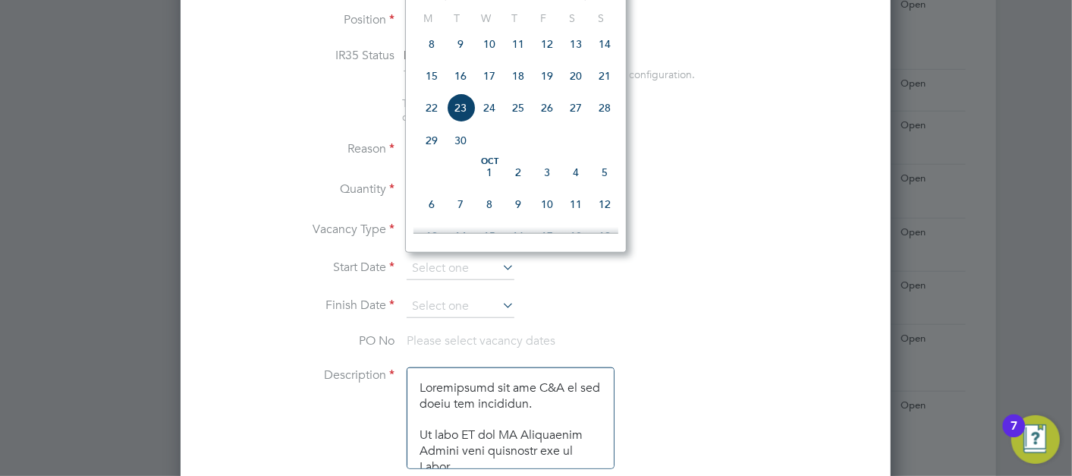
click at [435, 149] on span "29" at bounding box center [431, 140] width 29 height 29
type input "29 Sep 2025"
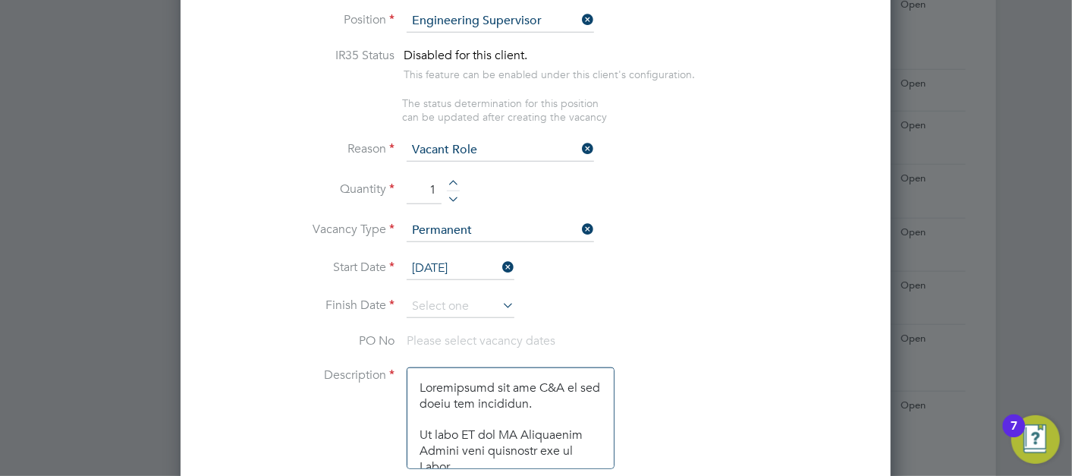
drag, startPoint x: 442, startPoint y: 300, endPoint x: 446, endPoint y: 264, distance: 35.9
click at [442, 299] on input at bounding box center [461, 306] width 108 height 23
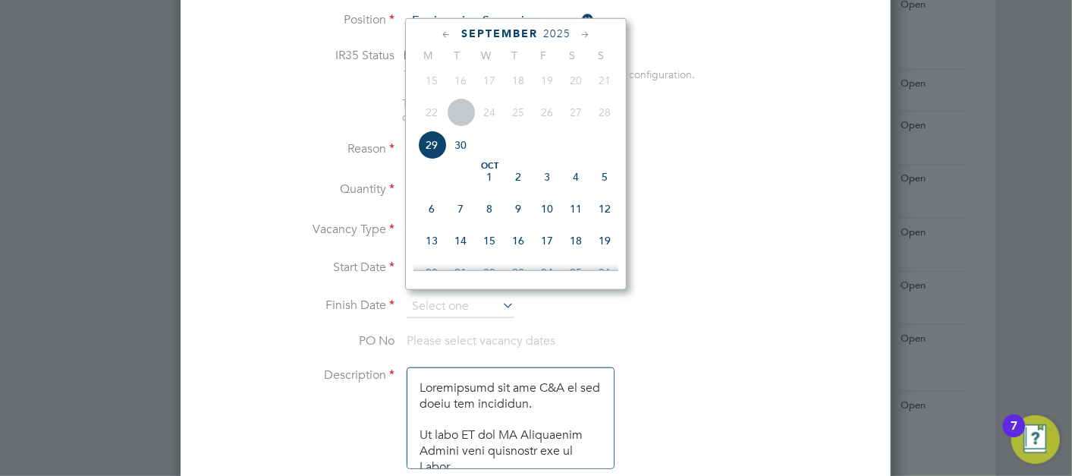
click at [424, 156] on span "29" at bounding box center [431, 144] width 29 height 29
type input "29 Sep 2025"
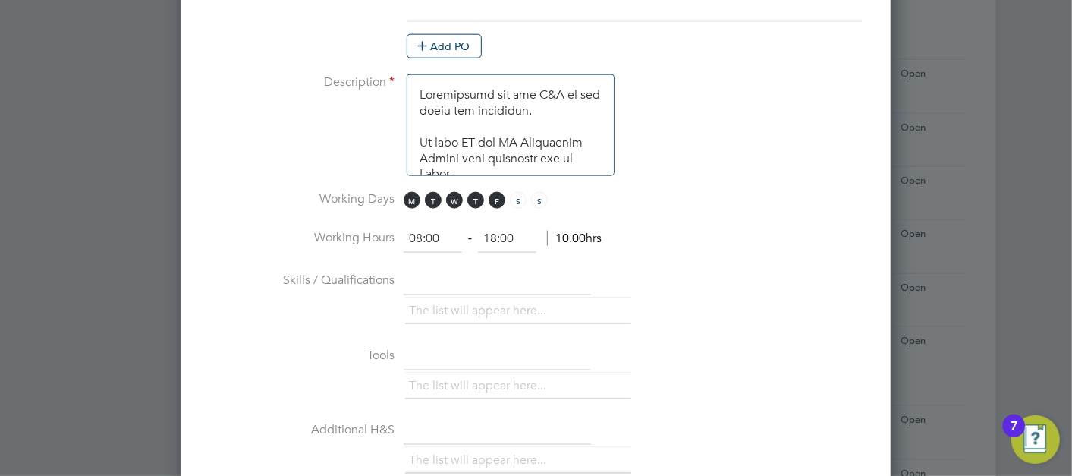
drag, startPoint x: 525, startPoint y: 223, endPoint x: 416, endPoint y: 215, distance: 109.6
click at [417, 215] on ng-container "IR35 Status Disabled for this client. This feature can be enabled under this cl…" at bounding box center [536, 158] width 662 height 1064
type input "17:00"
drag, startPoint x: 784, startPoint y: 176, endPoint x: 797, endPoint y: 167, distance: 16.4
click at [782, 176] on li "Description" at bounding box center [536, 132] width 662 height 117
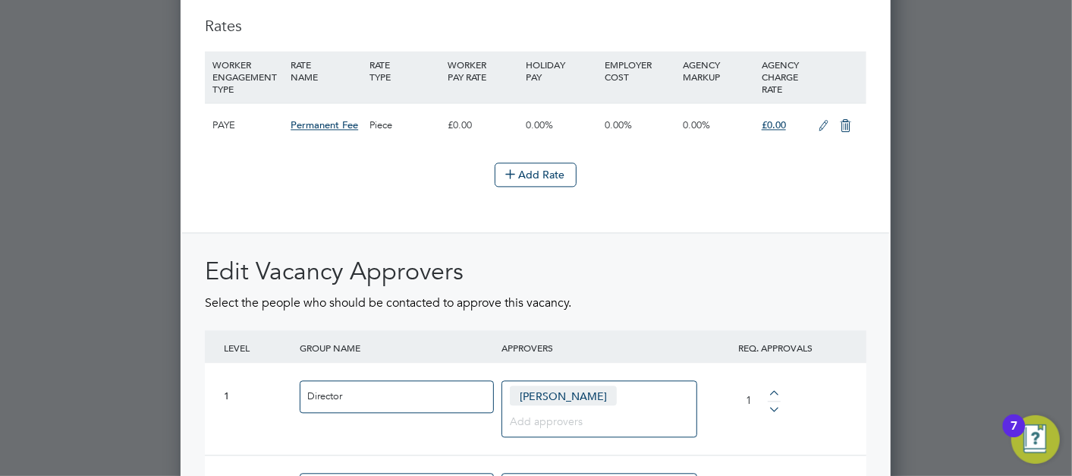
click at [819, 120] on icon at bounding box center [823, 126] width 19 height 12
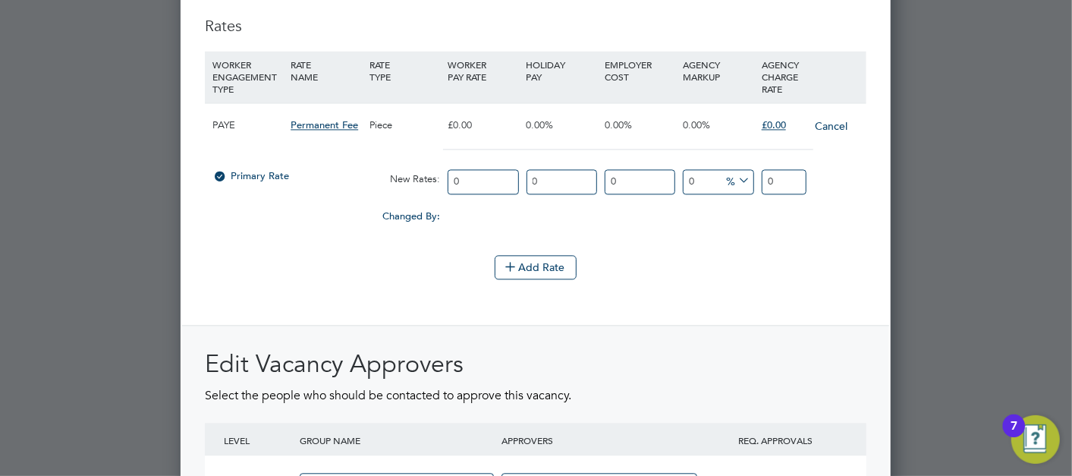
drag, startPoint x: 782, startPoint y: 183, endPoint x: 701, endPoint y: 178, distance: 81.4
click at [701, 178] on div "Primary Rate New Rates: 0 0 n/a 0 n/a 0 0 % 0" at bounding box center [536, 182] width 662 height 40
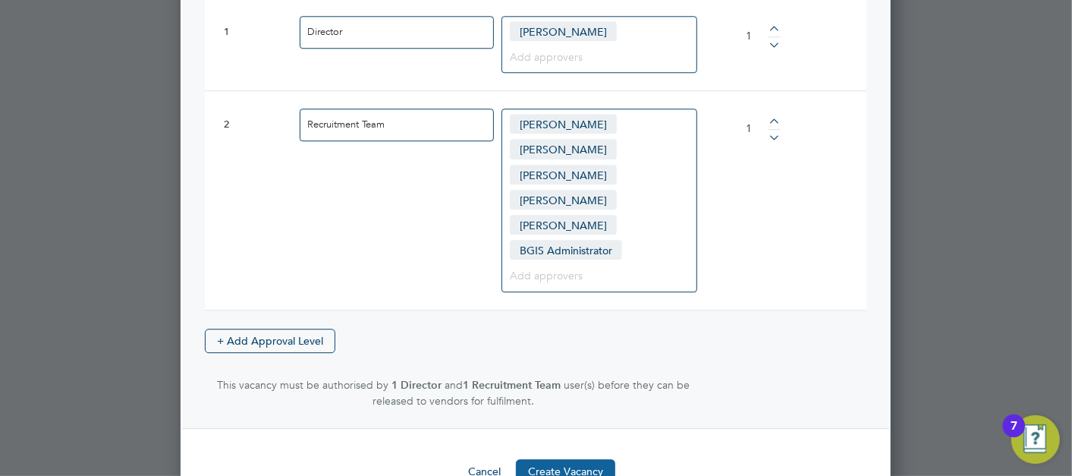
type input "5700"
click at [558, 459] on button "Create Vacancy" at bounding box center [565, 471] width 99 height 24
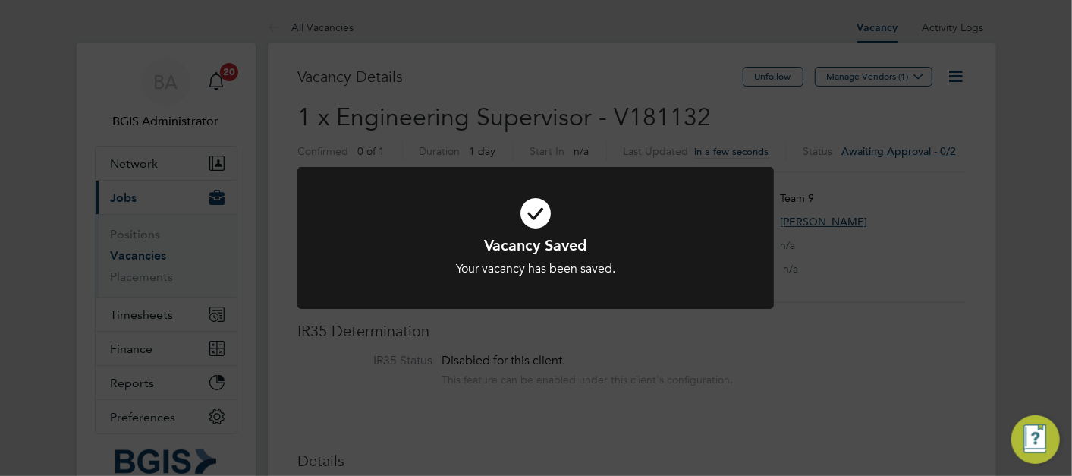
click at [865, 124] on div "Vacancy Saved Your vacancy has been saved. Cancel Okay" at bounding box center [536, 238] width 1072 height 476
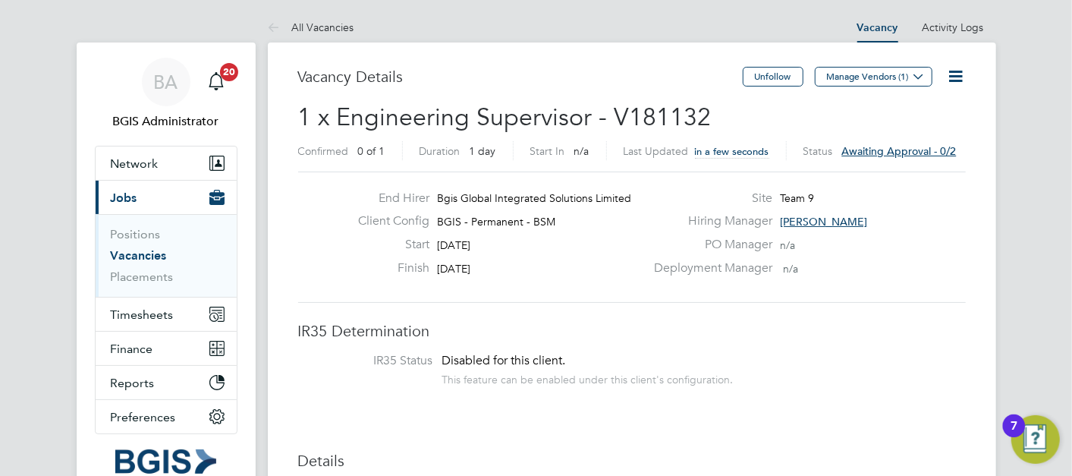
click at [872, 69] on button "Manage Vendors (1)" at bounding box center [874, 77] width 118 height 20
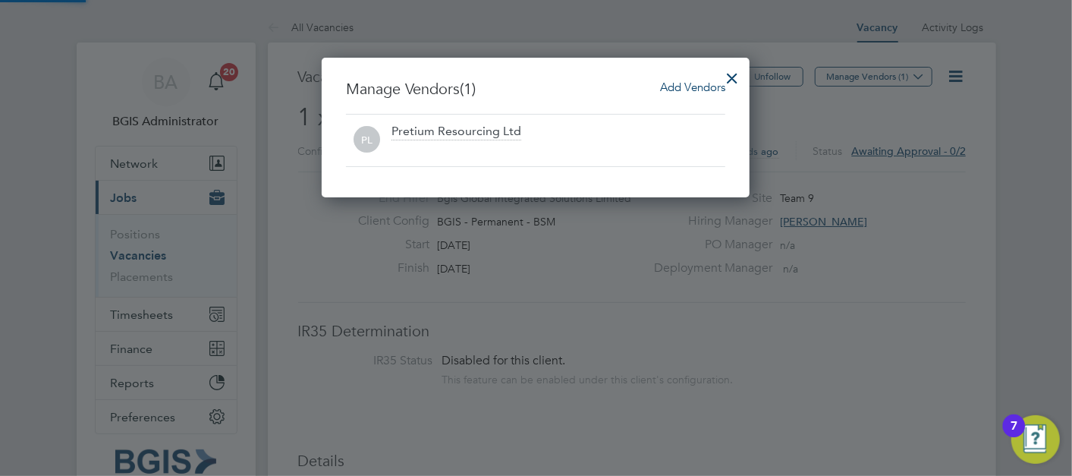
click at [715, 89] on span "Add Vendors" at bounding box center [692, 87] width 65 height 14
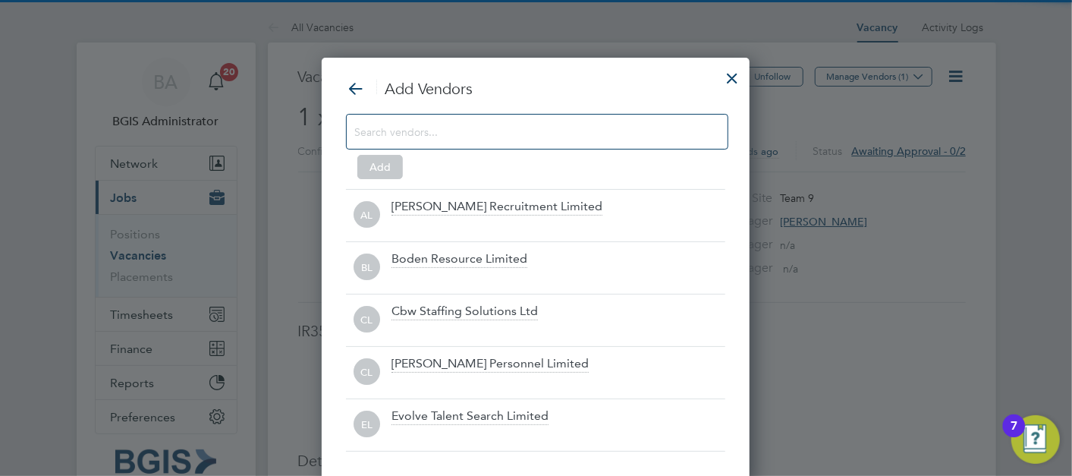
click at [486, 112] on div "Add Vendors Add AL Alice Rose Recruitment Limited BL Boden Resource Limited CL …" at bounding box center [535, 265] width 379 height 373
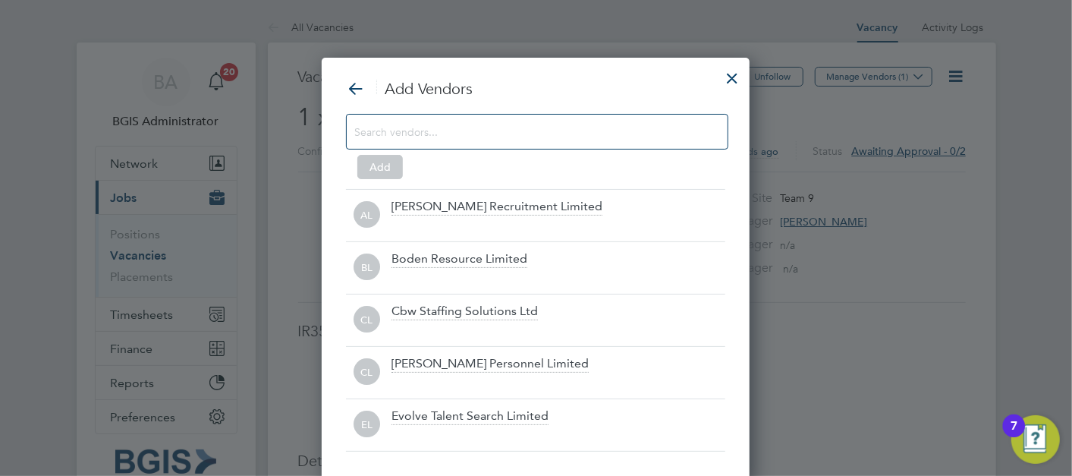
click at [465, 140] on input at bounding box center [524, 131] width 341 height 20
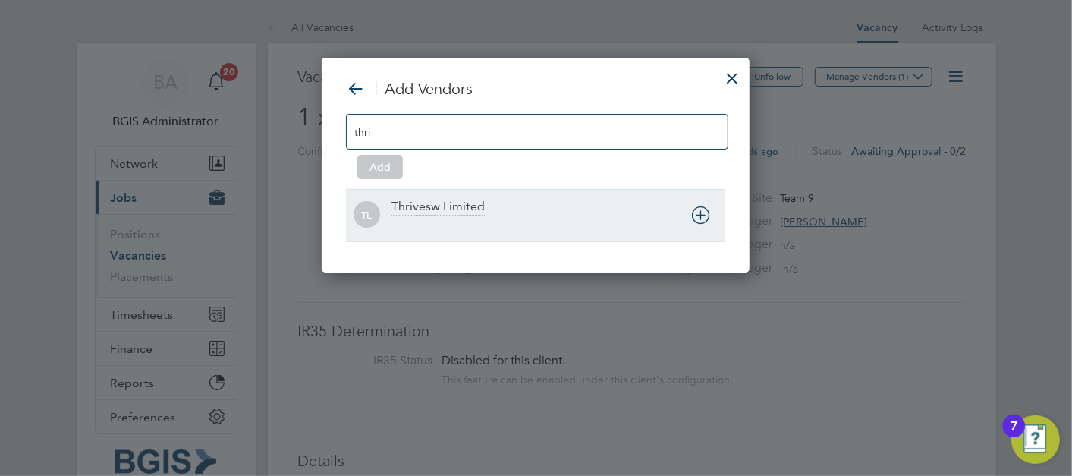
type input "thri"
click at [527, 208] on div "Thrivesw Limited" at bounding box center [558, 215] width 334 height 33
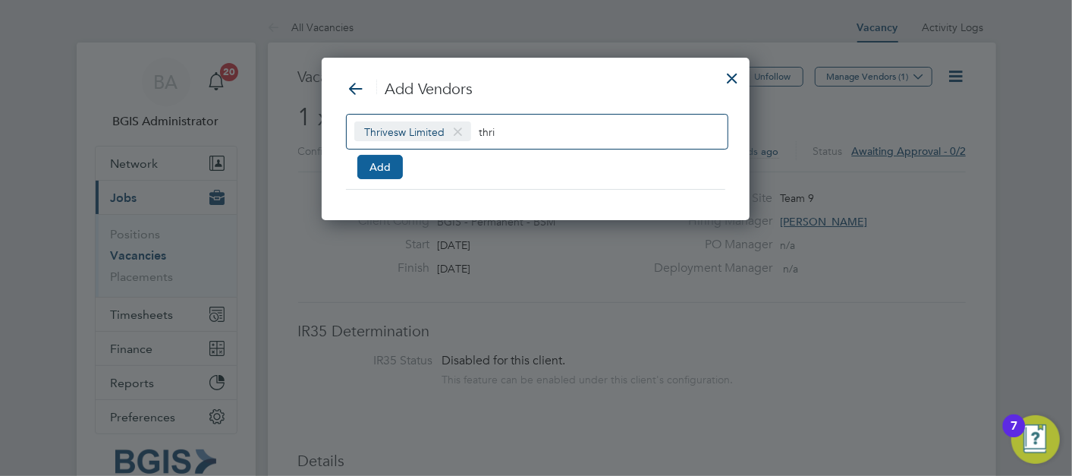
click at [363, 162] on button "Add" at bounding box center [380, 167] width 46 height 24
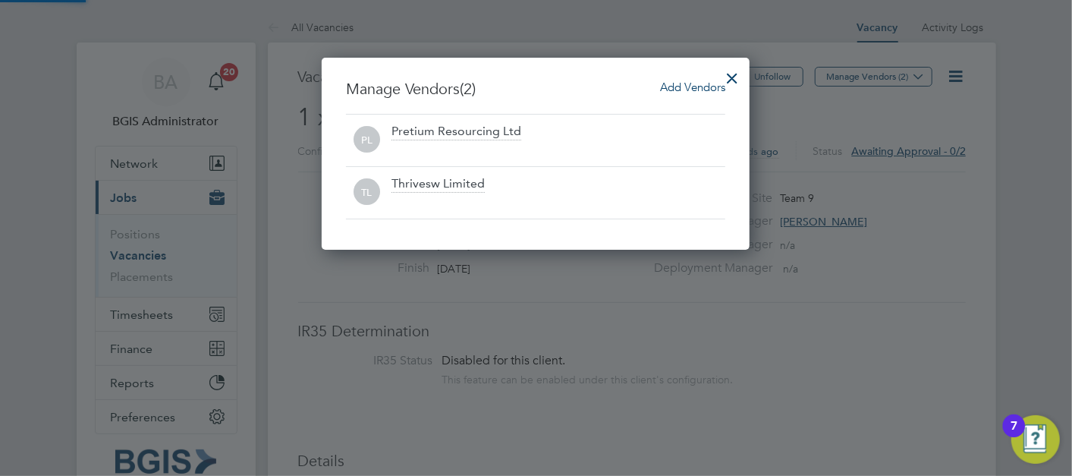
click at [739, 74] on div at bounding box center [731, 74] width 27 height 27
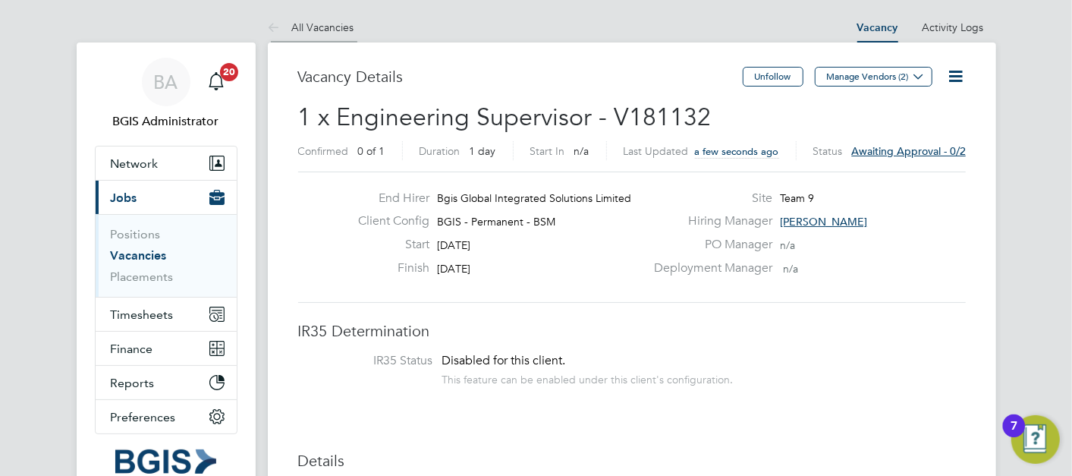
click at [308, 31] on link "All Vacancies" at bounding box center [311, 27] width 86 height 14
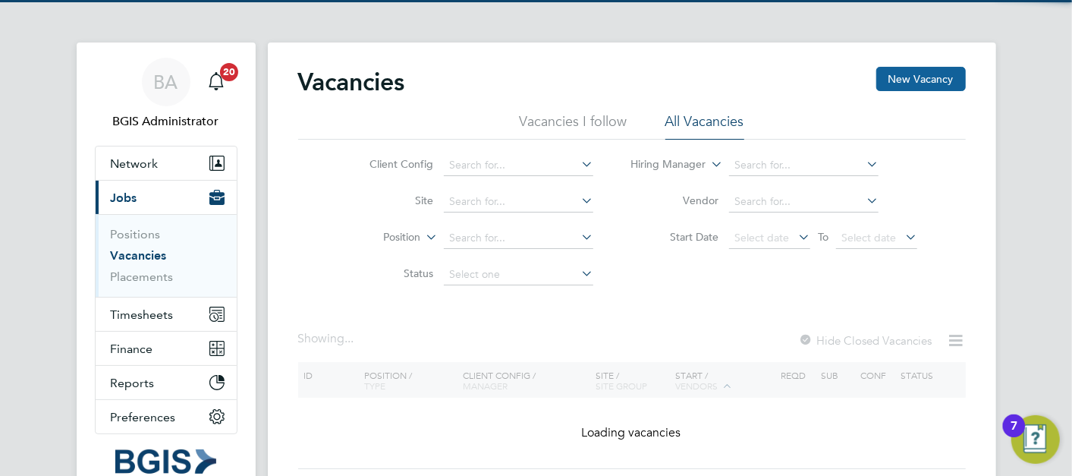
click at [919, 86] on button "New Vacancy" at bounding box center [921, 79] width 90 height 24
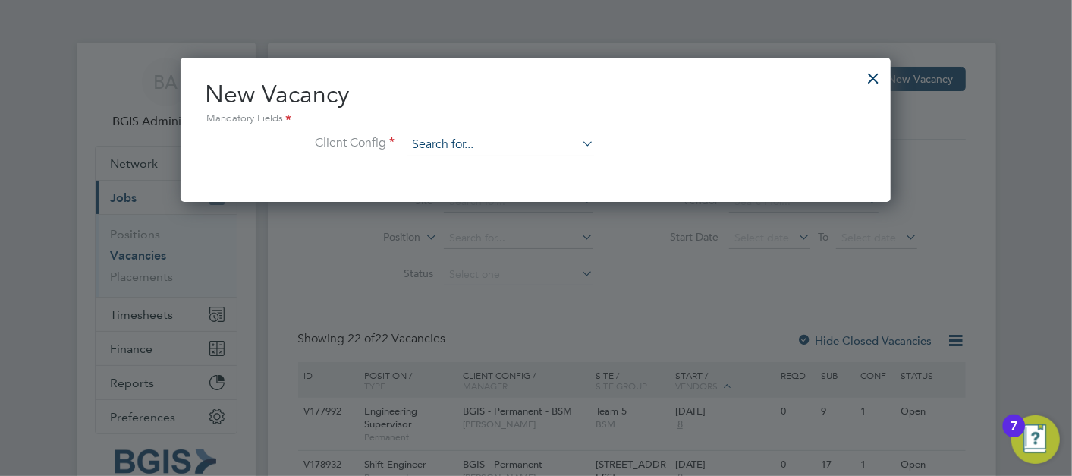
click at [469, 149] on input at bounding box center [500, 145] width 187 height 23
type input "b"
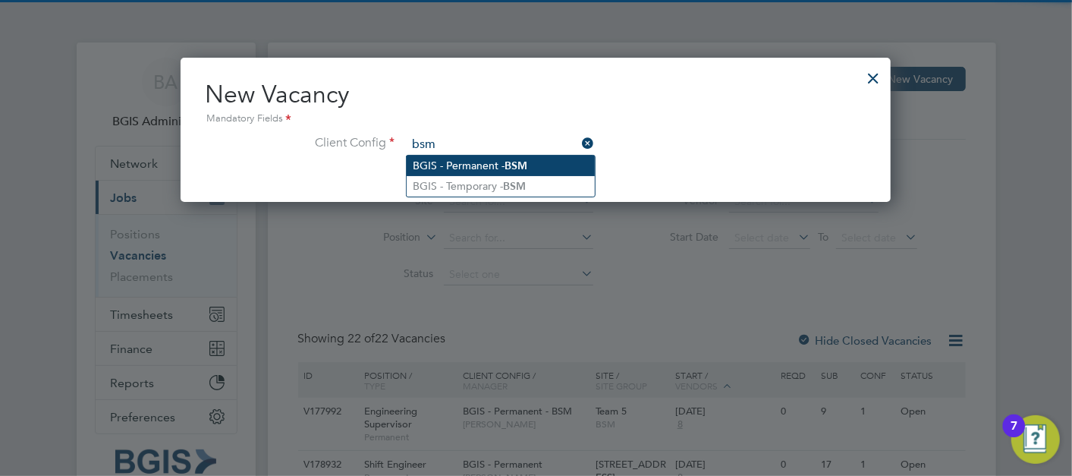
click at [487, 160] on li "BGIS - Permanent - BSM" at bounding box center [501, 166] width 188 height 20
type input "BGIS - Permanent - BSM"
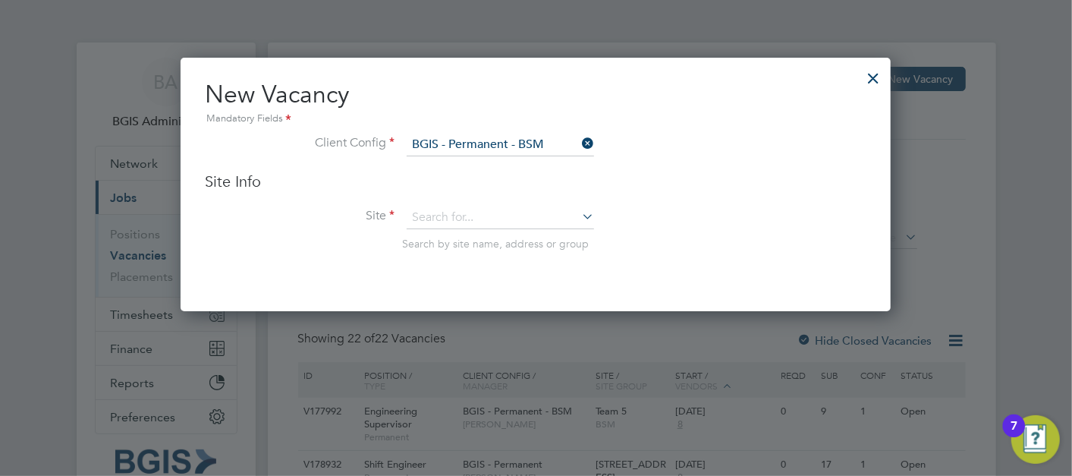
click at [465, 234] on li "Site Search by site name, address or group" at bounding box center [536, 243] width 662 height 74
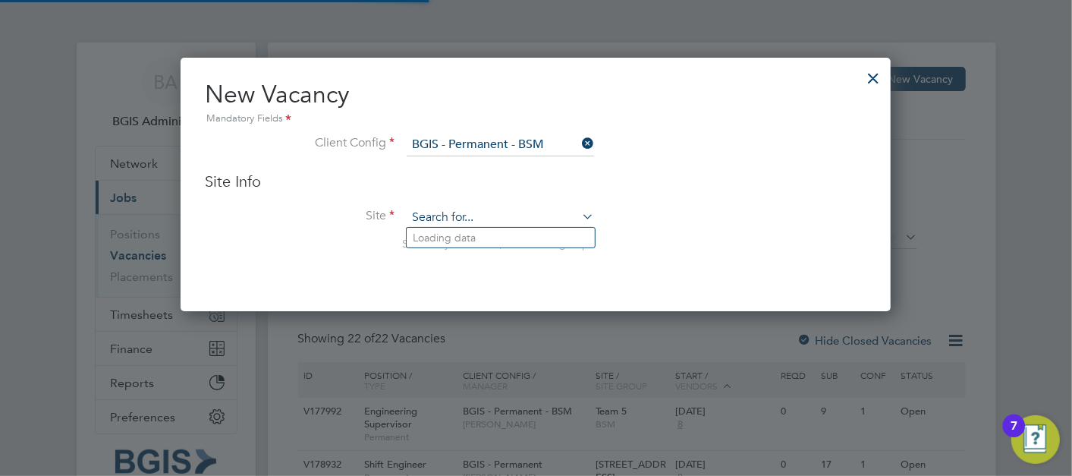
click at [460, 221] on input at bounding box center [500, 217] width 187 height 23
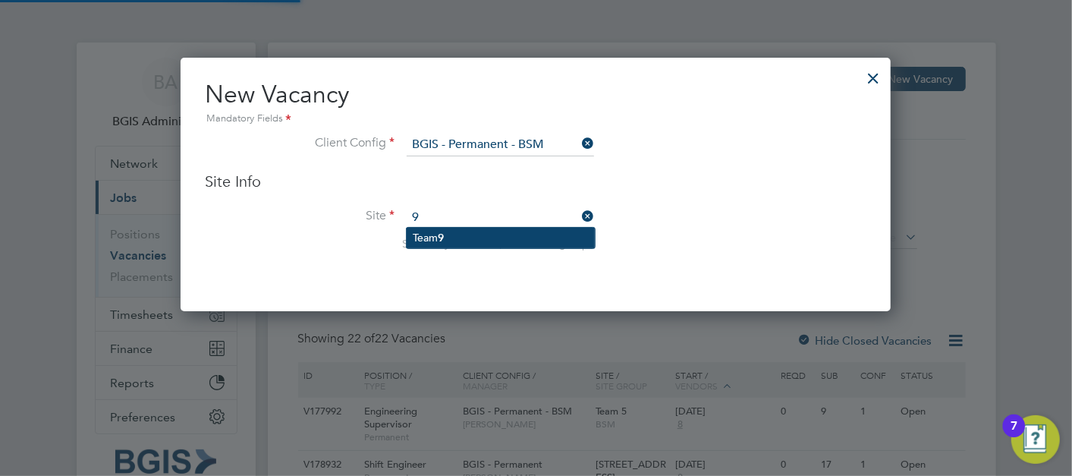
click at [459, 229] on li "Team 9" at bounding box center [501, 238] width 188 height 20
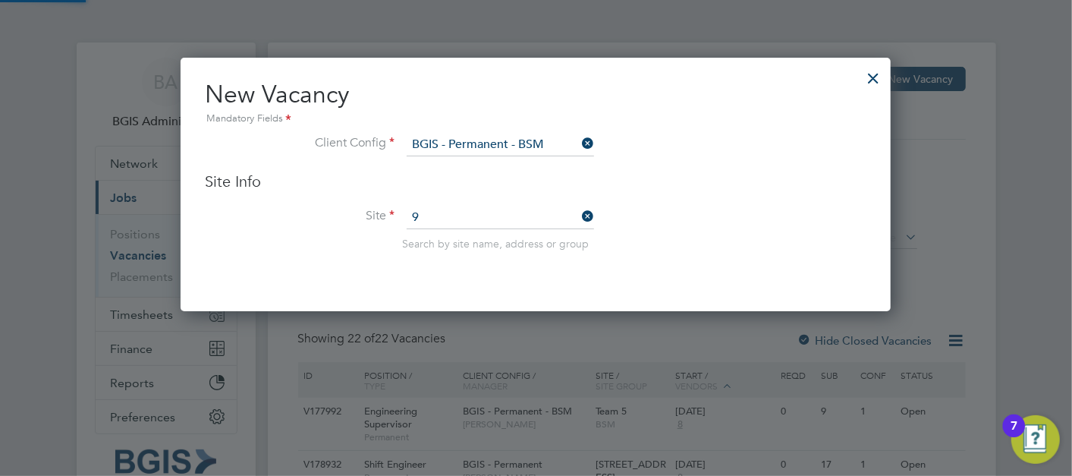
type input "Team 9"
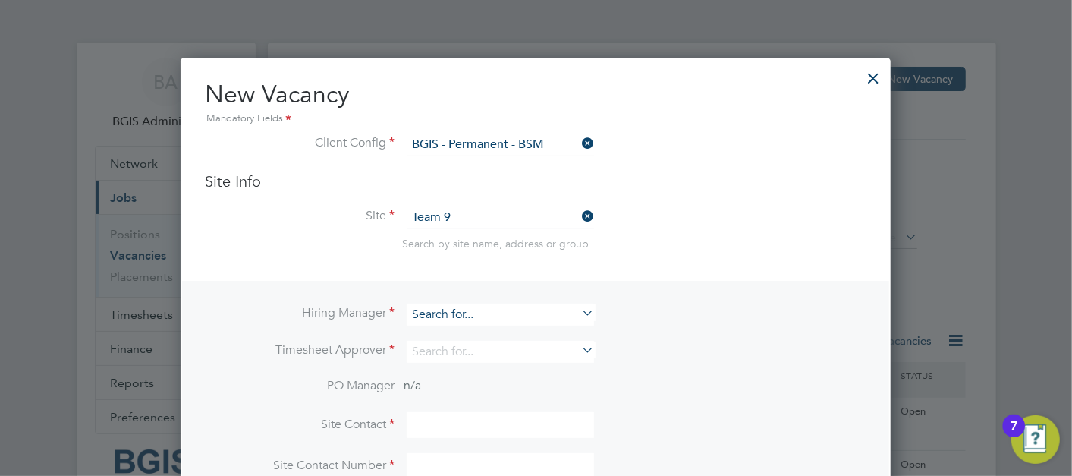
click at [440, 314] on input at bounding box center [500, 314] width 187 height 22
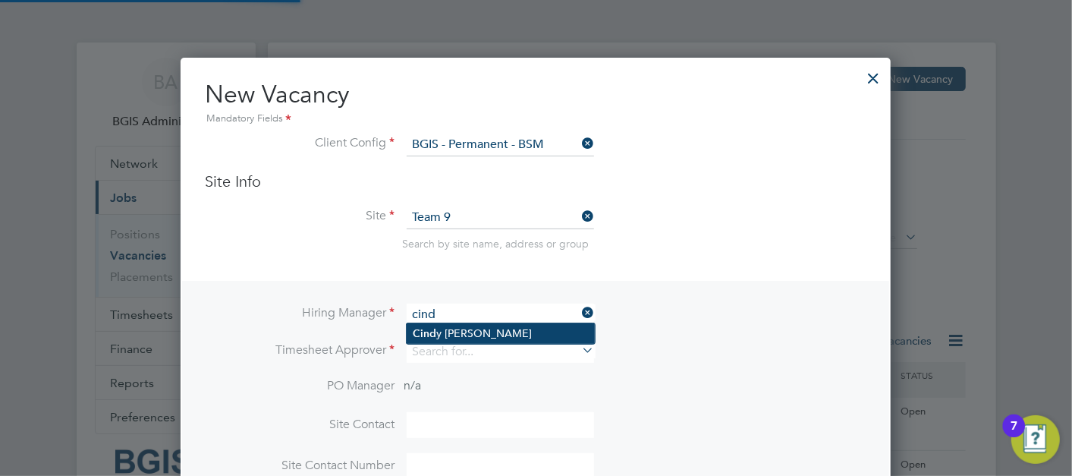
click at [450, 335] on li "Cind y Thomas" at bounding box center [501, 333] width 188 height 20
type input "Cindy Thomas"
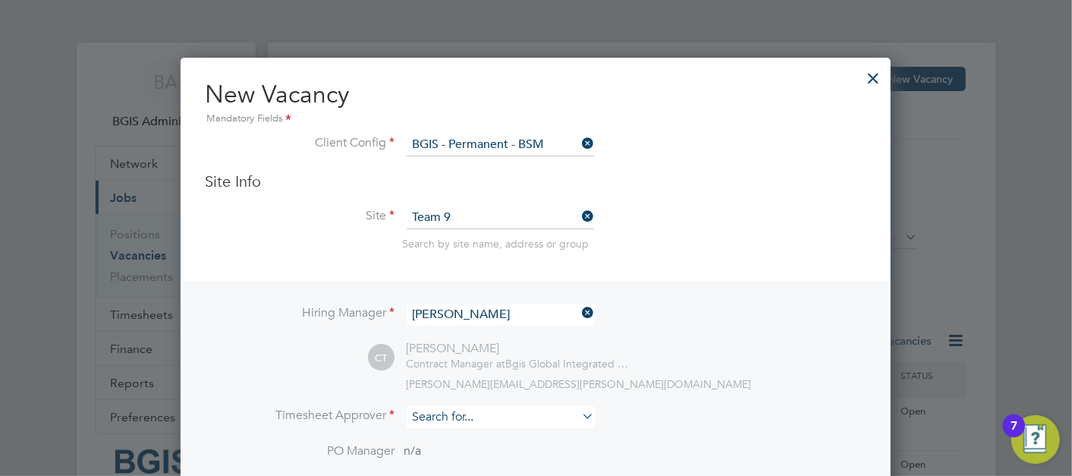
click at [439, 421] on input at bounding box center [500, 417] width 187 height 22
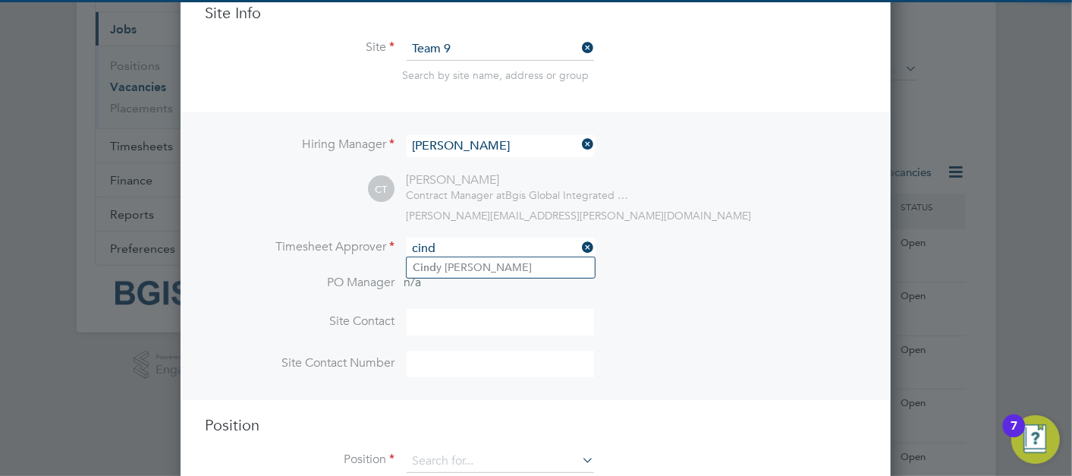
type input "cind"
click at [454, 277] on li "PO Manager n/a" at bounding box center [536, 292] width 662 height 34
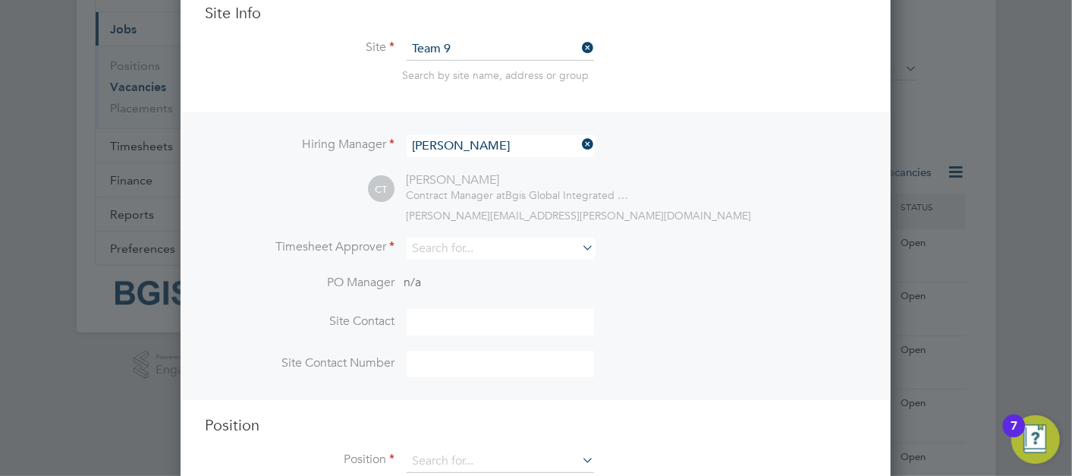
click at [452, 271] on li "Timesheet Approver" at bounding box center [536, 255] width 662 height 37
click at [453, 234] on div "Hiring Manager Cindy Thomas CT Cindy Thomas Contract Manager at Bgis Global Int…" at bounding box center [535, 256] width 707 height 288
click at [498, 253] on input at bounding box center [500, 248] width 187 height 22
click at [492, 264] on li "Cind y Thomas" at bounding box center [501, 267] width 188 height 20
type input "Cindy Thomas"
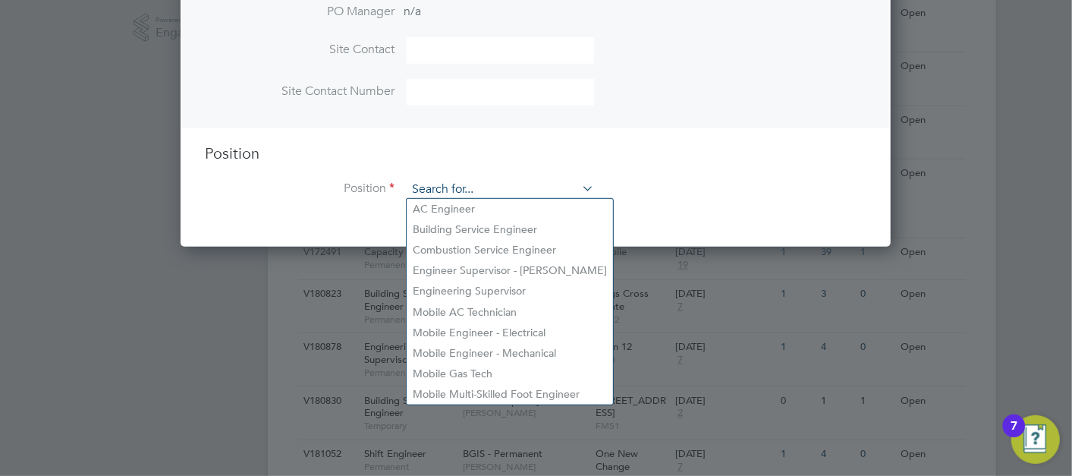
click at [474, 183] on input at bounding box center [500, 189] width 187 height 23
type input "b"
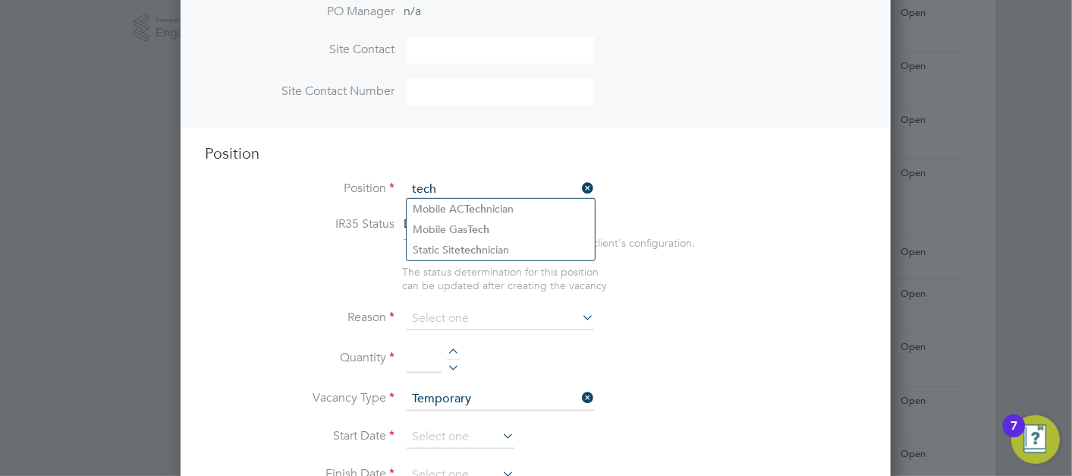
click at [492, 186] on input "tech" at bounding box center [500, 189] width 187 height 23
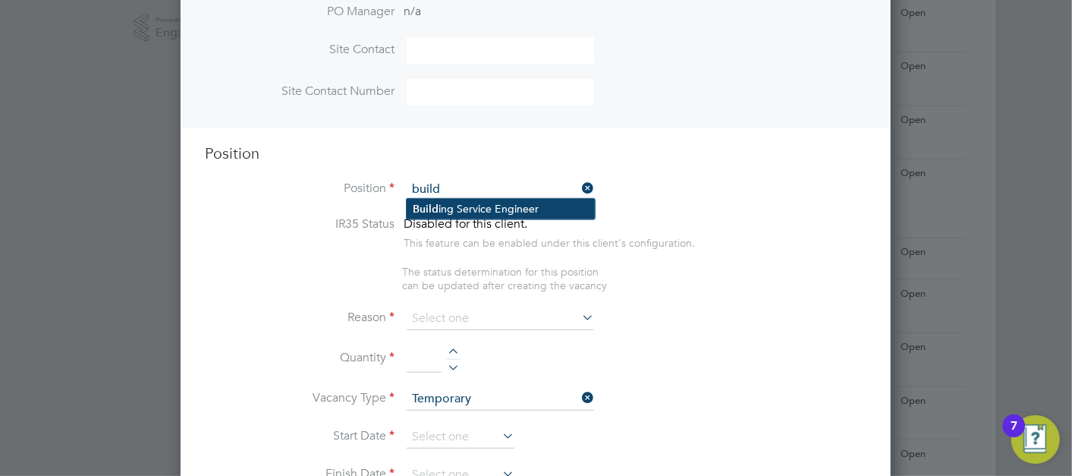
click at [476, 205] on li "Build ing Service Engineer" at bounding box center [501, 209] width 188 height 20
type input "Building Service Engineer"
type textarea "To ensure all environmental conditions are maintained at all times with regard …"
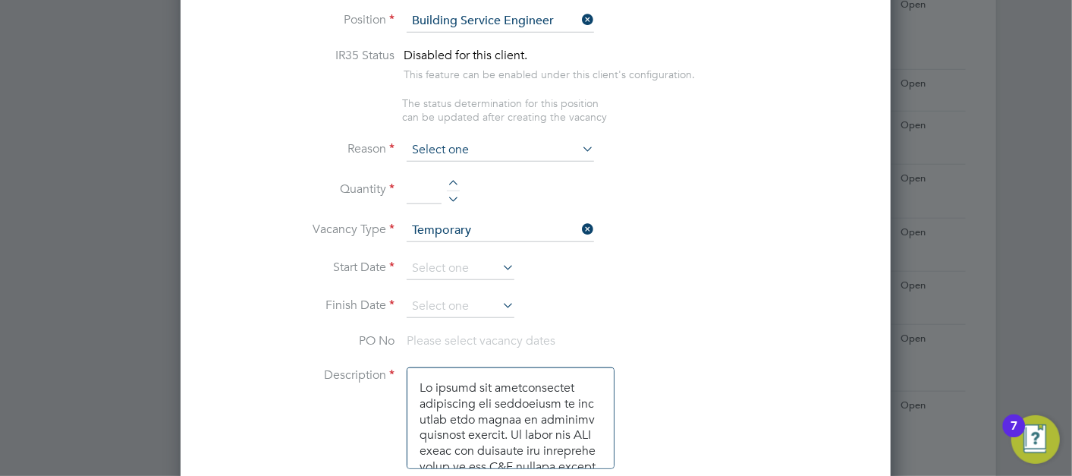
click at [476, 139] on input at bounding box center [500, 150] width 187 height 23
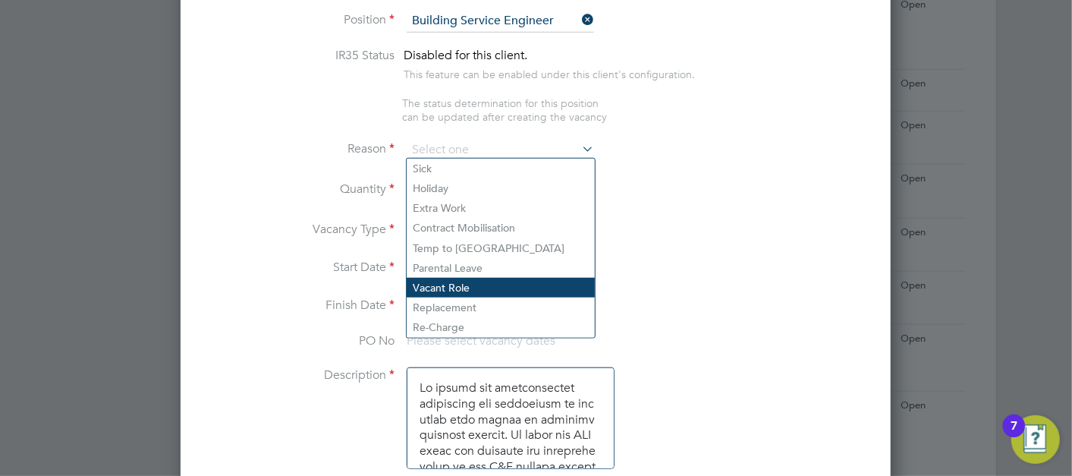
click at [442, 281] on li "Vacant Role" at bounding box center [501, 288] width 188 height 20
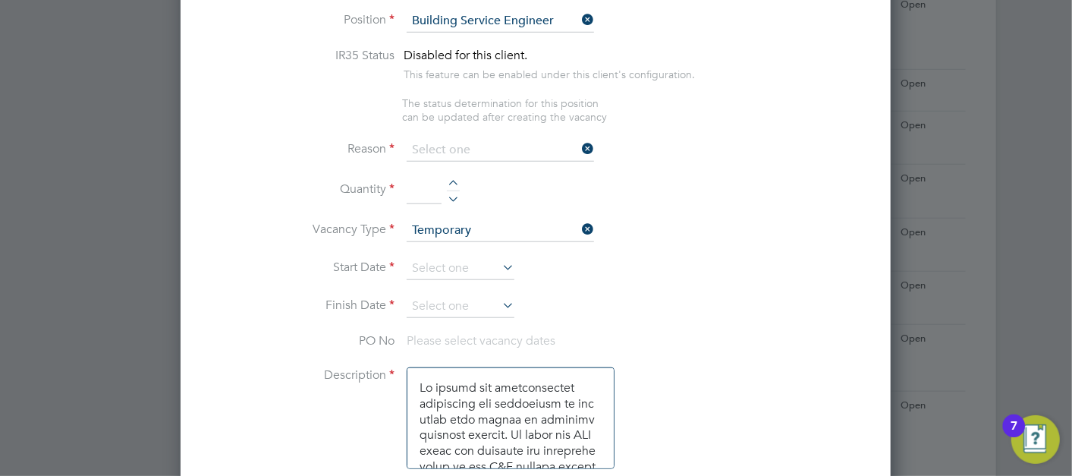
type input "Vacant Role"
click at [429, 165] on li "Reason Vacant Role" at bounding box center [536, 158] width 662 height 38
drag, startPoint x: 432, startPoint y: 180, endPoint x: 435, endPoint y: 191, distance: 11.8
click at [432, 180] on input at bounding box center [424, 190] width 35 height 27
type input "2"
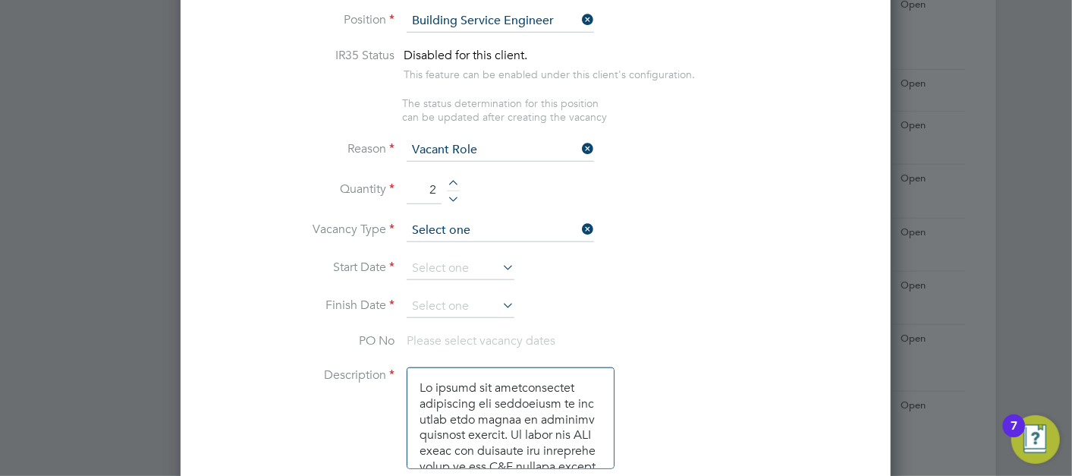
click at [474, 230] on input at bounding box center [500, 230] width 187 height 23
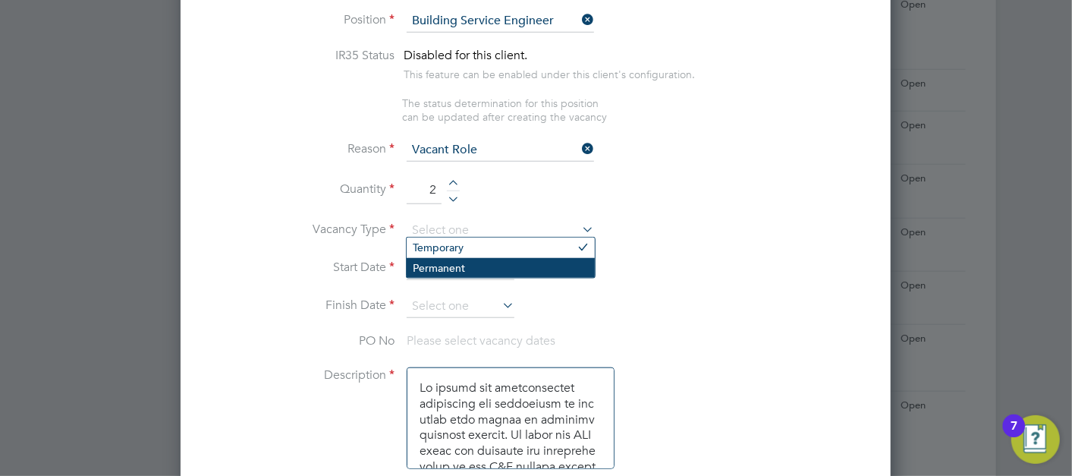
click at [455, 263] on li "Permanent" at bounding box center [501, 268] width 188 height 20
type input "Permanent"
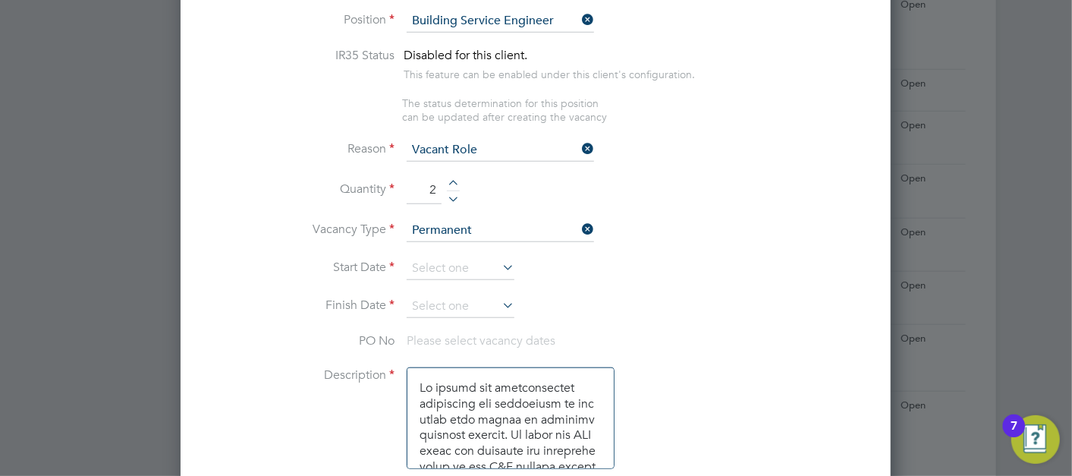
click at [453, 263] on input at bounding box center [461, 268] width 108 height 23
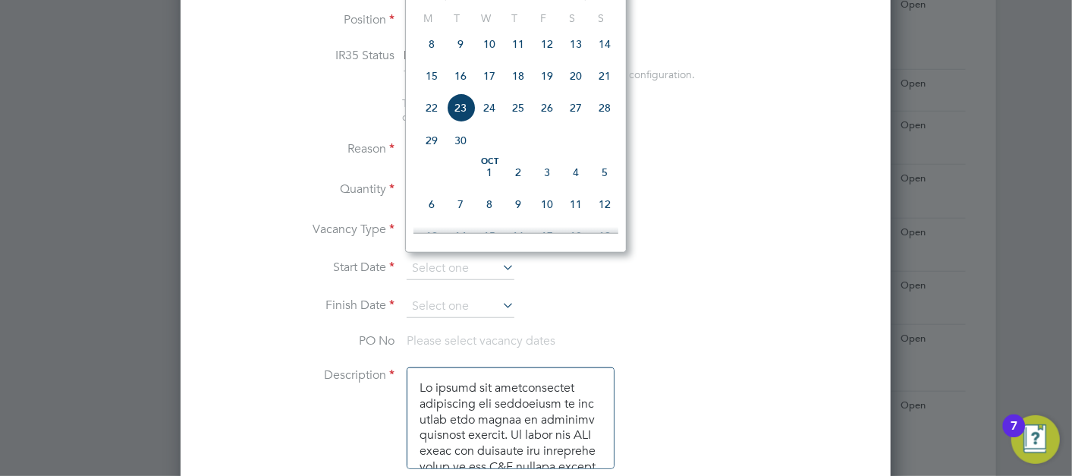
click at [464, 122] on span "23" at bounding box center [460, 107] width 29 height 29
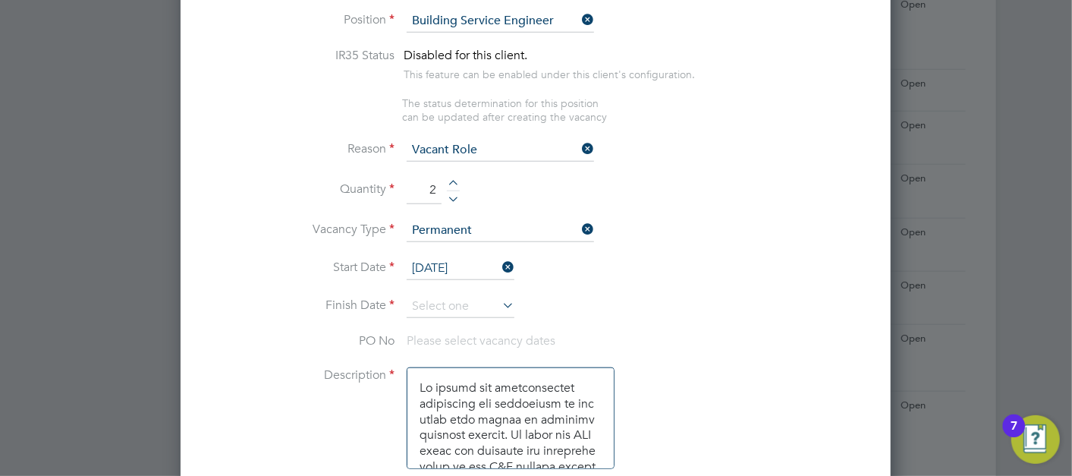
click at [435, 263] on input "23 Sep 2025" at bounding box center [461, 268] width 108 height 23
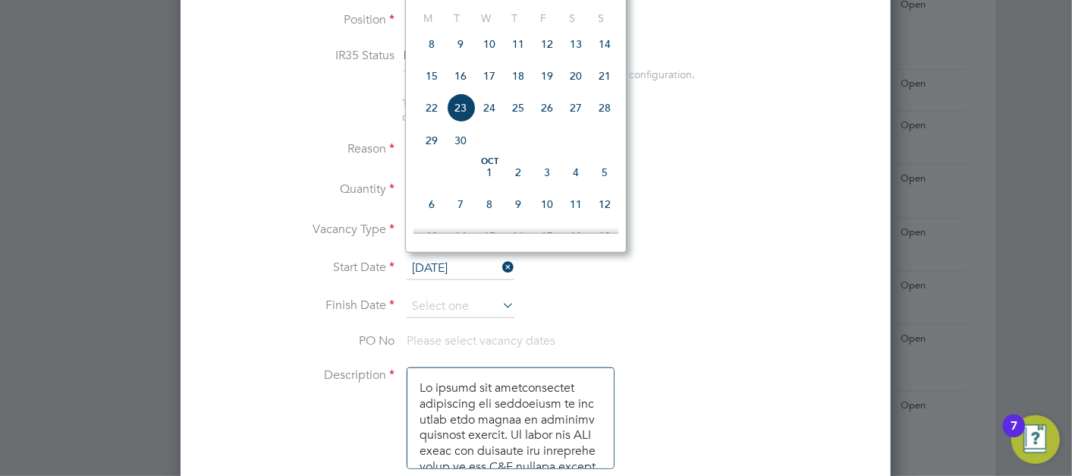
click at [427, 153] on span "29" at bounding box center [431, 140] width 29 height 29
type input "29 Sep 2025"
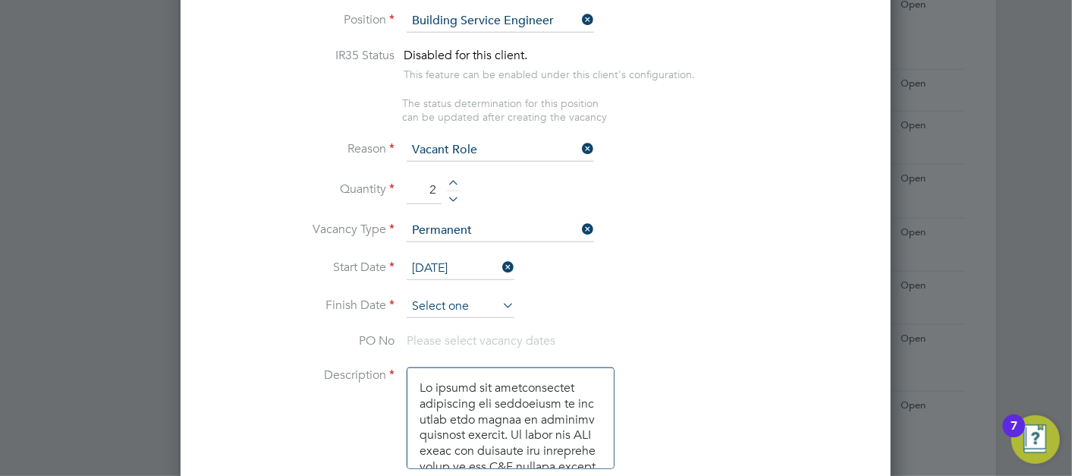
click at [441, 303] on input at bounding box center [461, 306] width 108 height 23
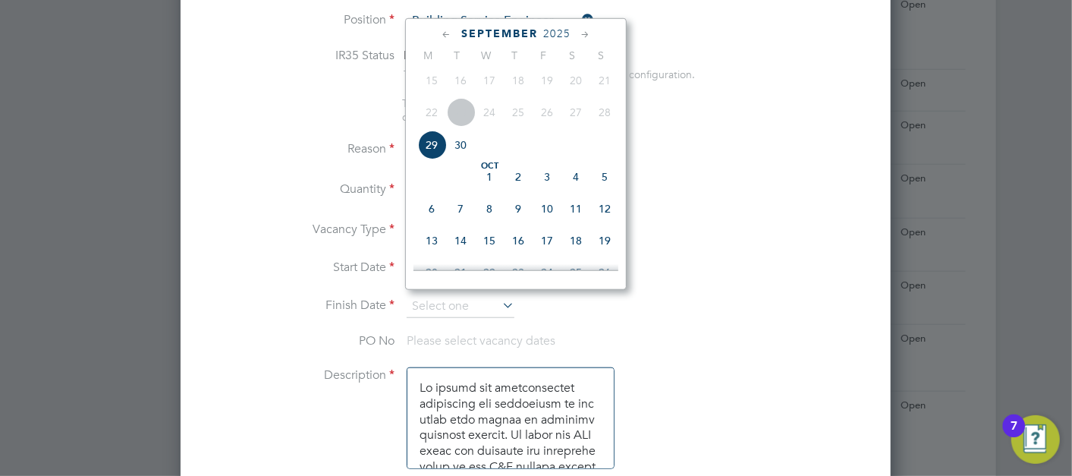
click at [433, 152] on span "29" at bounding box center [431, 144] width 29 height 29
type input "29 Sep 2025"
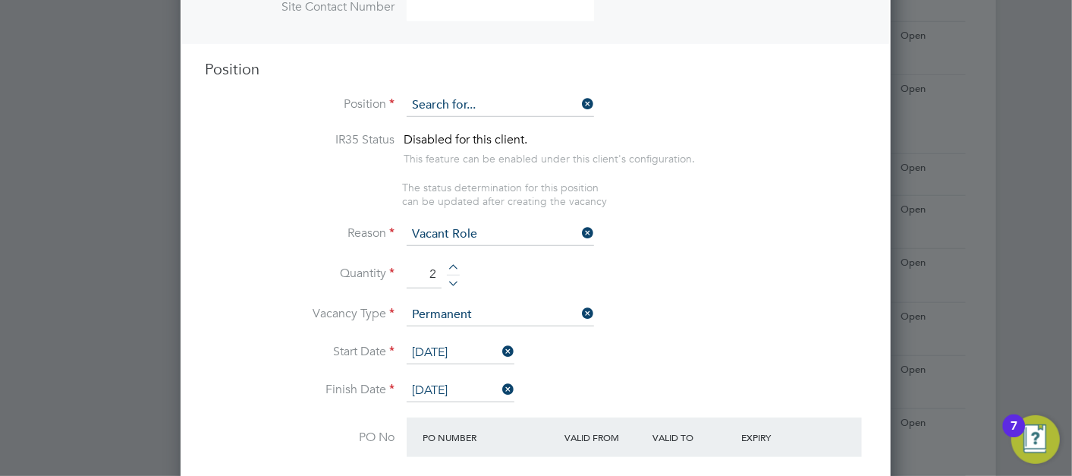
click at [486, 102] on input at bounding box center [500, 105] width 187 height 23
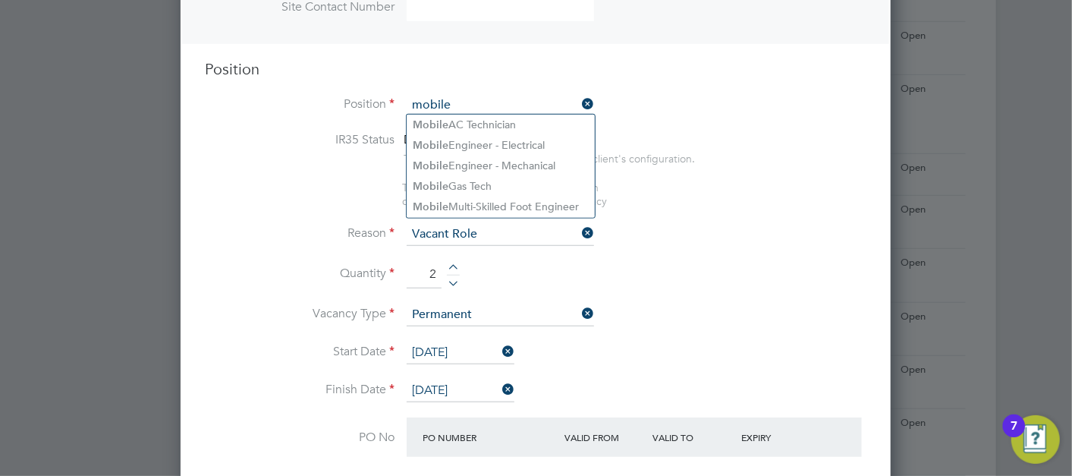
type input "mobile"
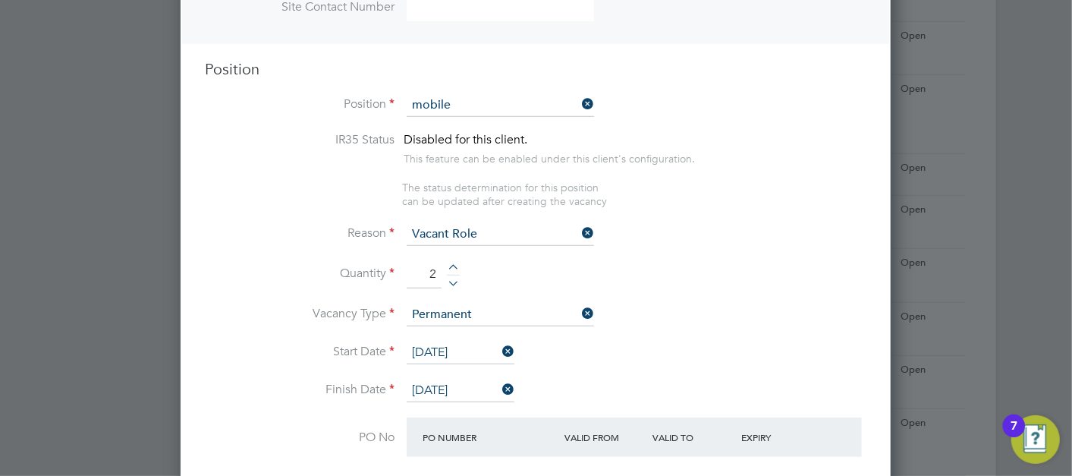
click at [754, 132] on li "IR35 Status Disabled for this client. This feature can be enabled under this cl…" at bounding box center [536, 156] width 662 height 49
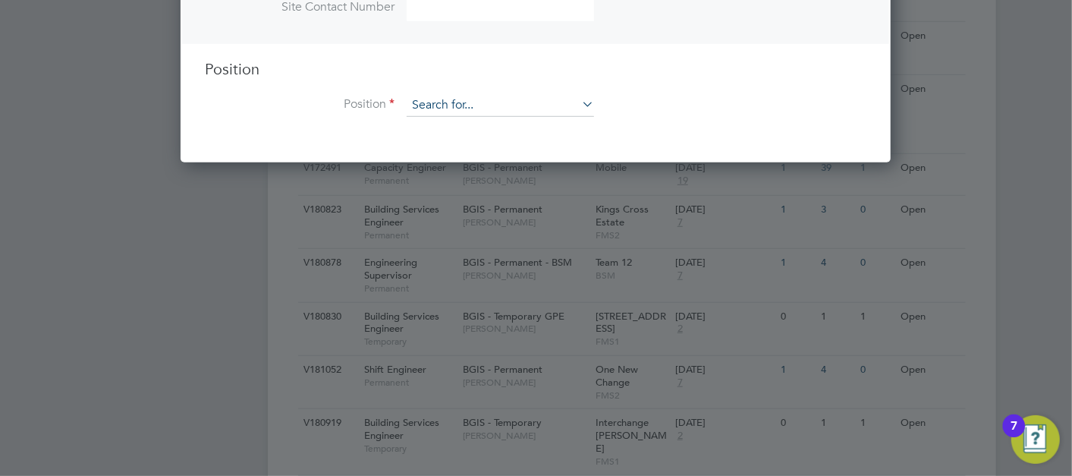
click at [467, 102] on input at bounding box center [500, 105] width 187 height 23
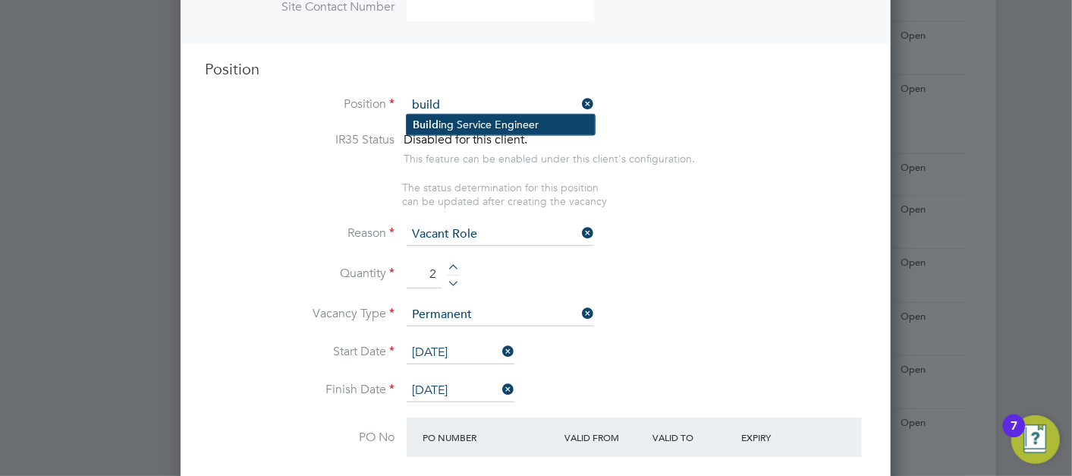
click at [449, 126] on li "Build ing Service Engineer" at bounding box center [501, 125] width 188 height 20
type input "Building Service Engineer"
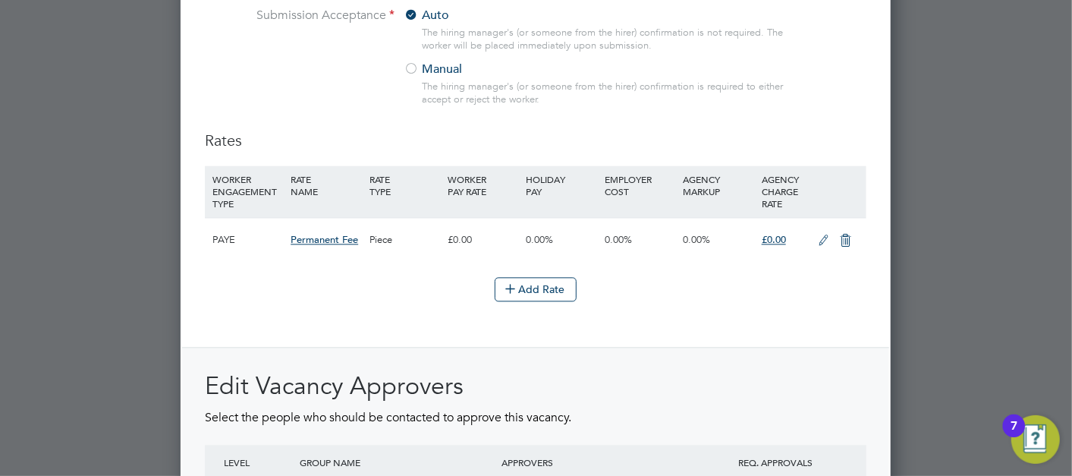
click at [821, 236] on icon at bounding box center [823, 240] width 19 height 12
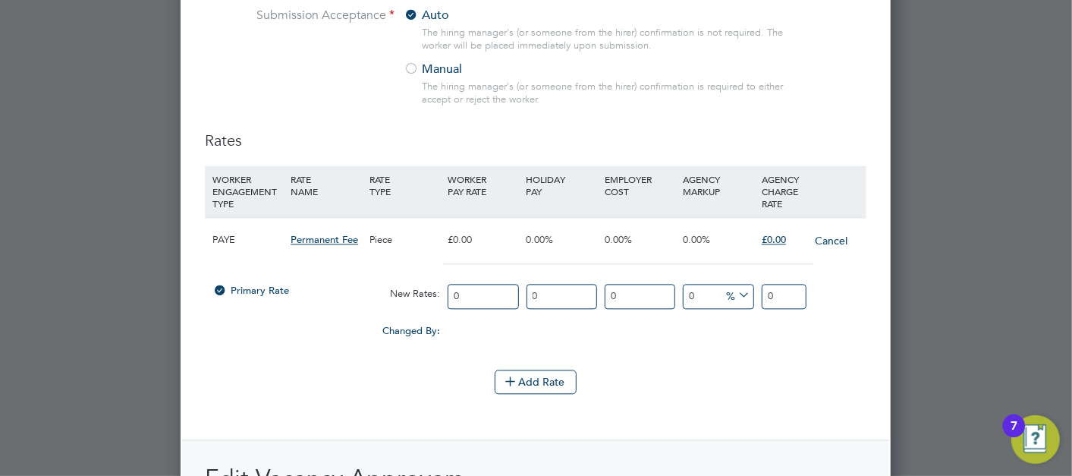
drag, startPoint x: 780, startPoint y: 275, endPoint x: 700, endPoint y: 278, distance: 80.5
click at [700, 278] on div "Primary Rate New Rates: 0 0 n/a 0 n/a 0 0 % 0" at bounding box center [536, 296] width 662 height 40
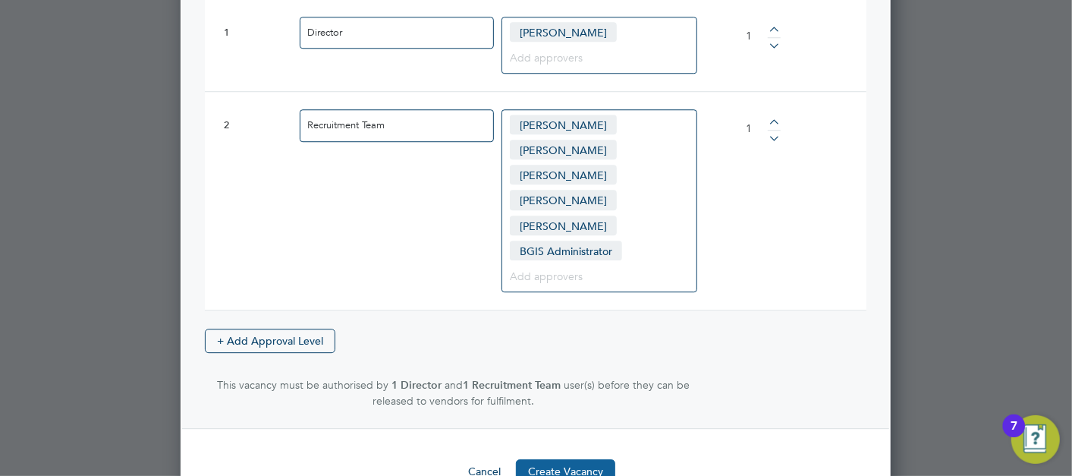
type input "4680"
click at [554, 459] on button "Create Vacancy" at bounding box center [565, 471] width 99 height 24
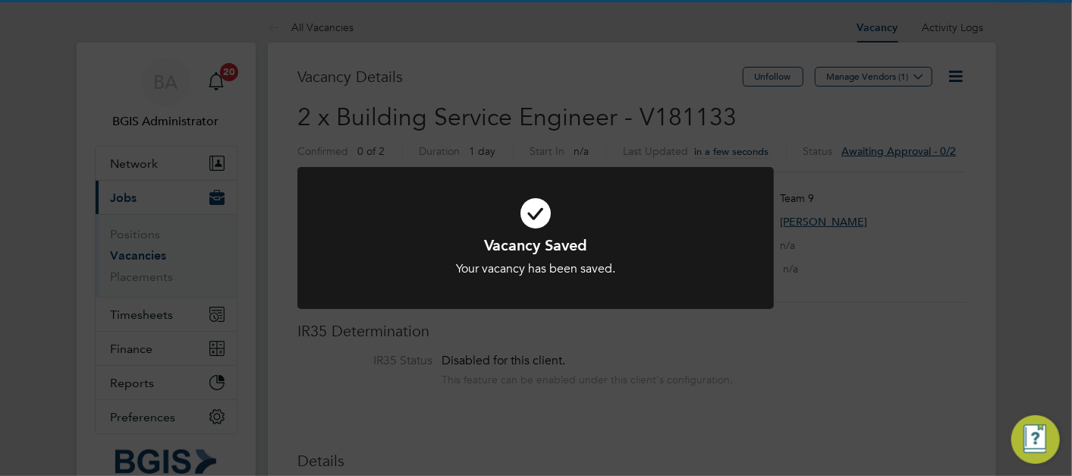
click at [885, 184] on div "Vacancy Saved Your vacancy has been saved. Cancel Okay" at bounding box center [536, 238] width 1072 height 476
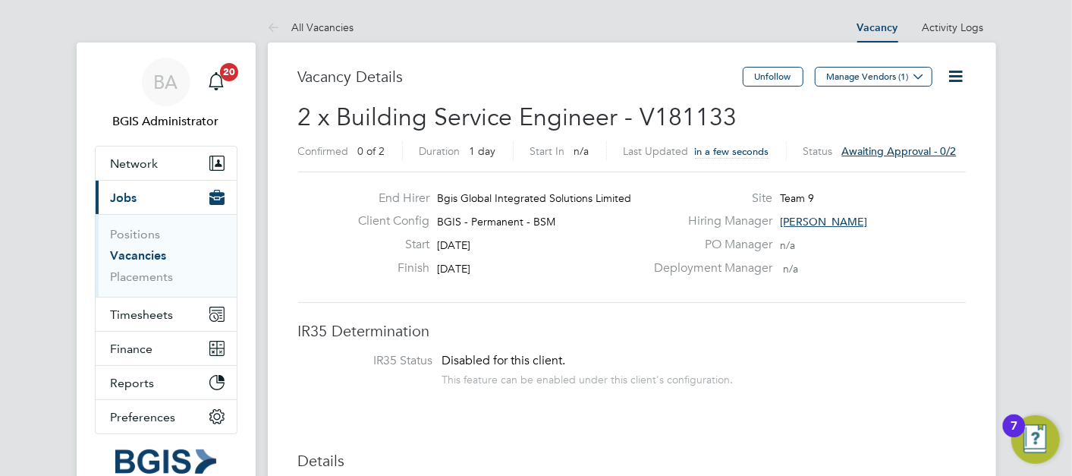
click at [857, 80] on button "Manage Vendors (1)" at bounding box center [874, 77] width 118 height 20
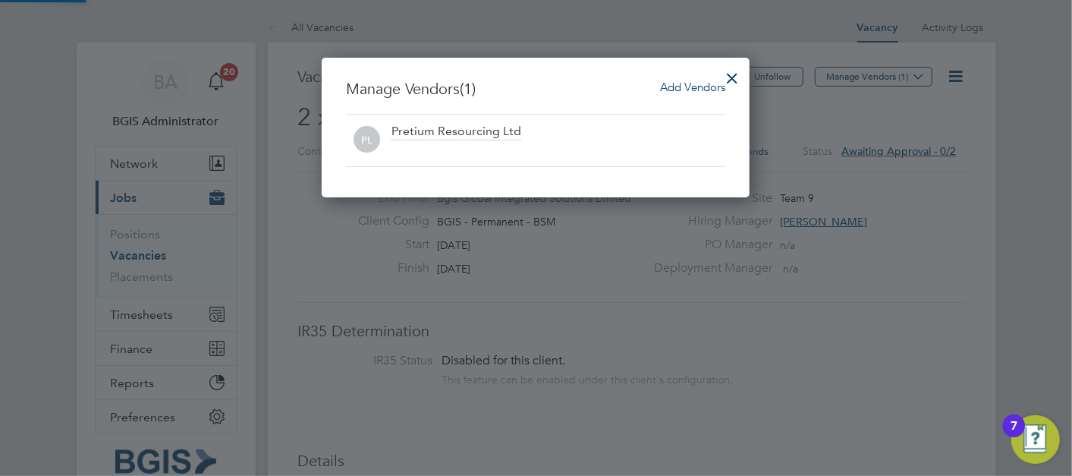
click at [712, 90] on span "Add Vendors" at bounding box center [692, 87] width 65 height 14
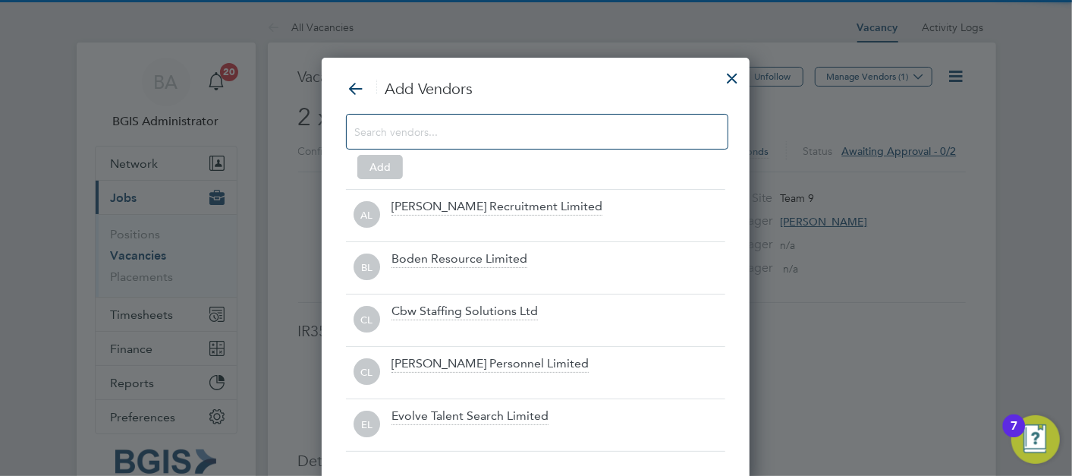
click at [465, 126] on input at bounding box center [524, 131] width 341 height 20
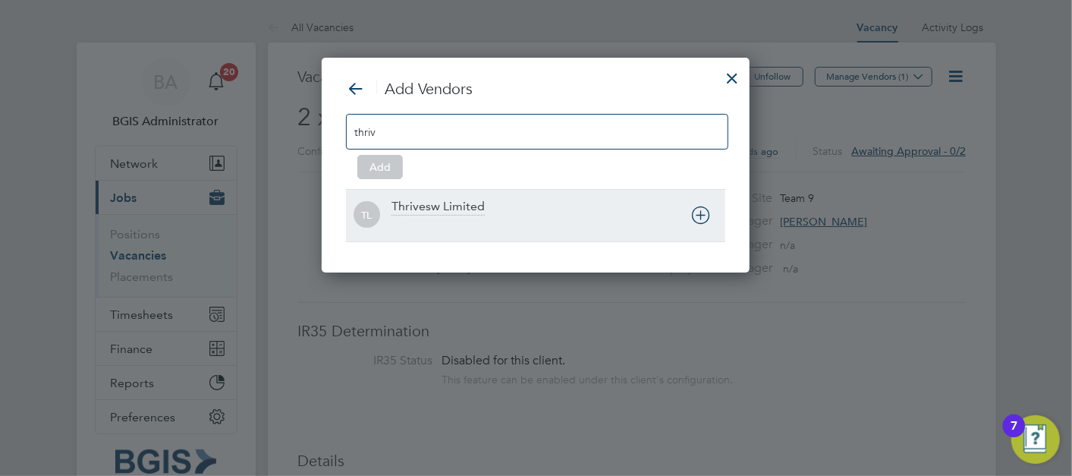
type input "thriv"
click at [474, 218] on div at bounding box center [558, 225] width 334 height 15
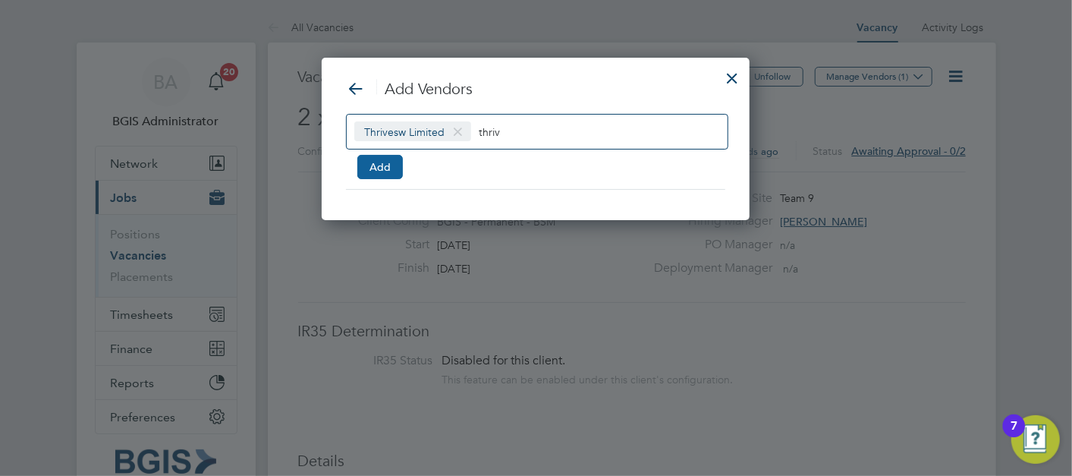
click at [371, 161] on button "Add" at bounding box center [380, 167] width 46 height 24
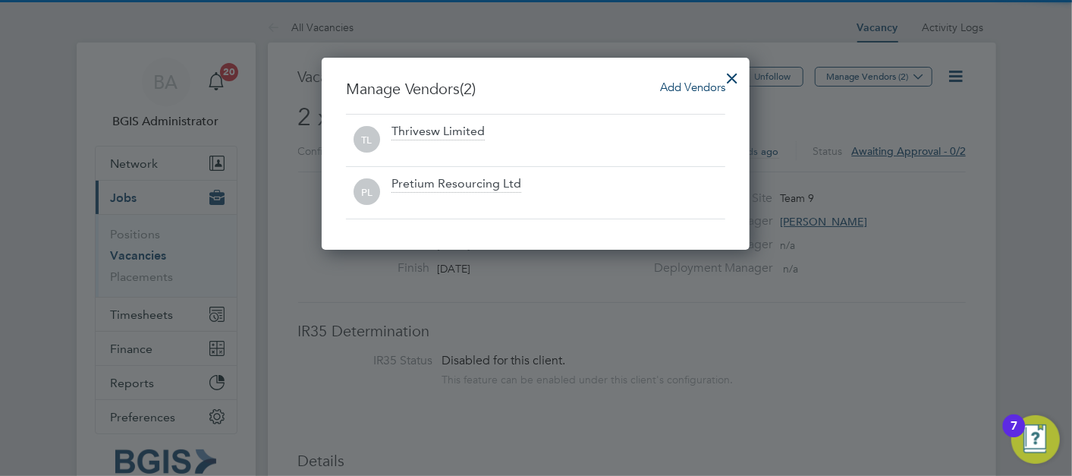
click at [732, 71] on div at bounding box center [731, 74] width 27 height 27
